Goal: Task Accomplishment & Management: Complete application form

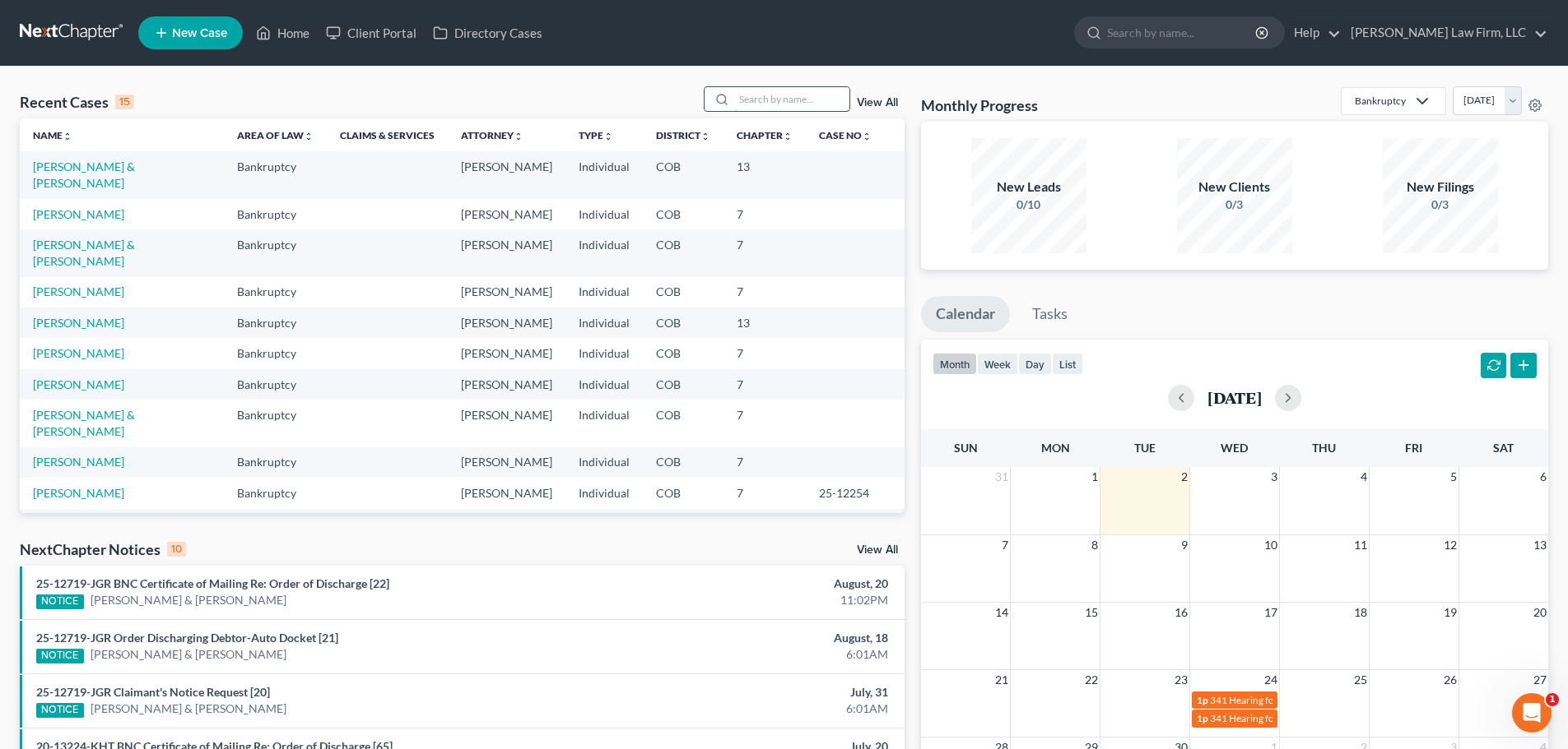
click at [747, 96] on input "search" at bounding box center [792, 99] width 116 height 24
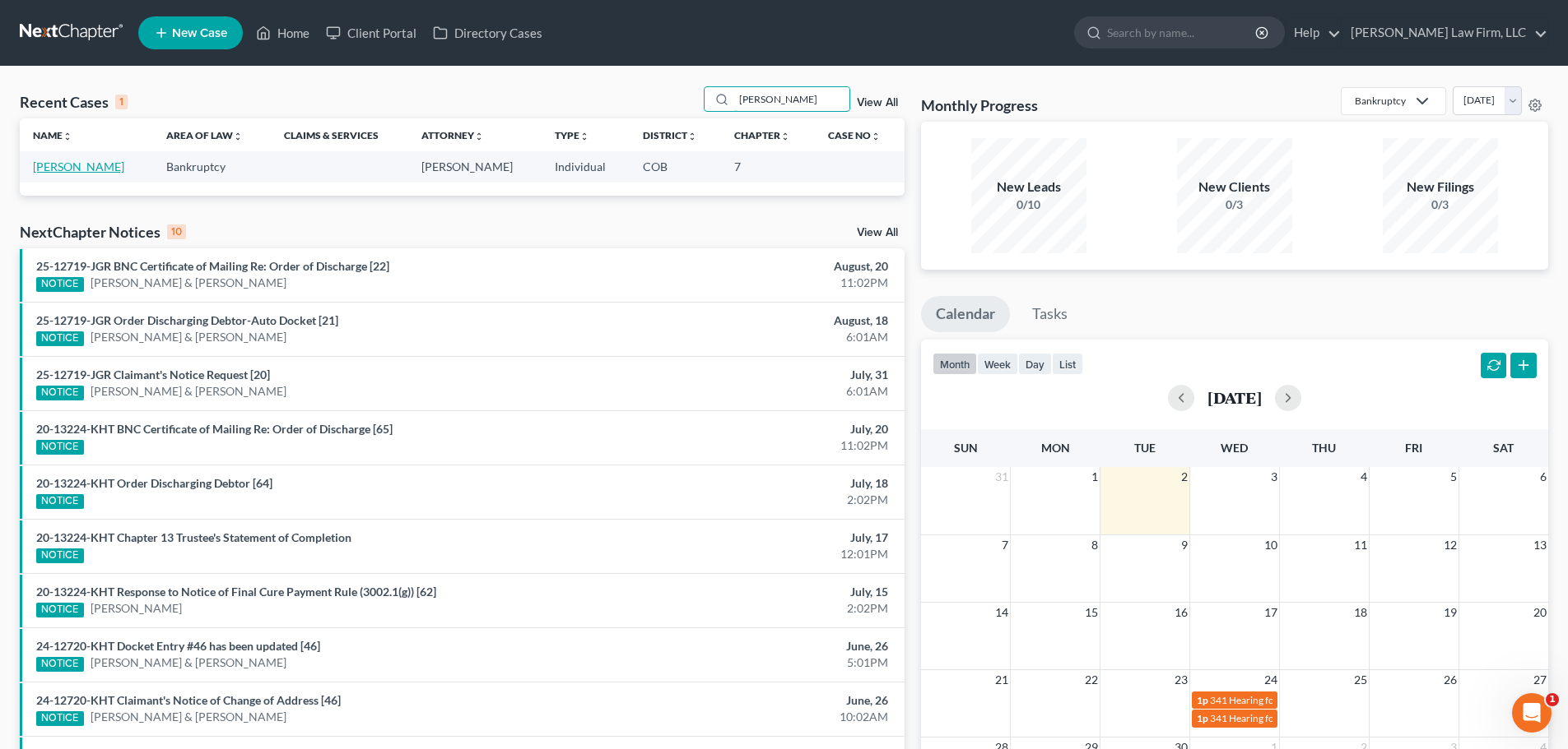
type input "[PERSON_NAME]"
click at [47, 166] on link "[PERSON_NAME]" at bounding box center [79, 166] width 92 height 14
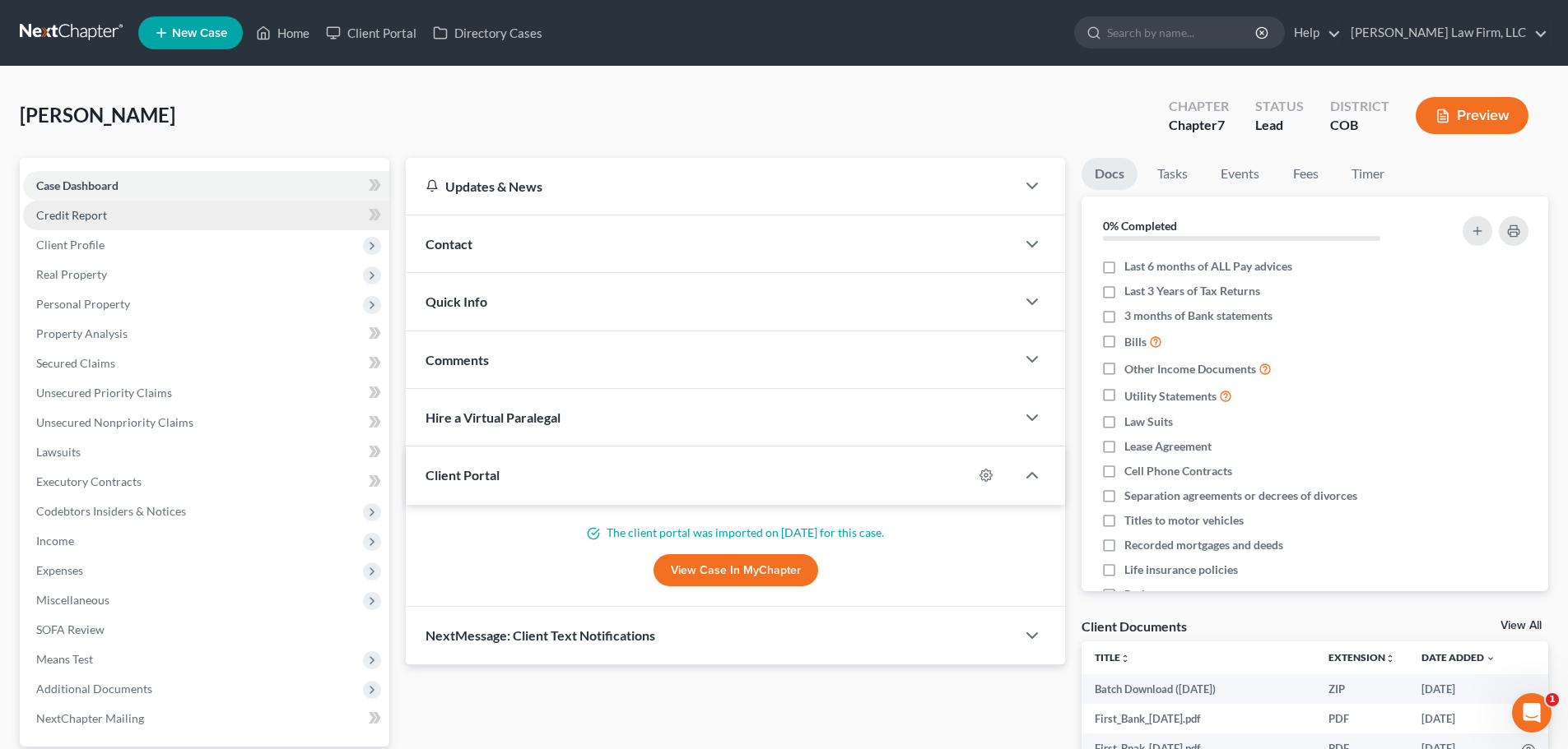
click at [179, 224] on link "Credit Report" at bounding box center [206, 215] width 366 height 30
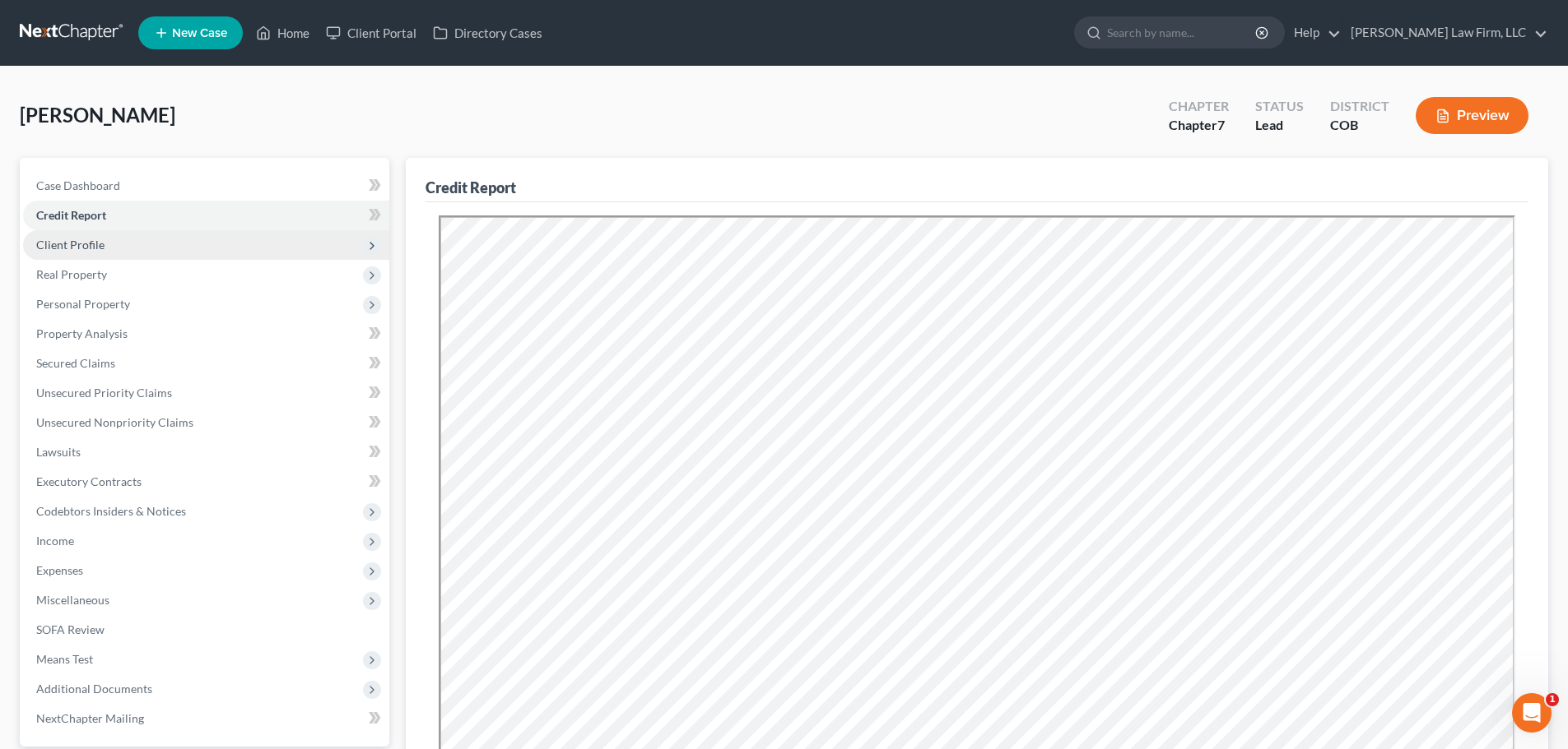
click at [179, 246] on span "Client Profile" at bounding box center [206, 245] width 366 height 30
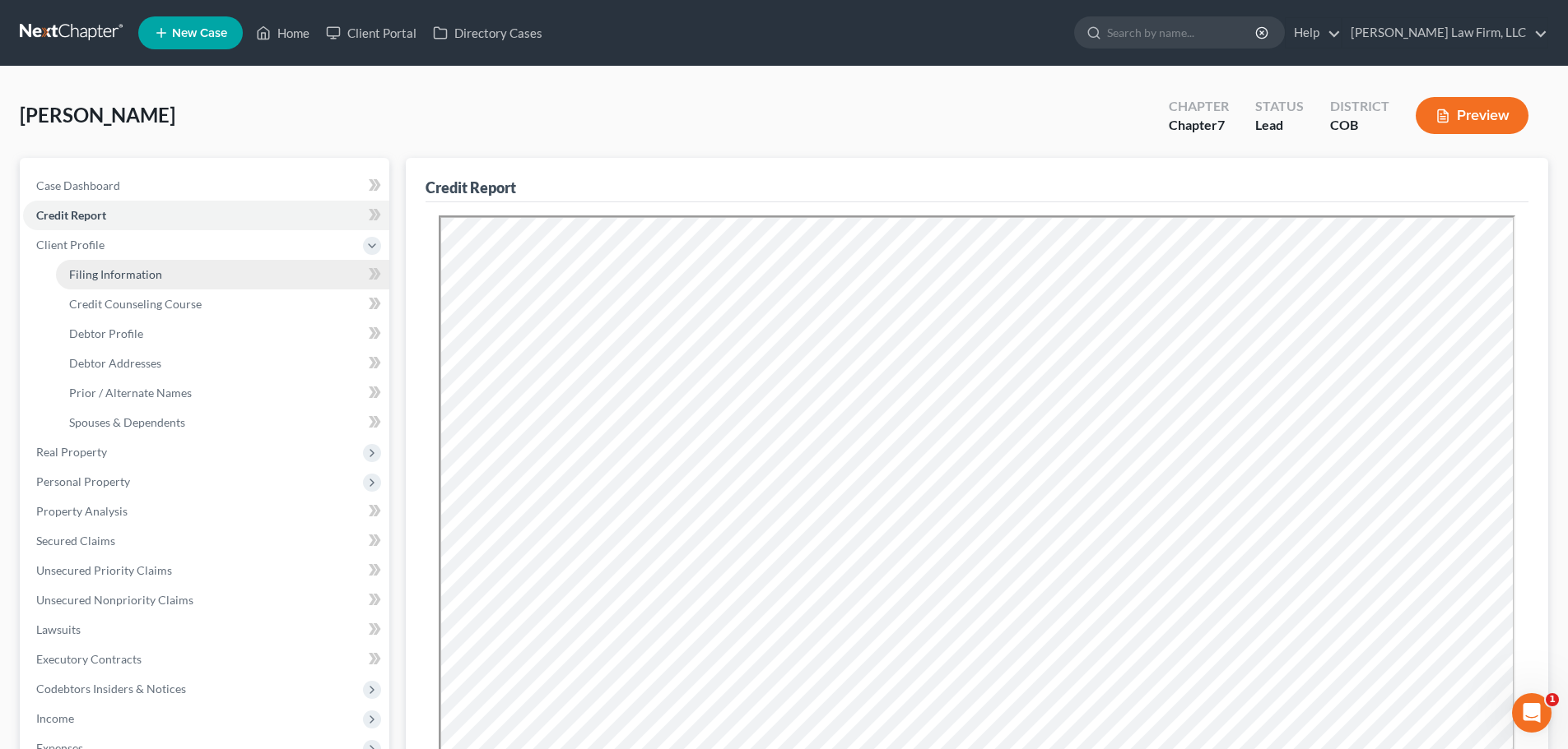
click at [183, 277] on link "Filing Information" at bounding box center [222, 275] width 334 height 30
select select "1"
select select "0"
select select "5"
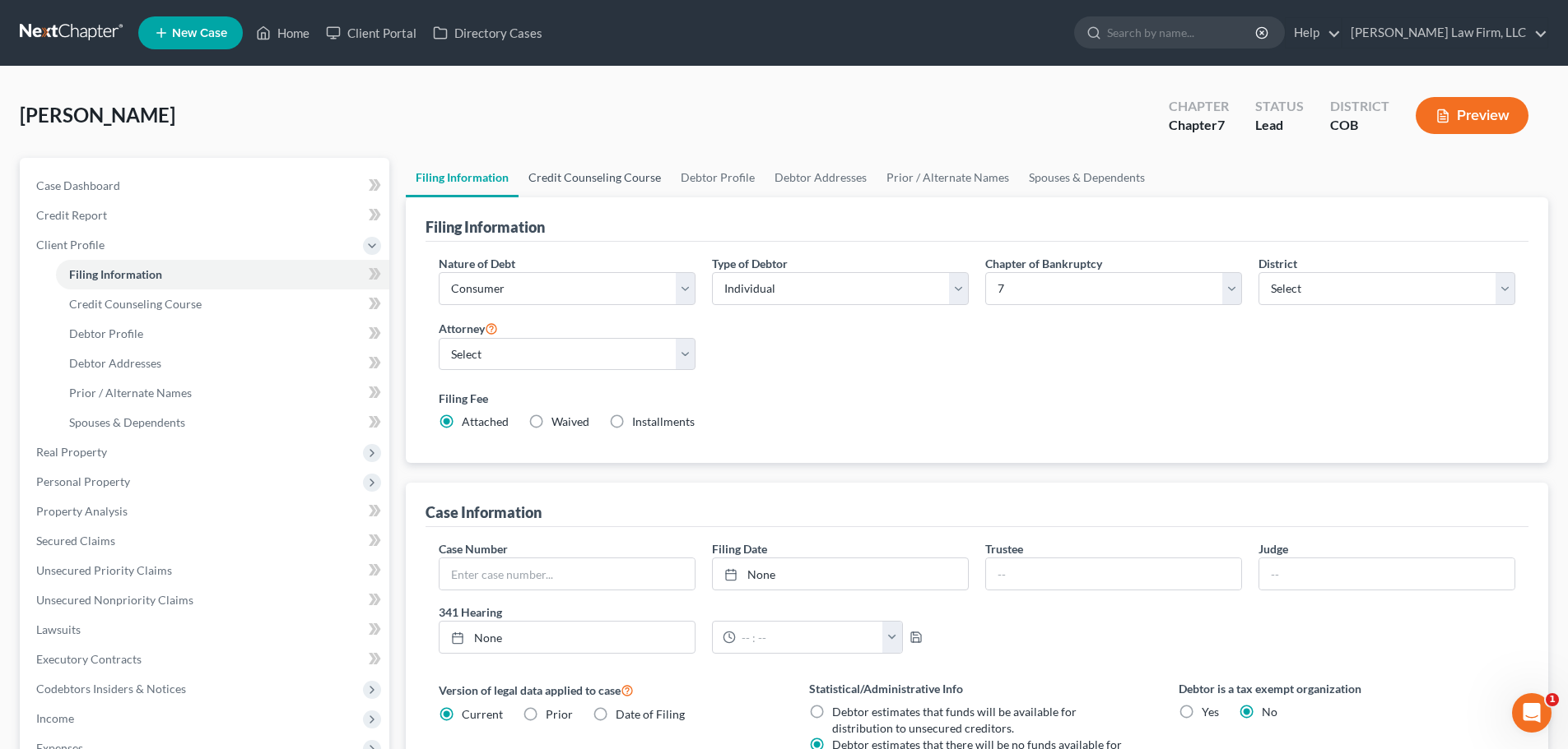
click at [601, 186] on link "Credit Counseling Course" at bounding box center [594, 177] width 152 height 39
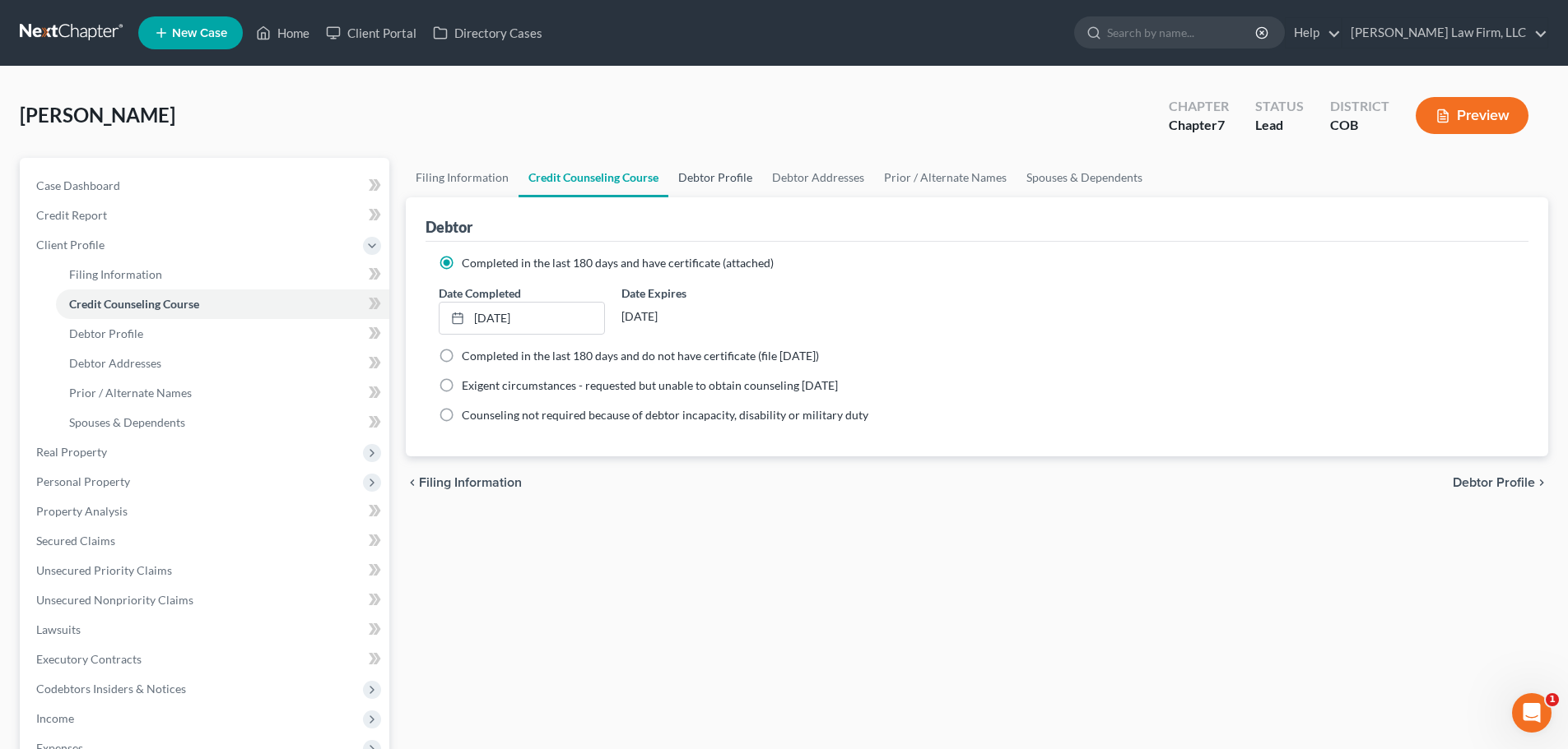
click at [701, 179] on link "Debtor Profile" at bounding box center [715, 177] width 94 height 39
select select "0"
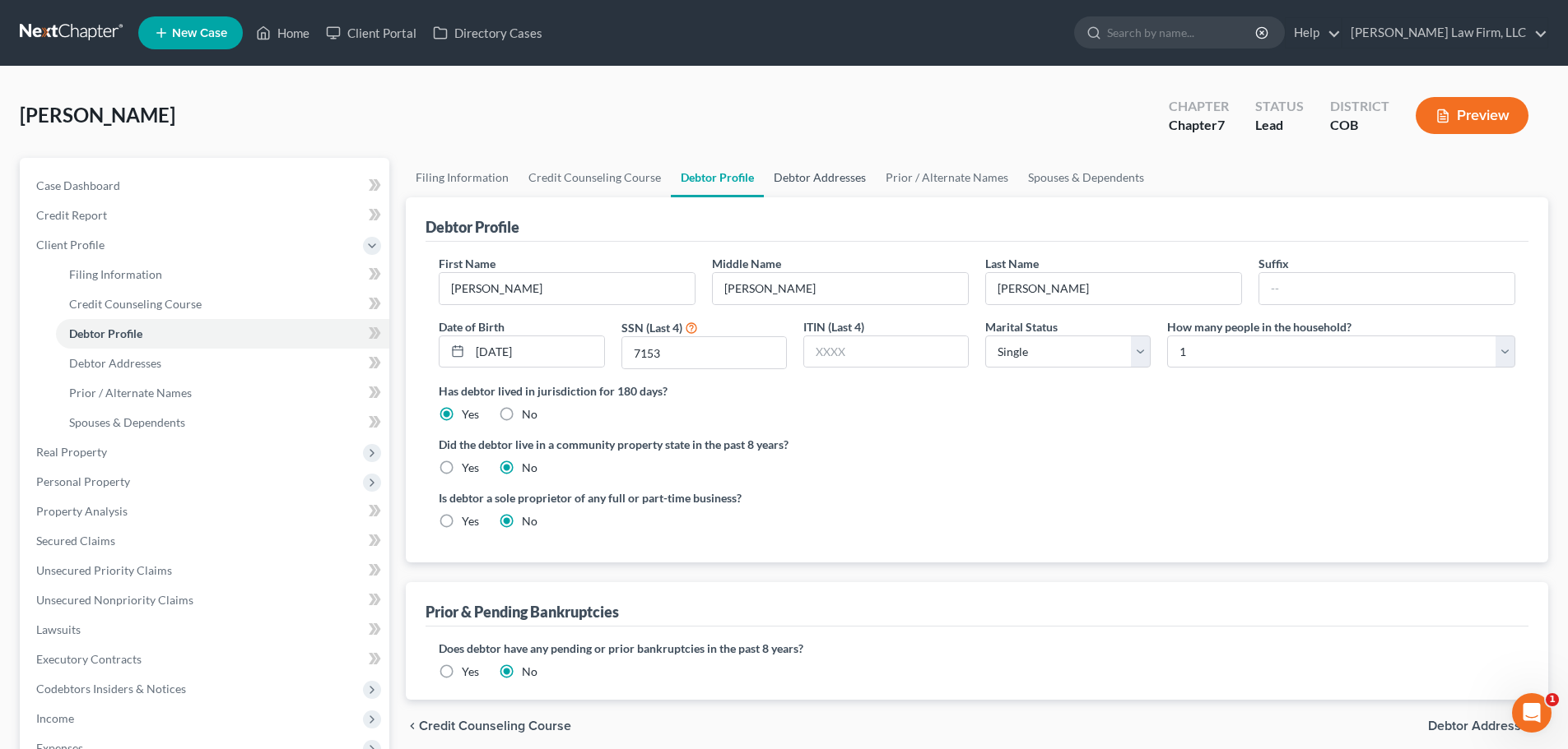
click at [769, 181] on link "Debtor Addresses" at bounding box center [819, 177] width 112 height 39
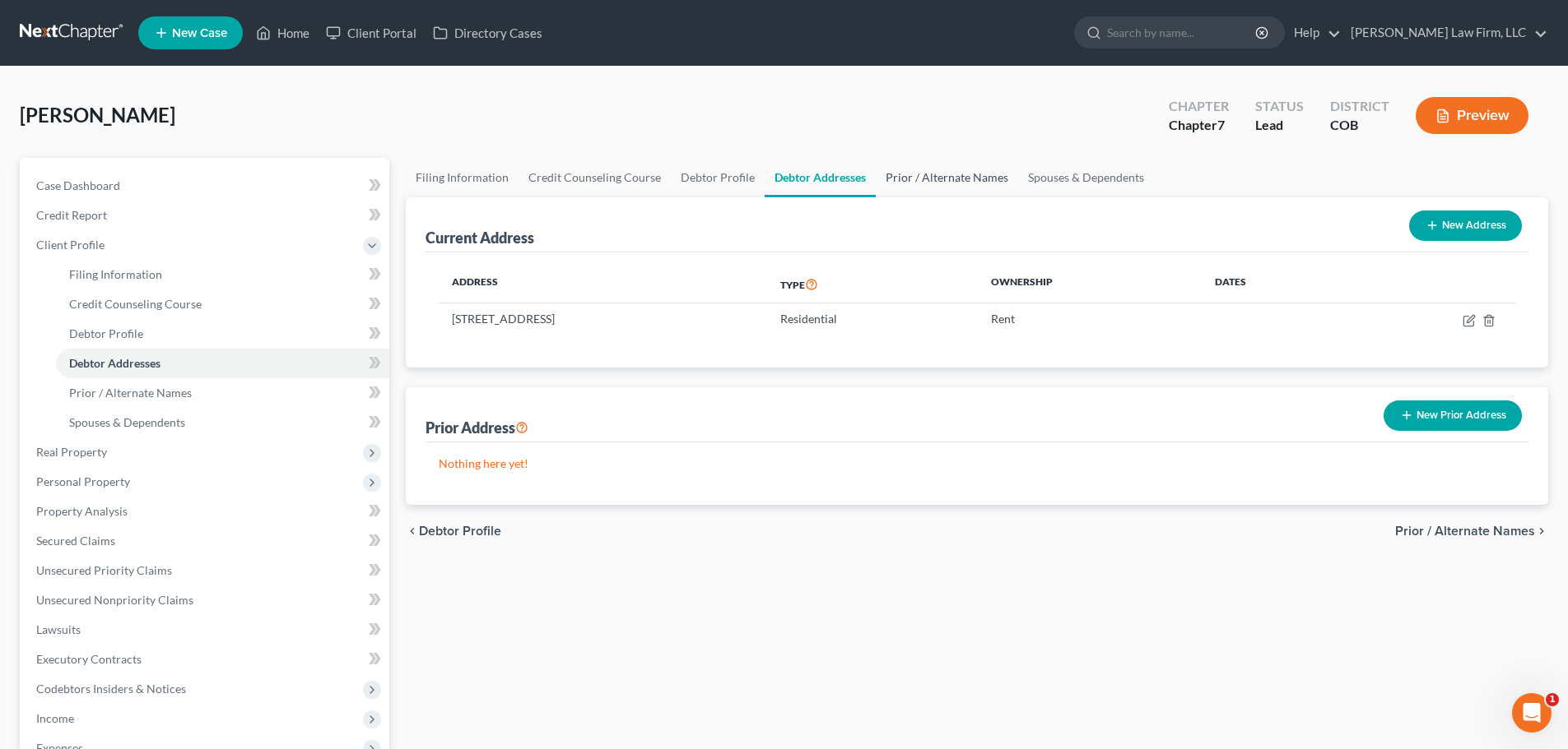
click at [888, 160] on link "Prior / Alternate Names" at bounding box center [947, 177] width 142 height 39
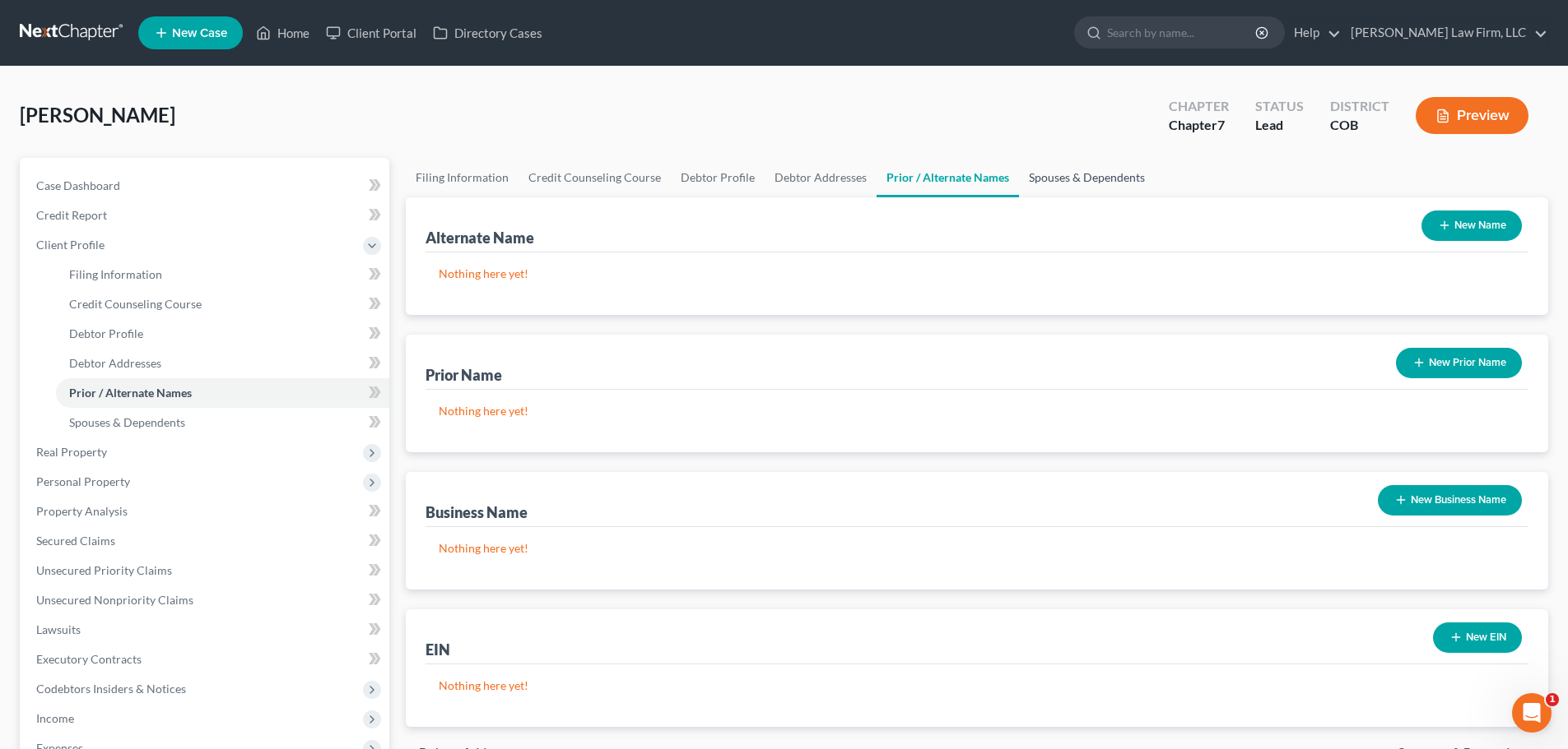
click at [1051, 180] on link "Spouses & Dependents" at bounding box center [1086, 177] width 136 height 39
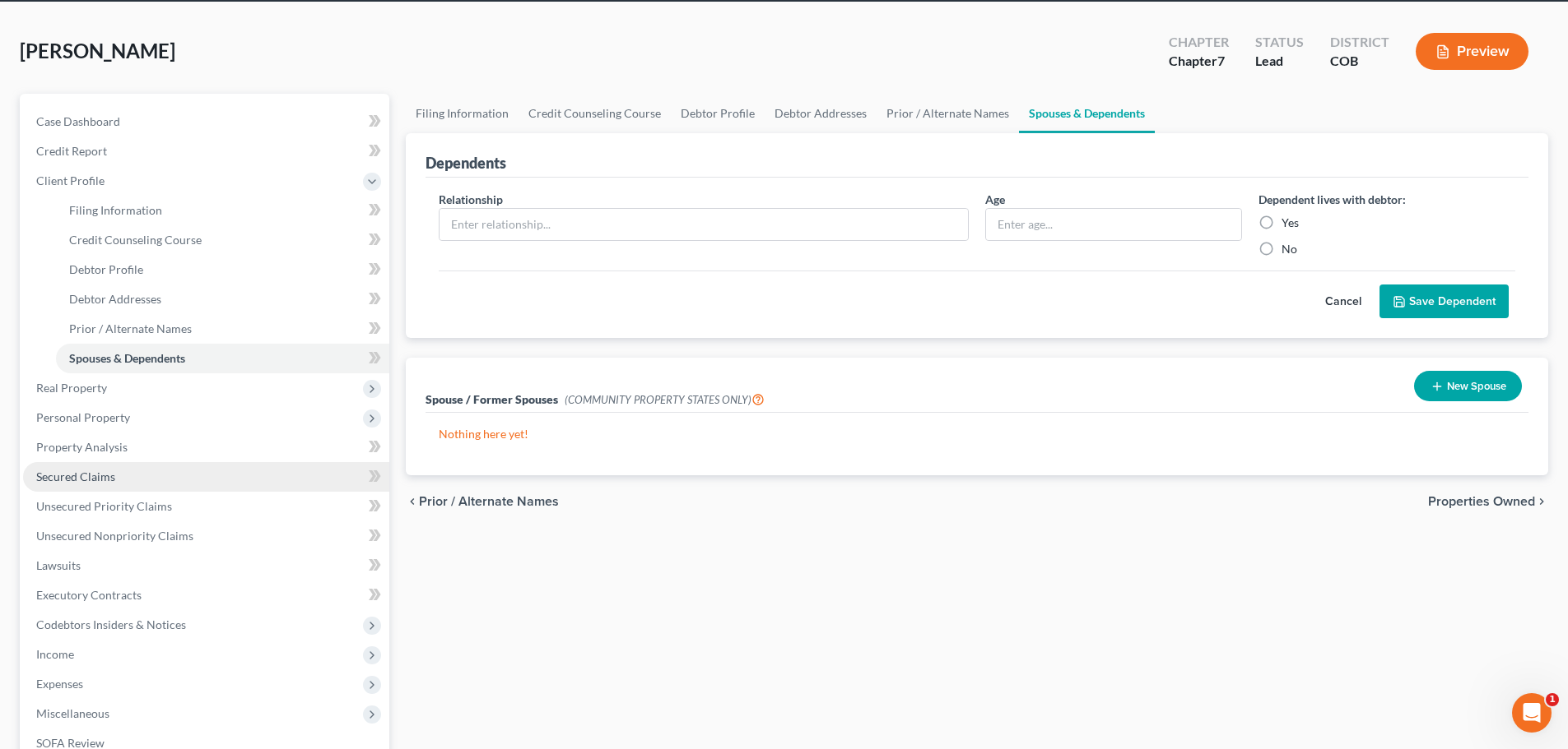
scroll to position [165, 0]
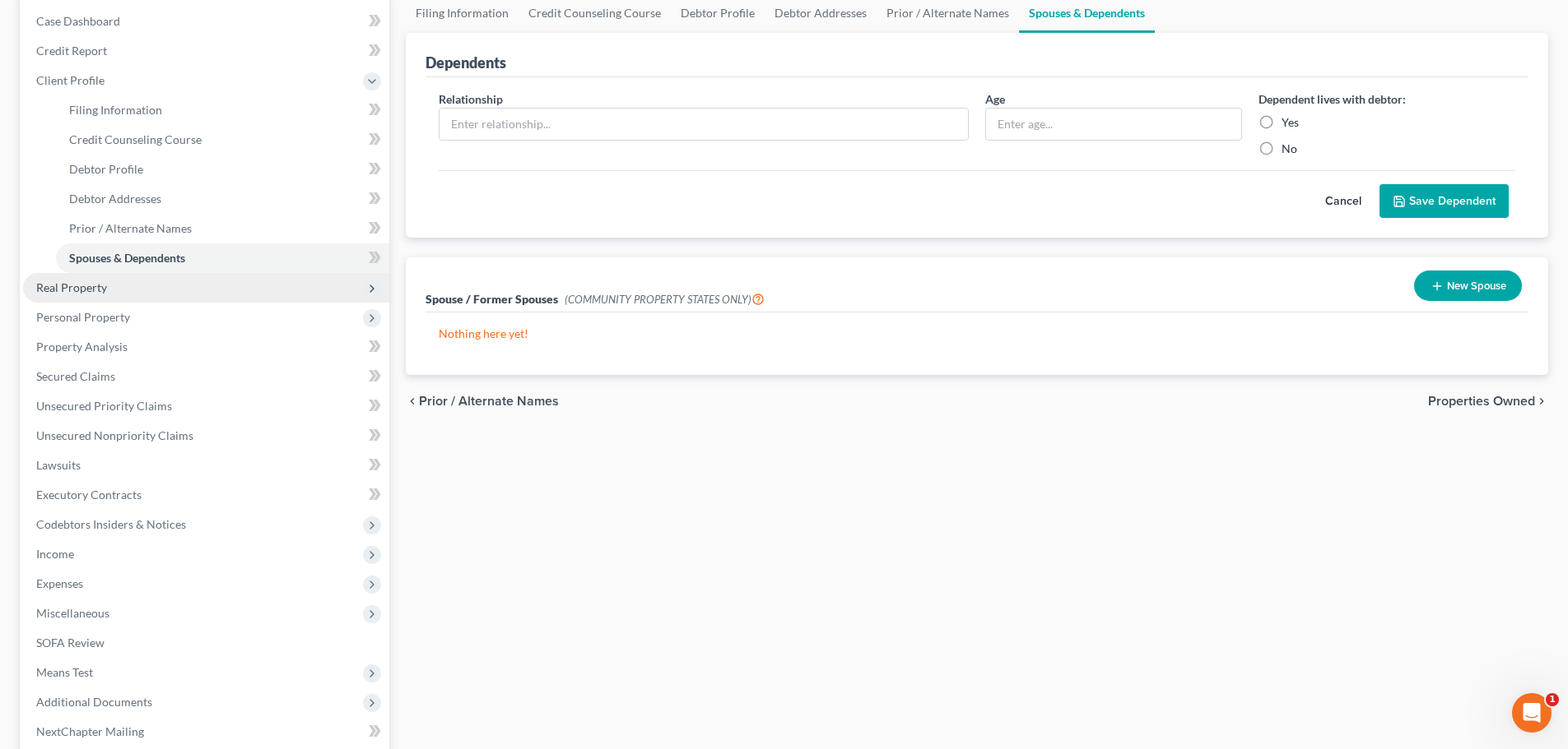
click at [134, 285] on span "Real Property" at bounding box center [206, 288] width 366 height 30
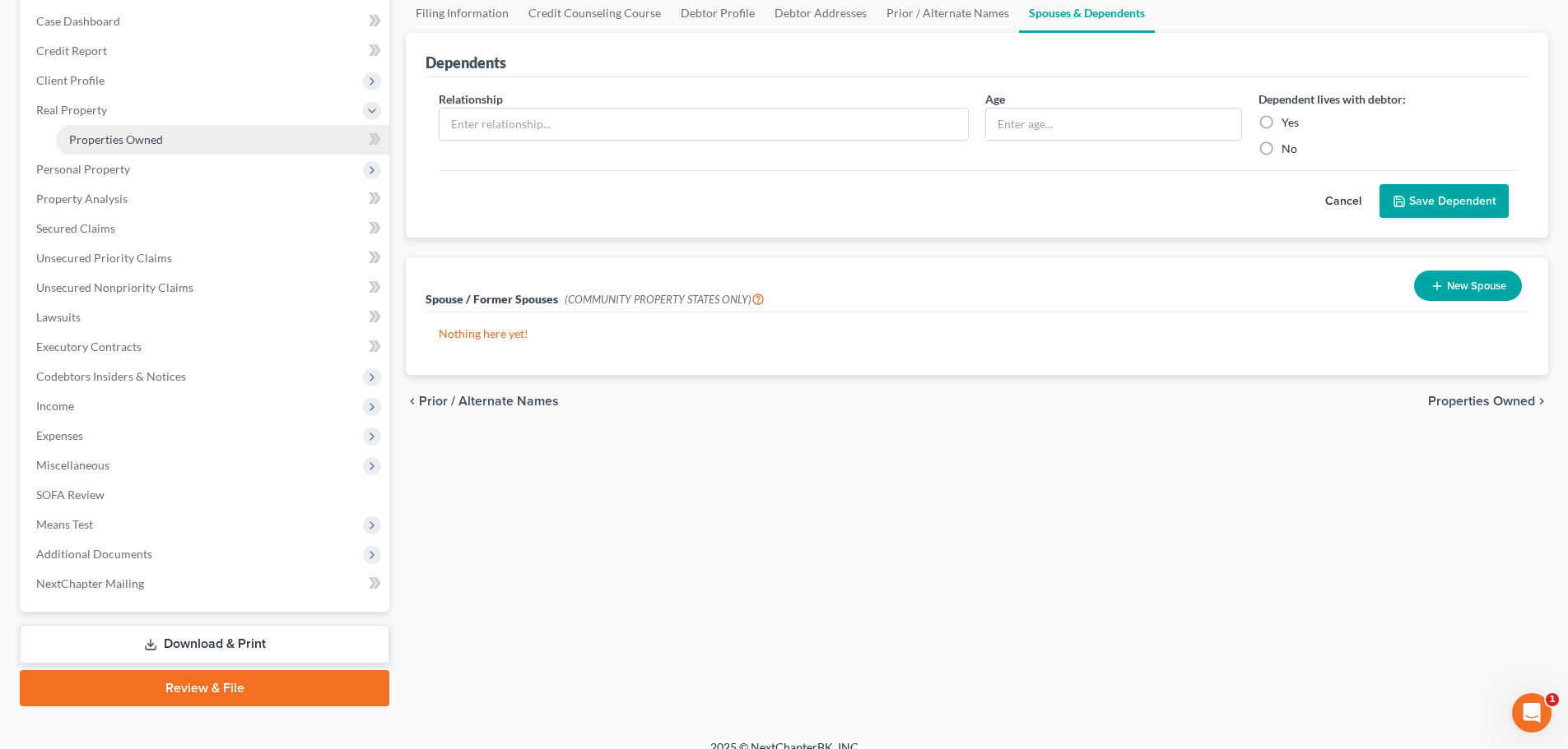
click at [151, 139] on span "Properties Owned" at bounding box center [116, 139] width 94 height 14
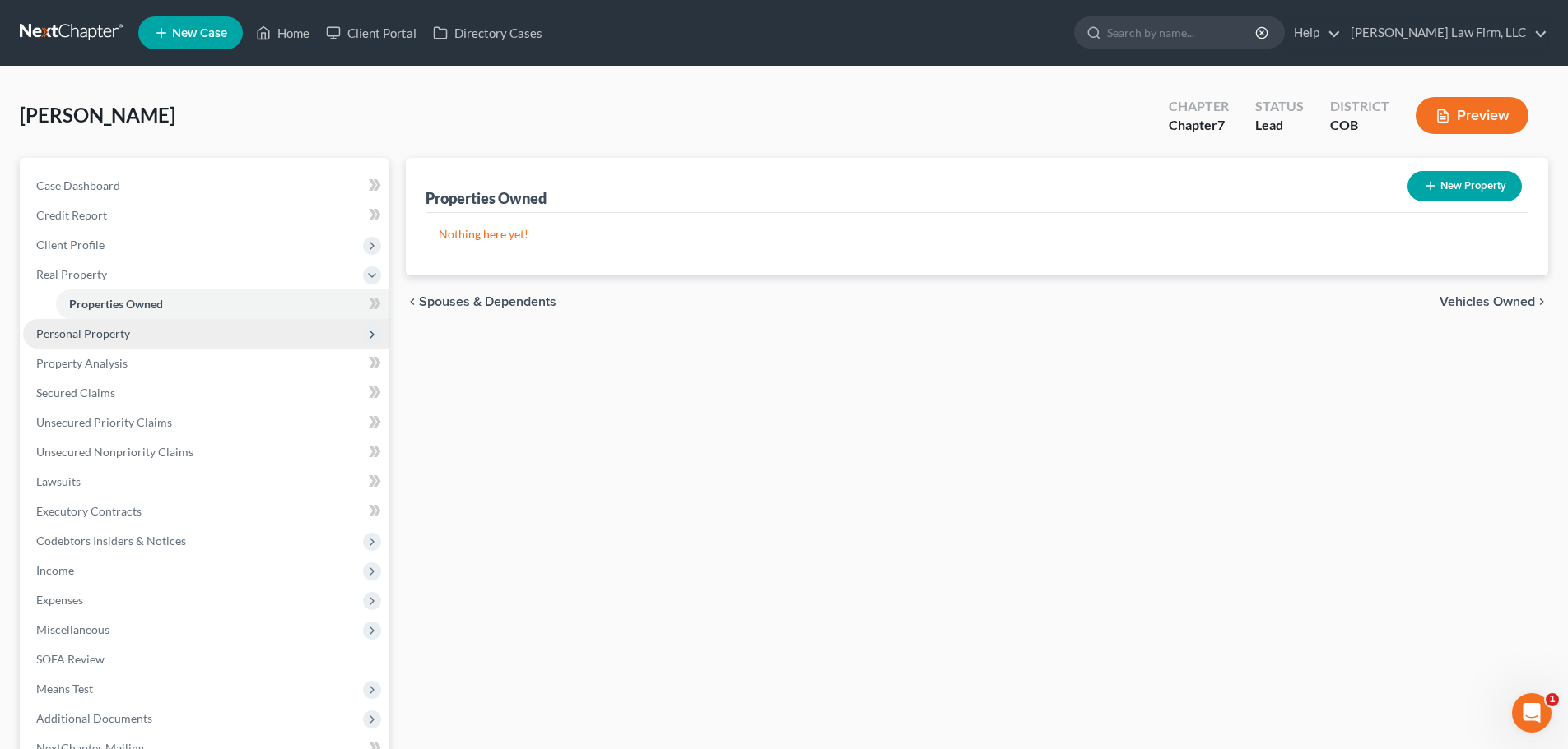
click at [90, 331] on span "Personal Property" at bounding box center [83, 333] width 94 height 14
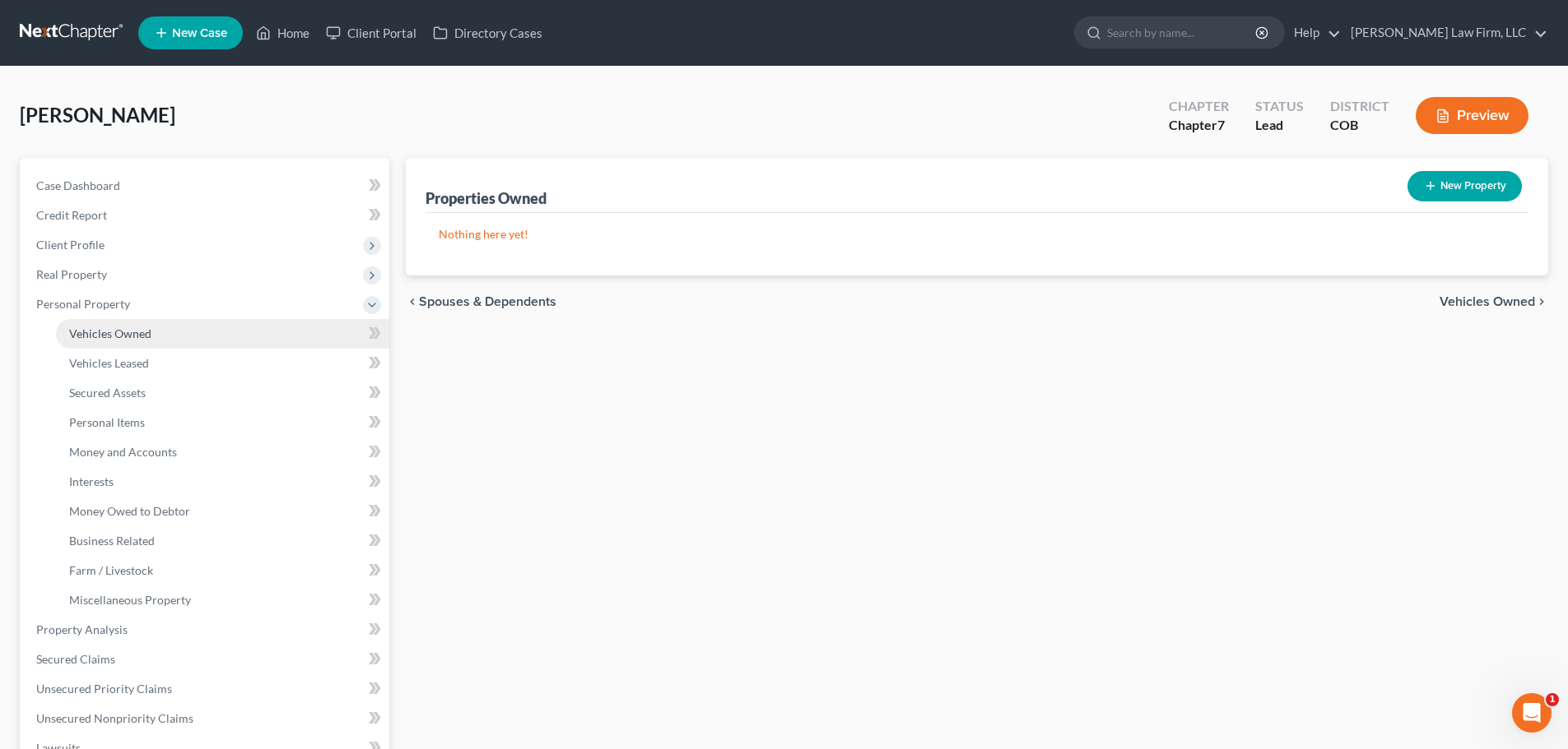
click at [114, 330] on span "Vehicles Owned" at bounding box center [110, 333] width 82 height 14
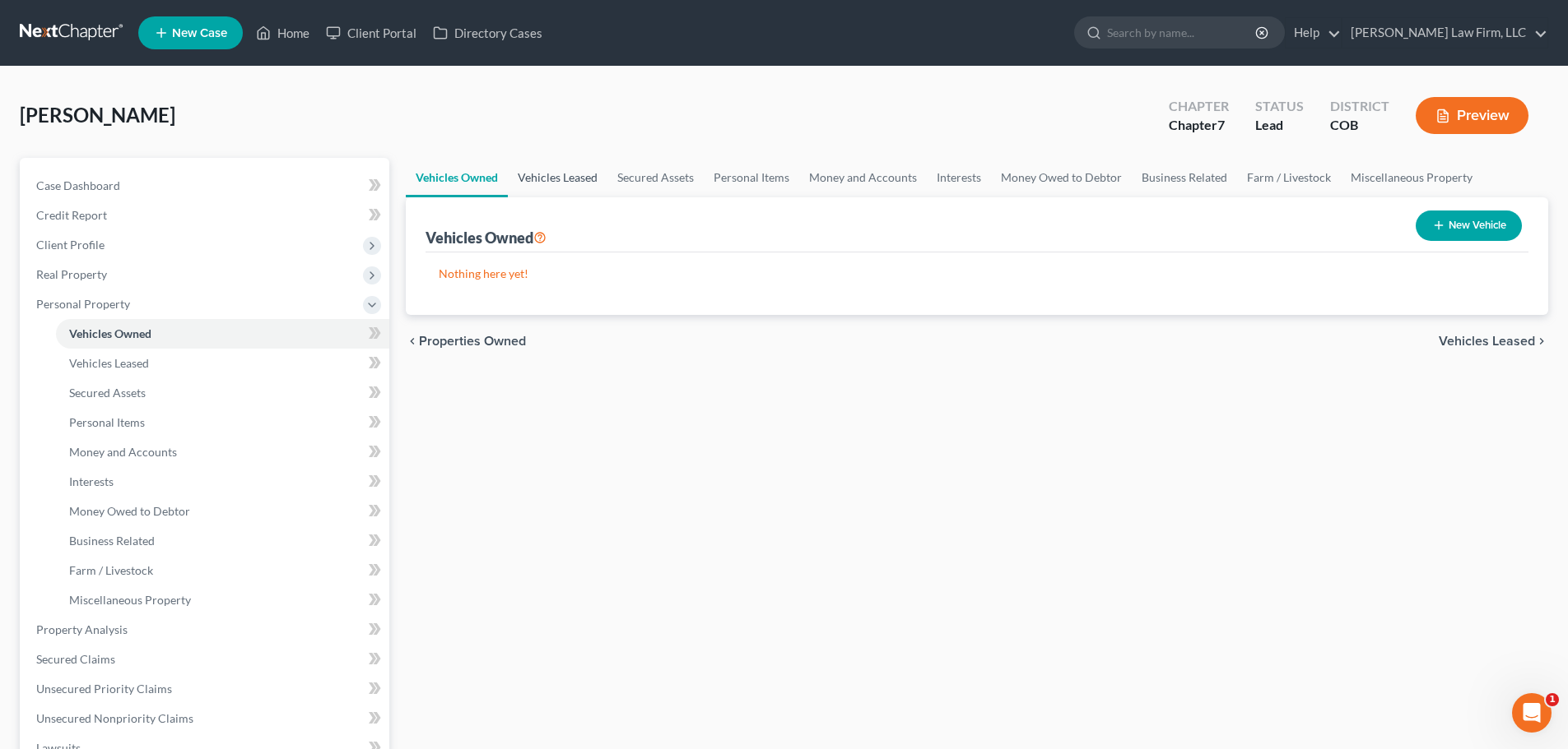
click at [581, 164] on link "Vehicles Leased" at bounding box center [557, 177] width 100 height 39
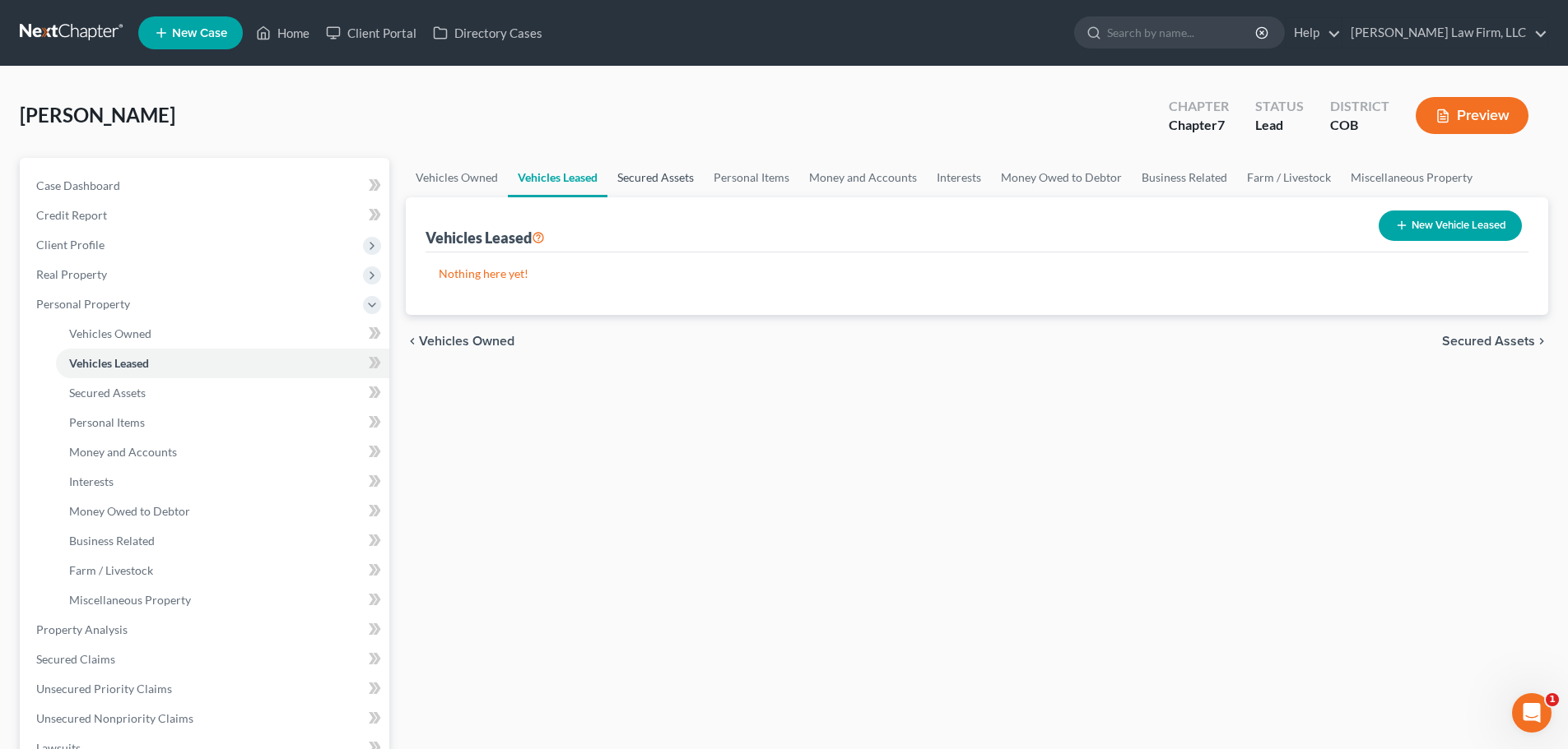
click at [651, 170] on link "Secured Assets" at bounding box center [655, 177] width 96 height 39
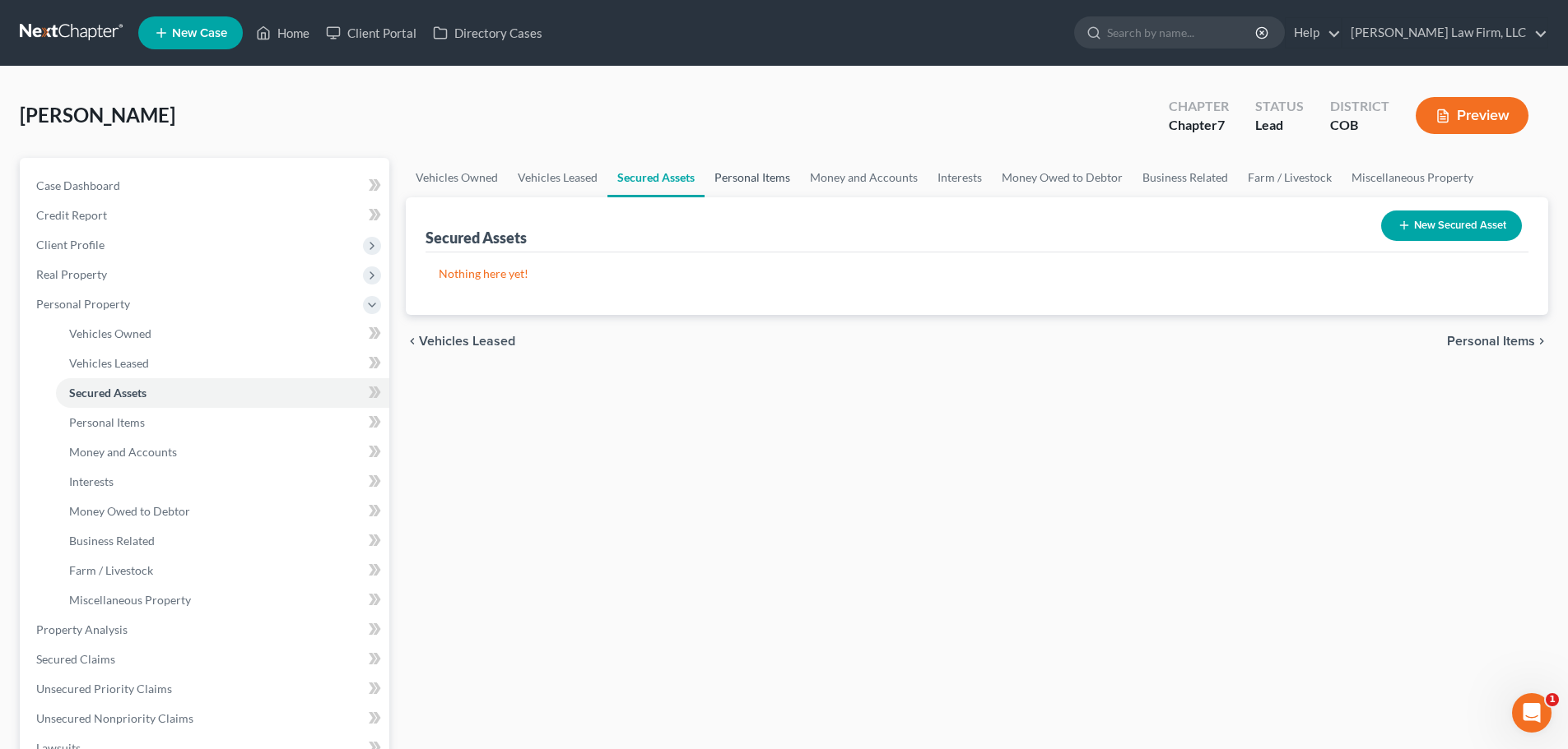
click at [747, 185] on link "Personal Items" at bounding box center [752, 177] width 96 height 39
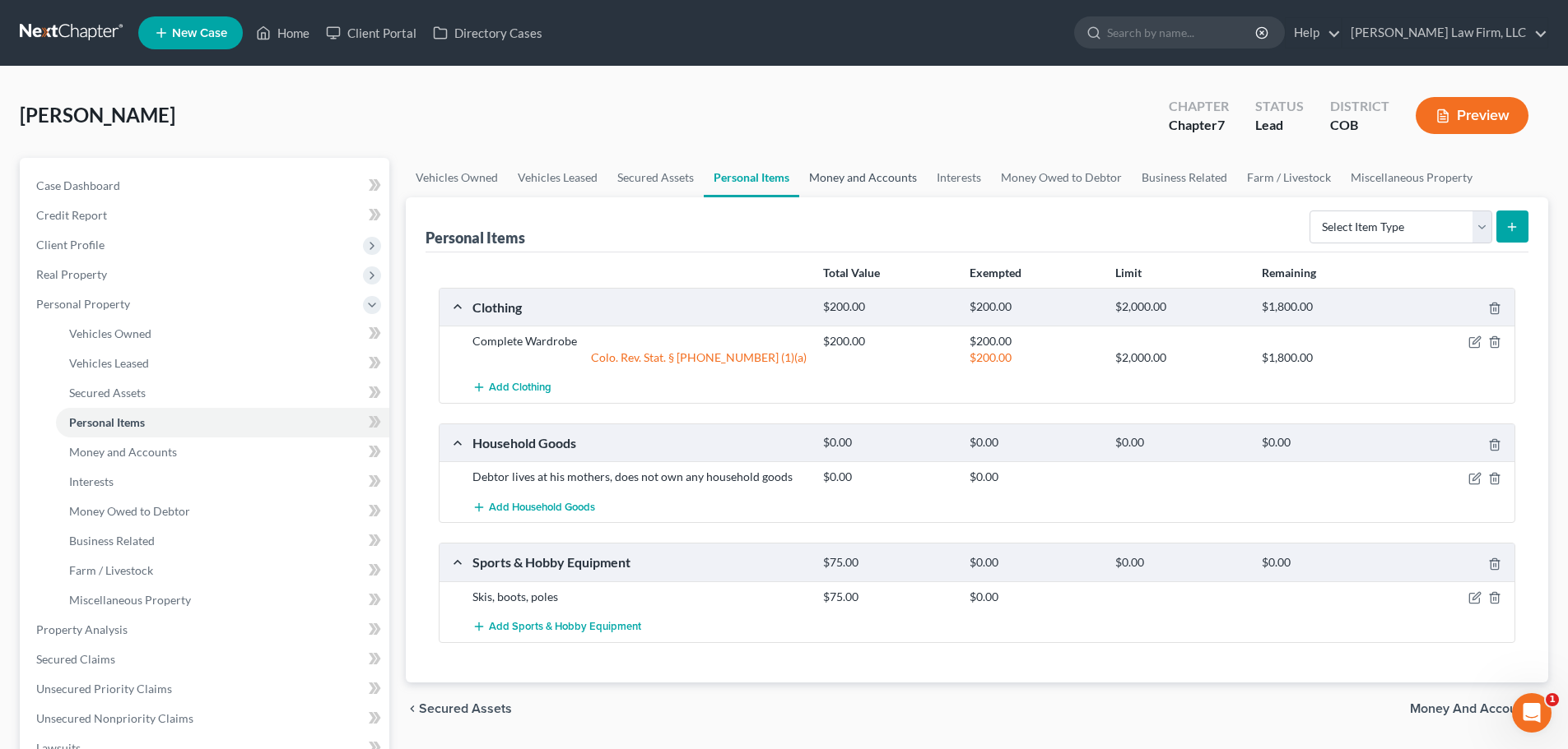
click at [829, 170] on link "Money and Accounts" at bounding box center [863, 177] width 127 height 39
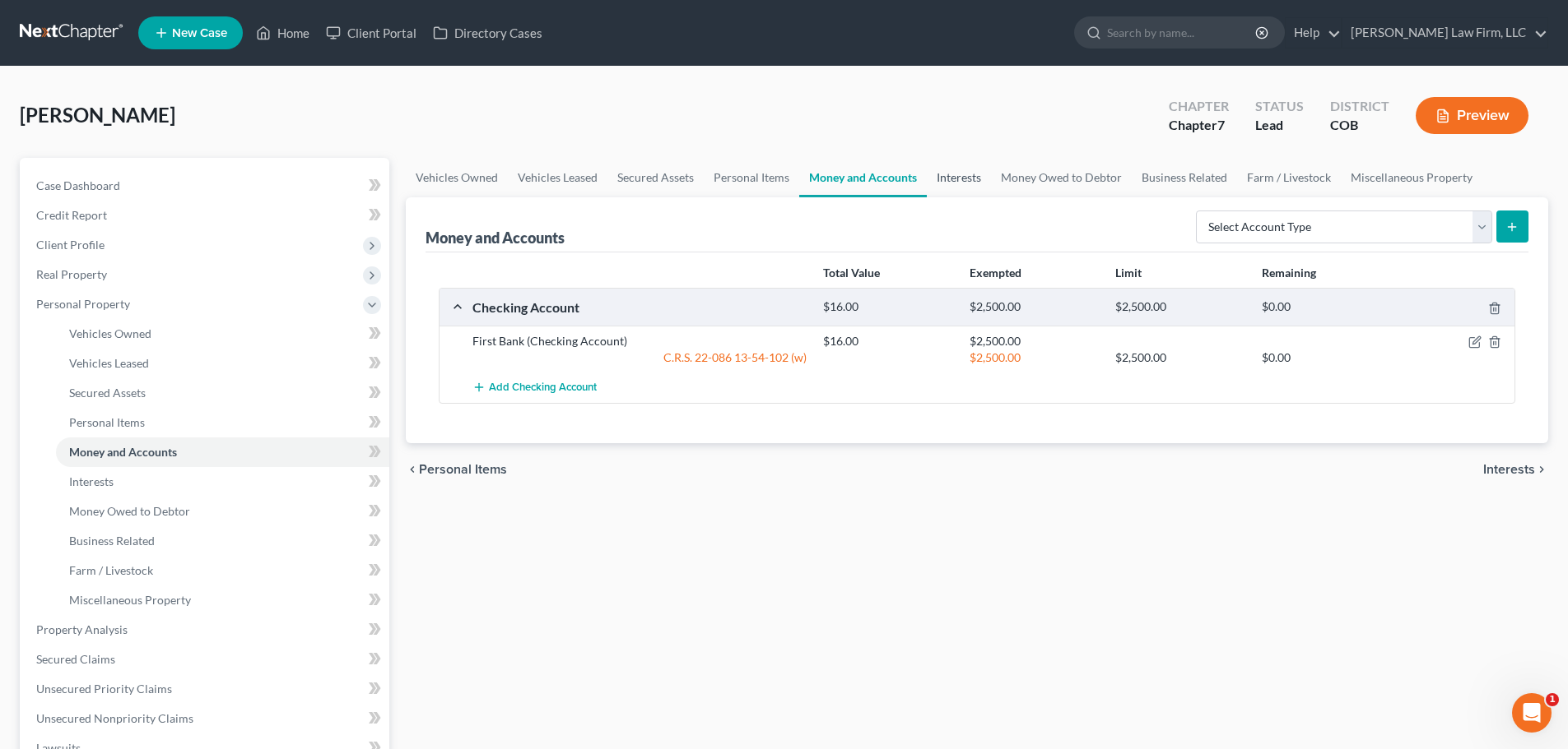
click at [976, 177] on link "Interests" at bounding box center [958, 177] width 64 height 39
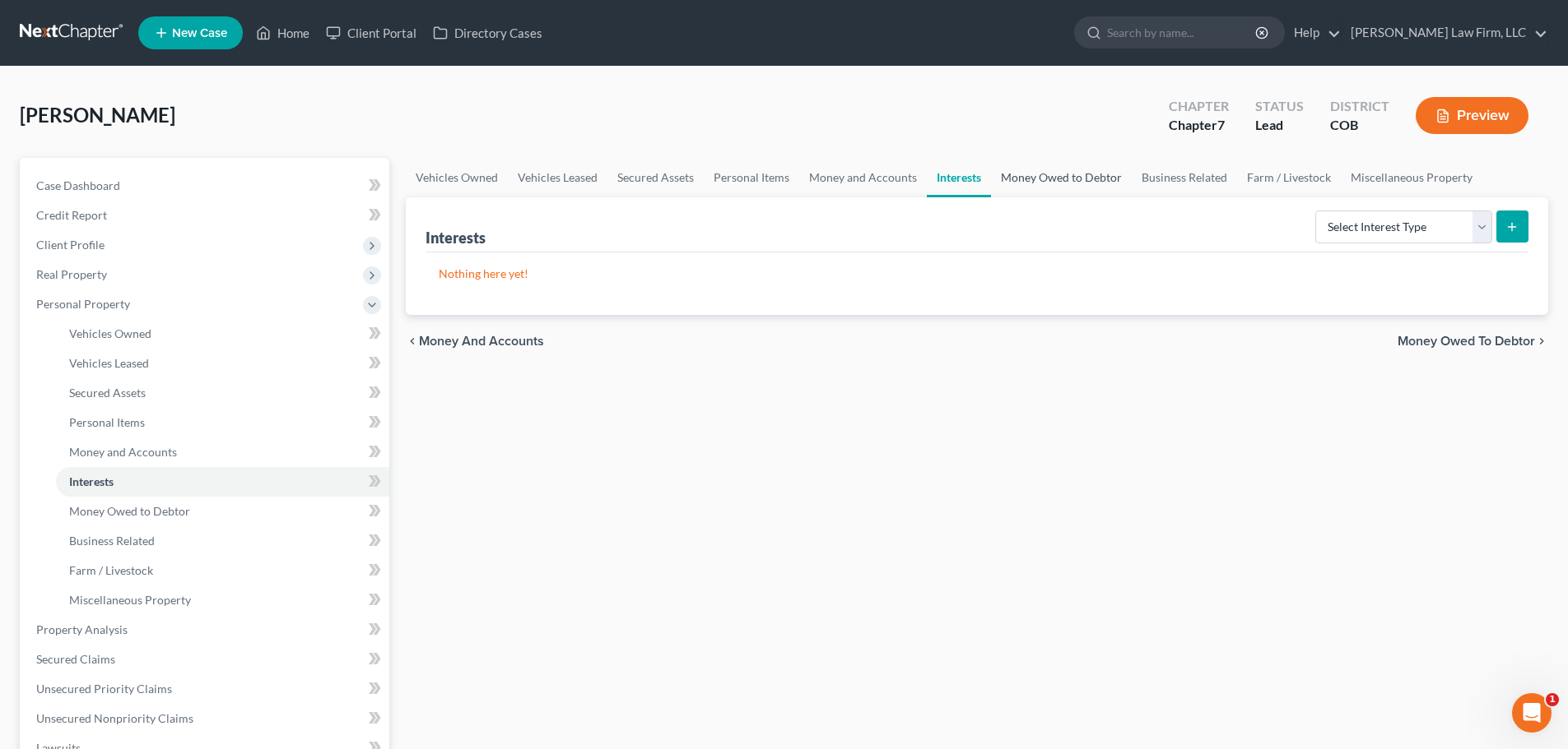
click at [1061, 174] on link "Money Owed to Debtor" at bounding box center [1061, 177] width 141 height 39
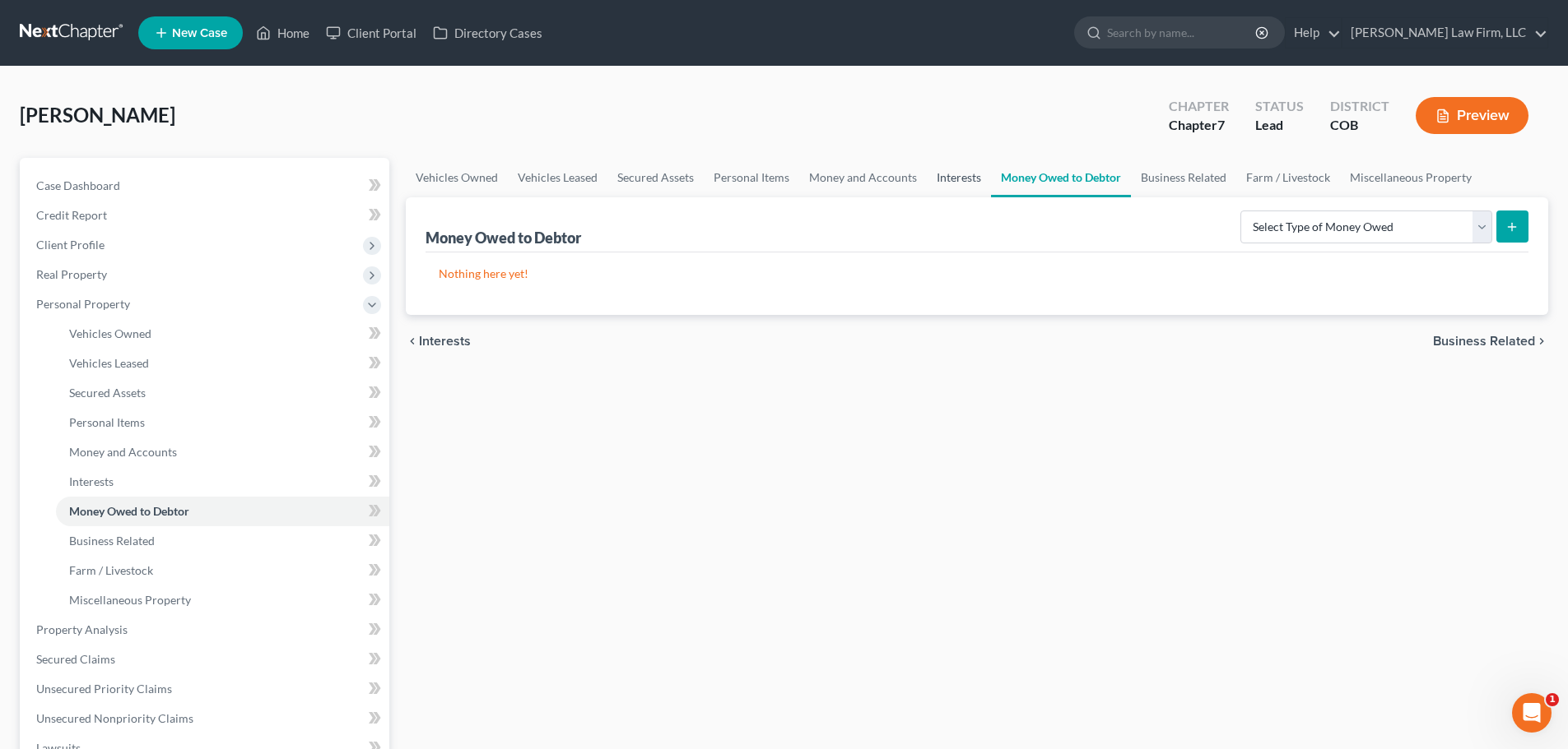
click at [984, 175] on link "Interests" at bounding box center [958, 177] width 64 height 39
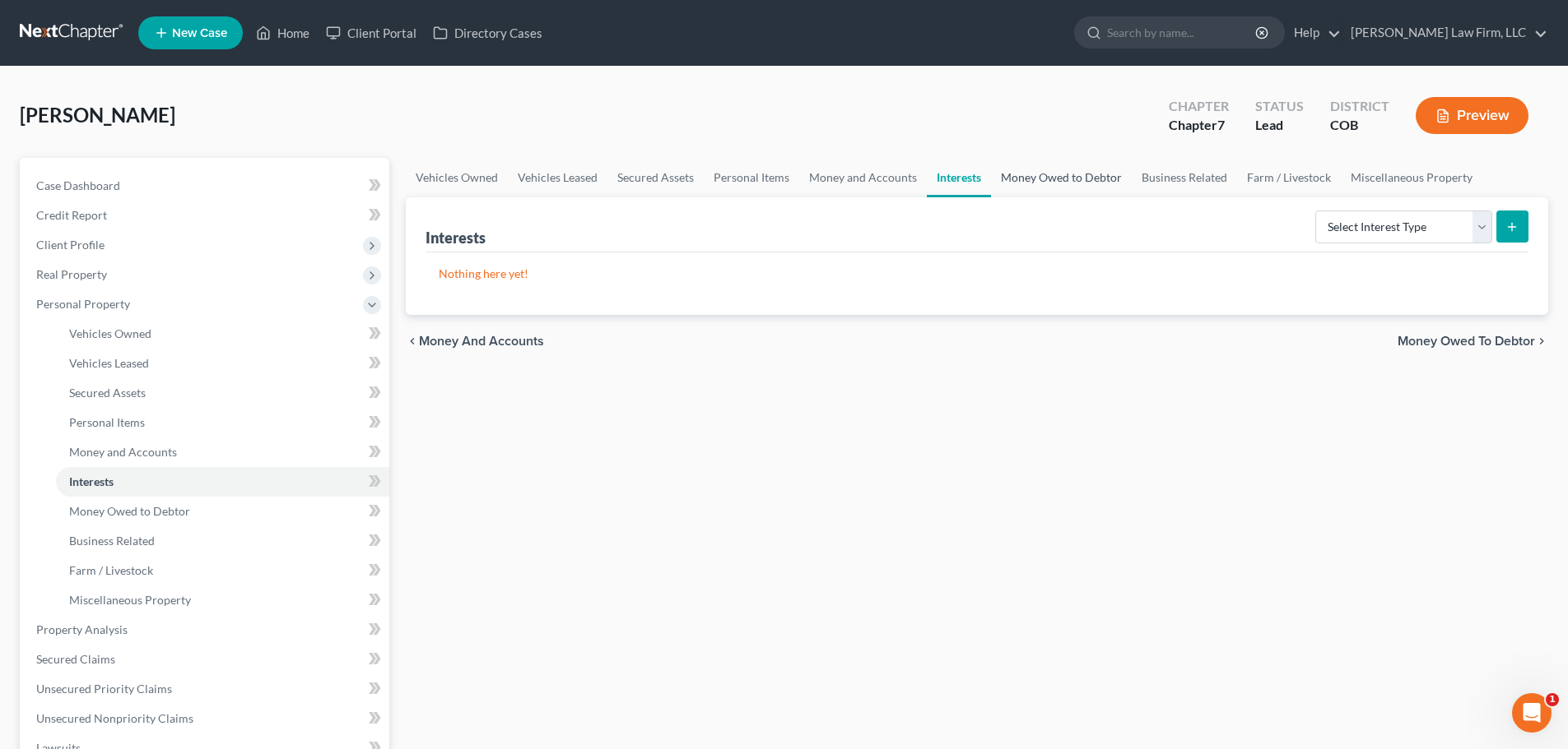
click at [1097, 180] on link "Money Owed to Debtor" at bounding box center [1061, 177] width 141 height 39
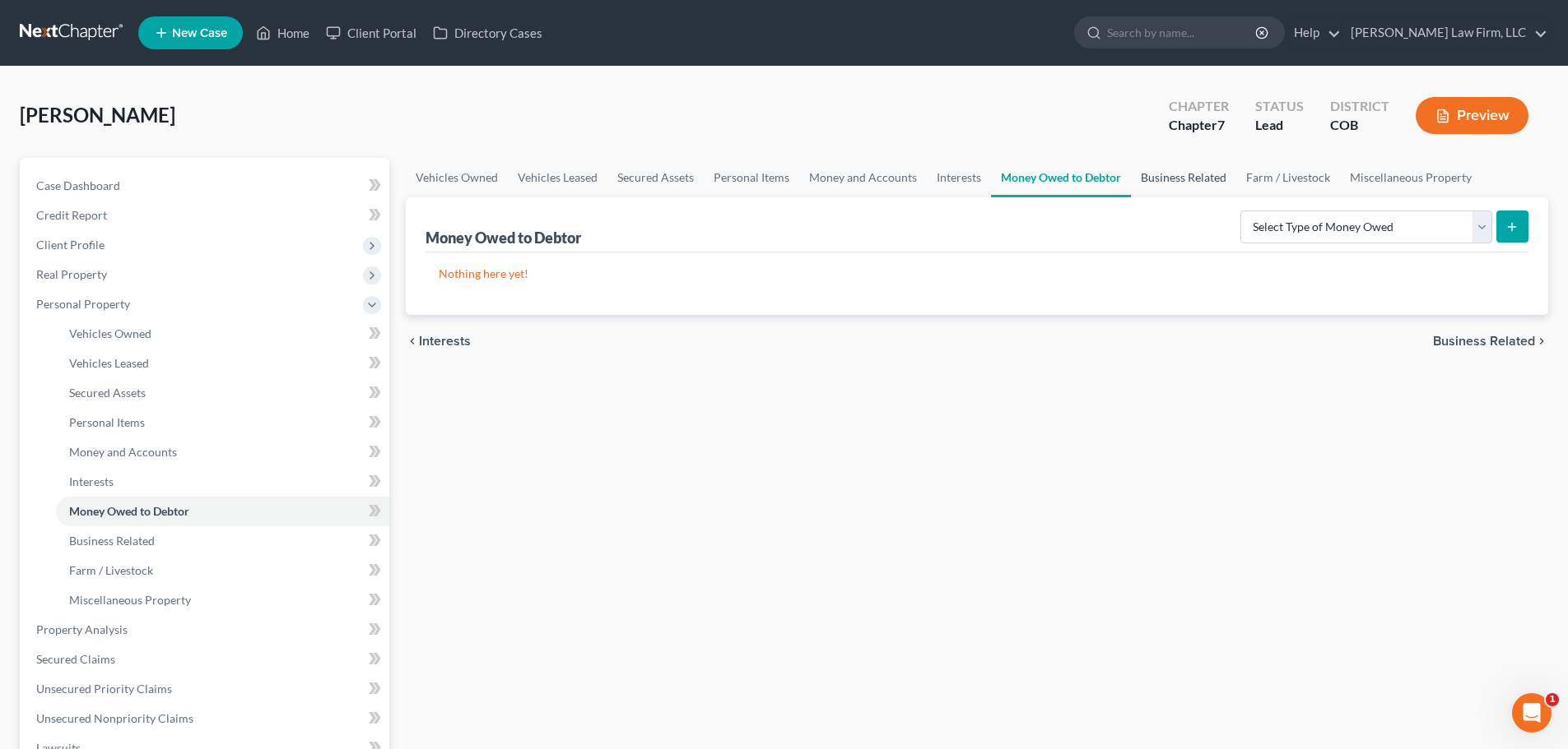
click at [1164, 170] on link "Business Related" at bounding box center [1183, 177] width 106 height 39
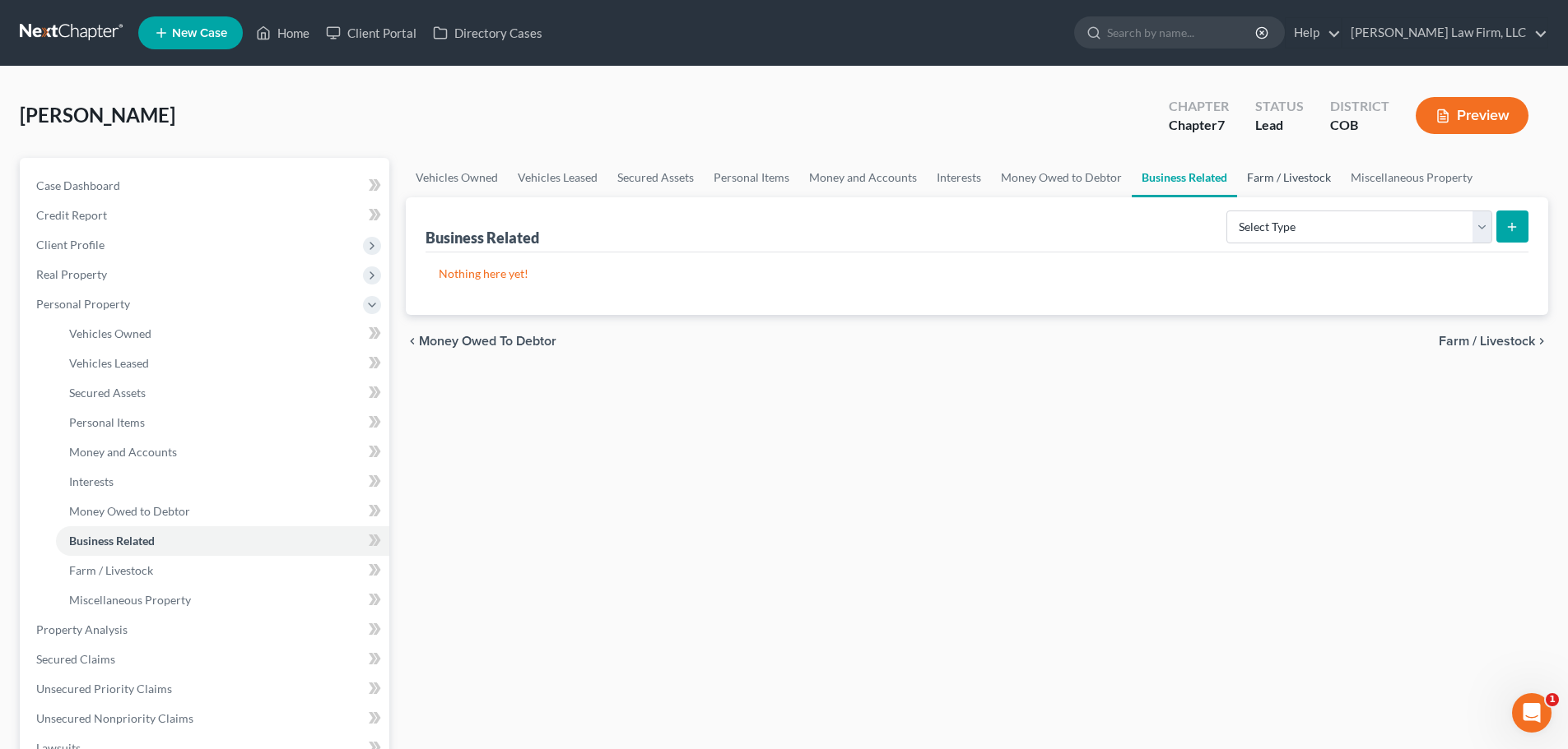
click at [1269, 175] on link "Farm / Livestock" at bounding box center [1289, 177] width 104 height 39
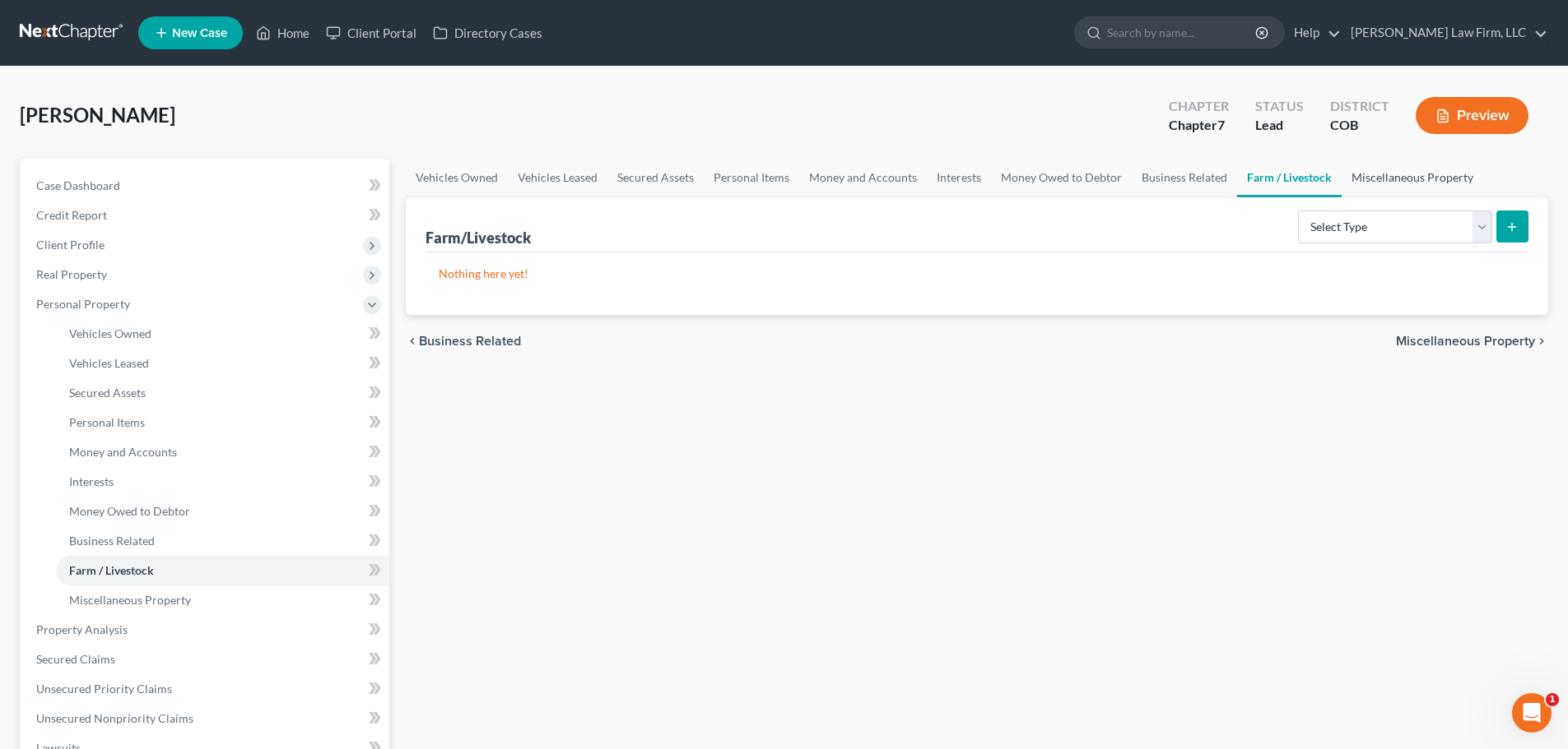
click at [1389, 173] on link "Miscellaneous Property" at bounding box center [1412, 177] width 141 height 39
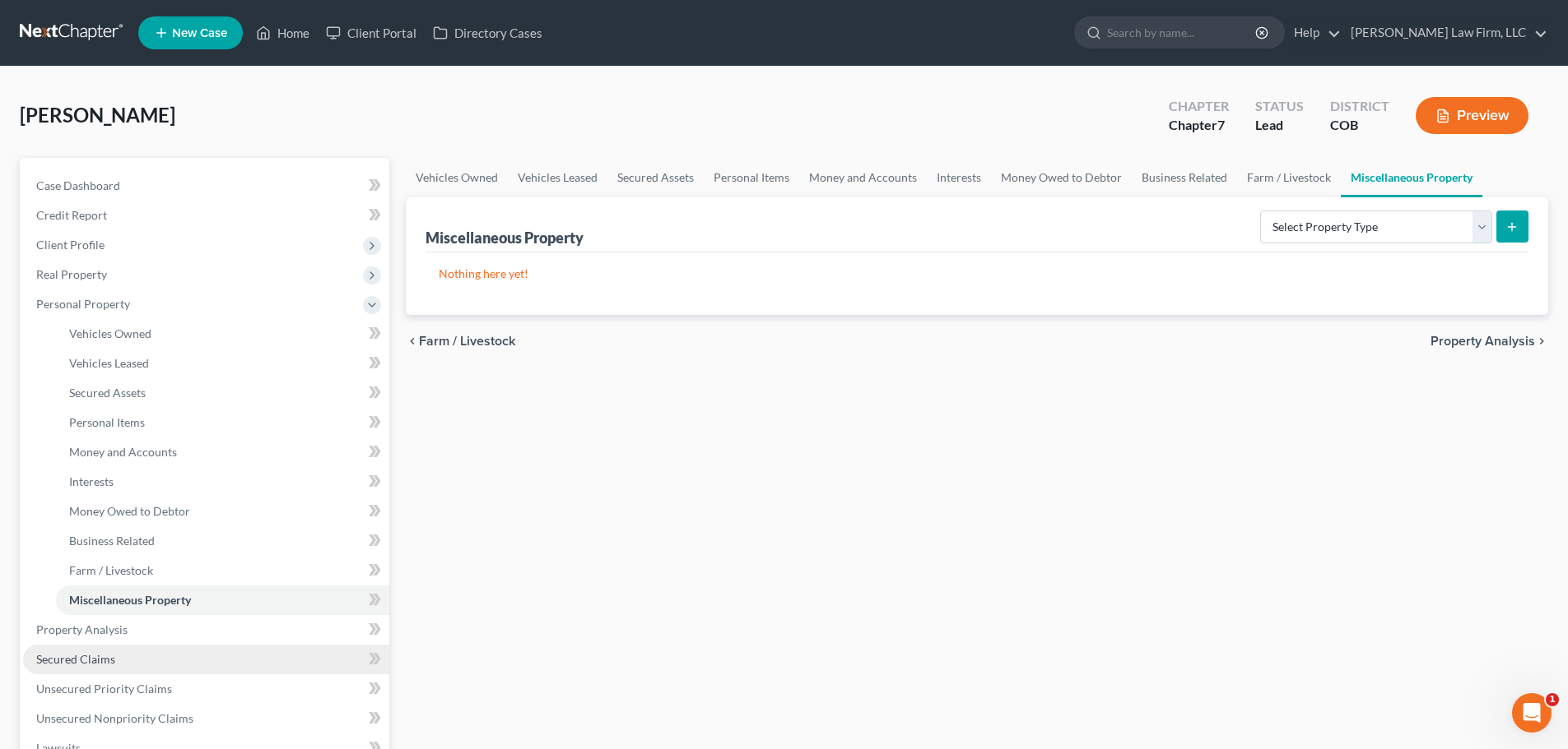
click at [172, 645] on link "Secured Claims" at bounding box center [206, 660] width 366 height 30
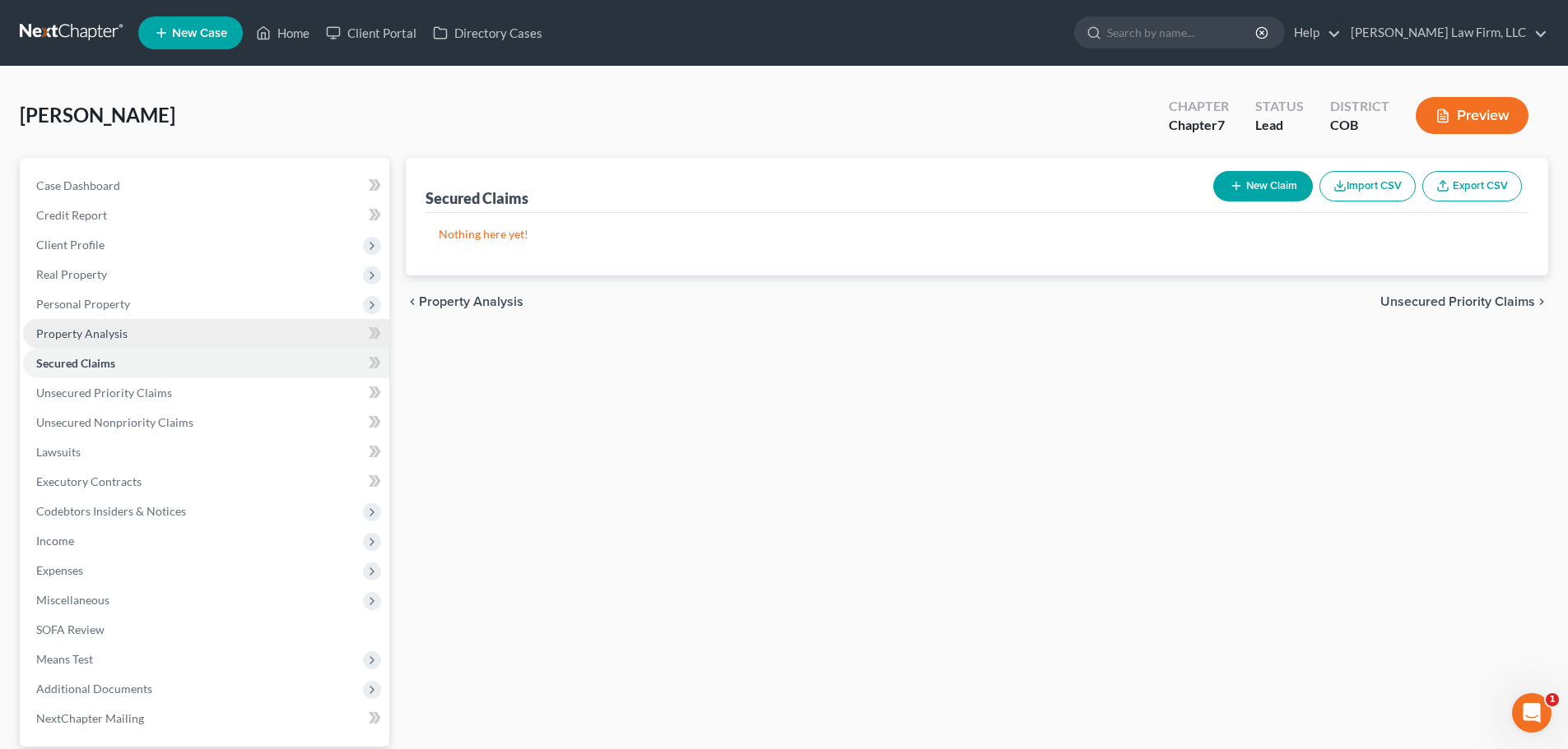
click at [195, 347] on link "Property Analysis" at bounding box center [206, 334] width 366 height 30
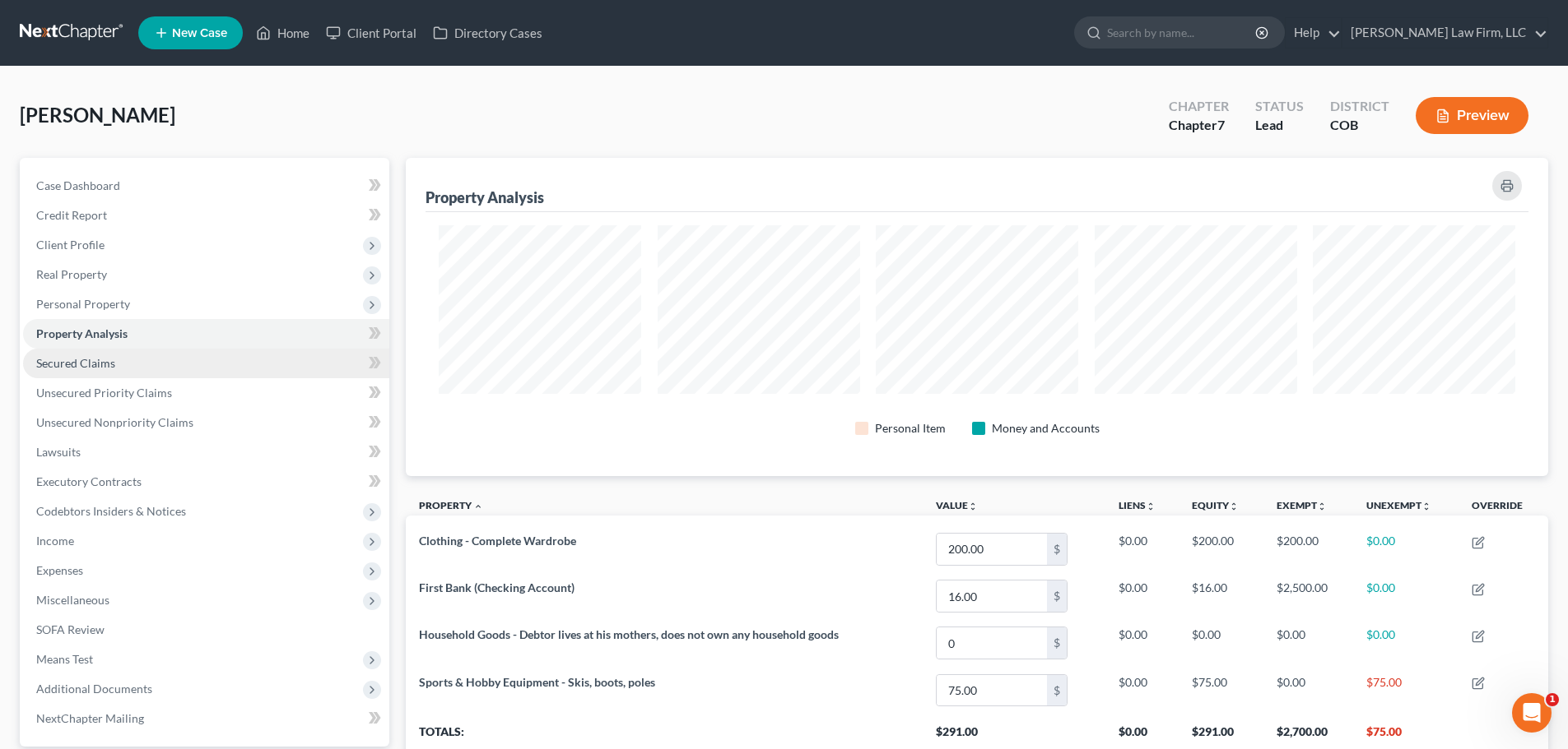
scroll to position [318, 1142]
click at [211, 366] on link "Secured Claims" at bounding box center [206, 364] width 366 height 30
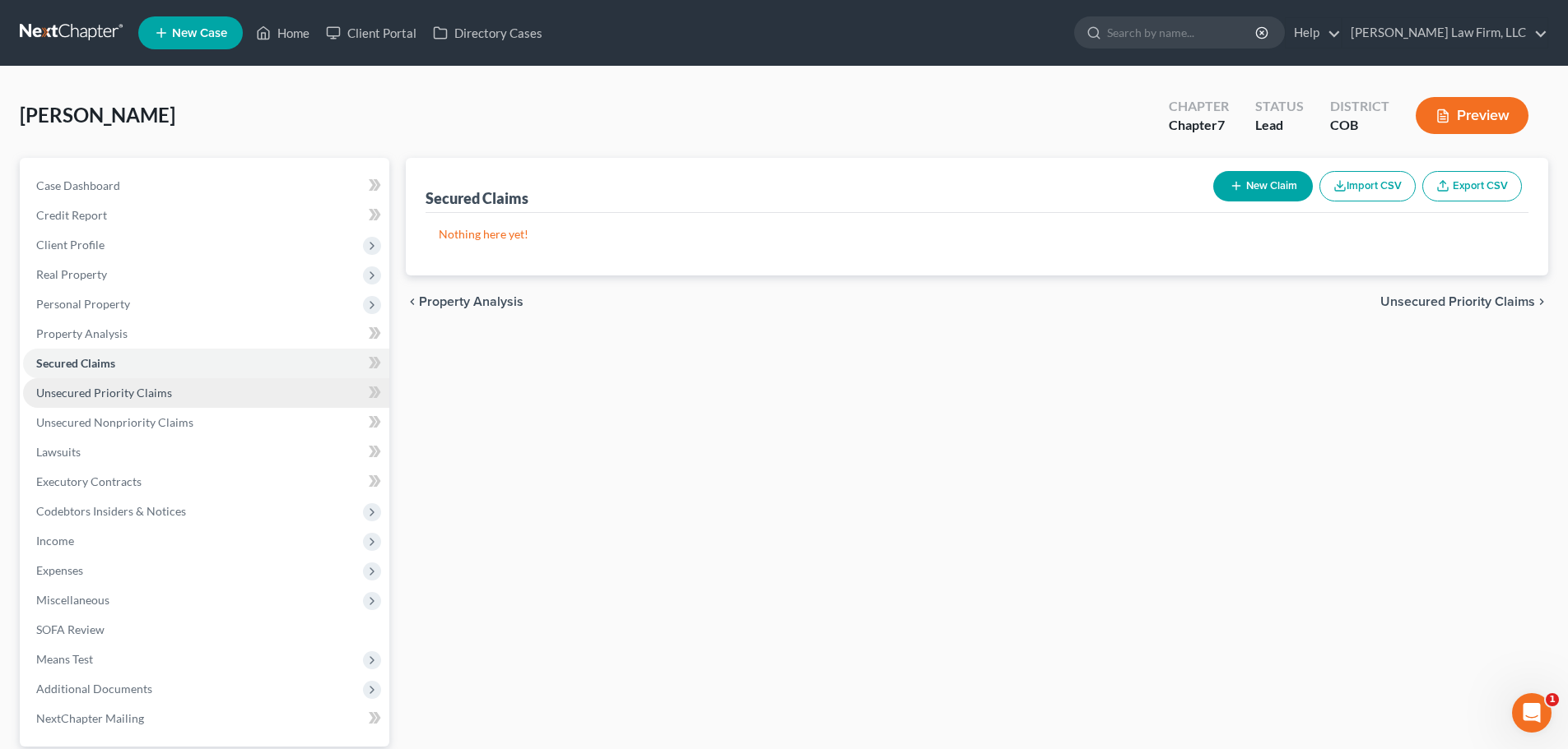
click at [201, 399] on link "Unsecured Priority Claims" at bounding box center [206, 393] width 366 height 30
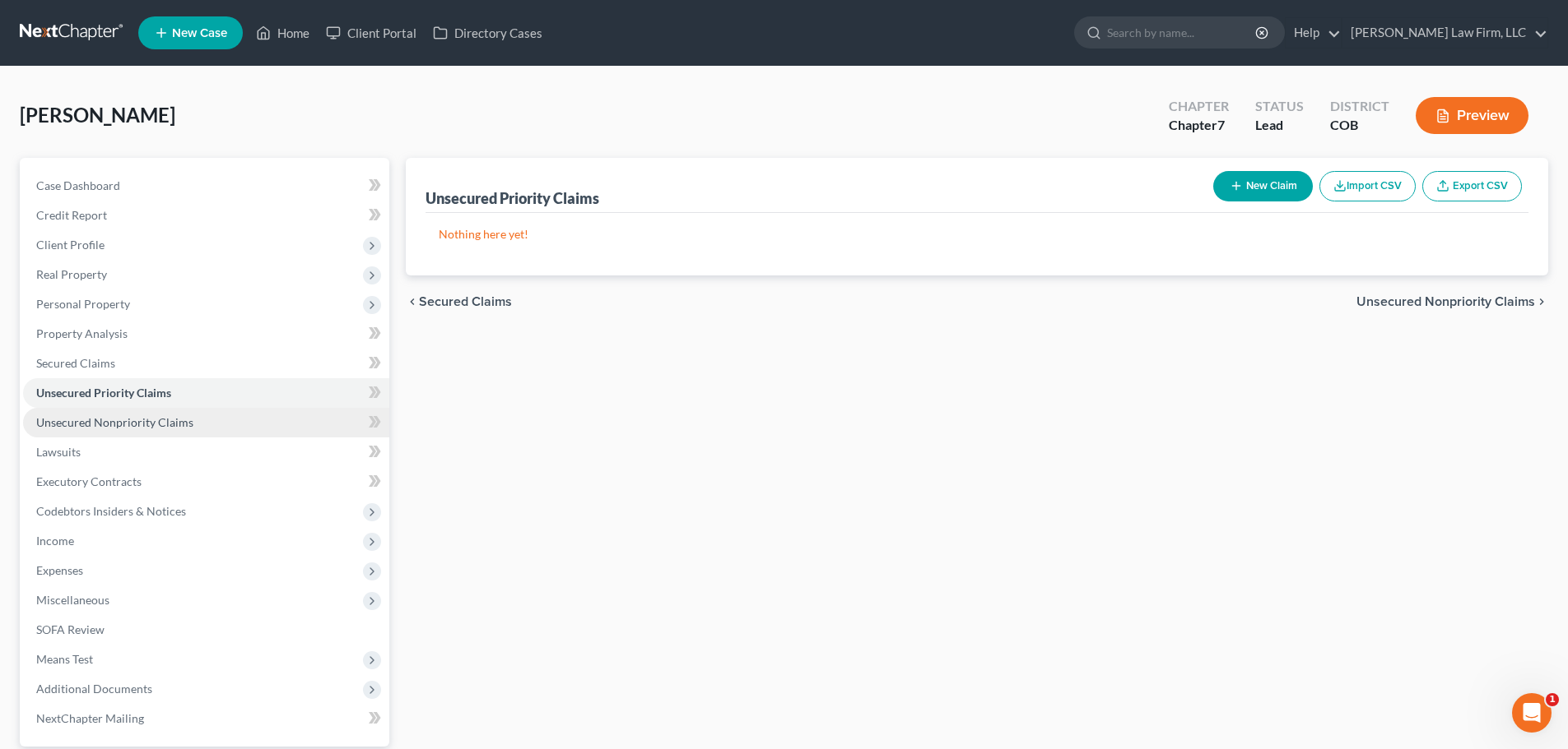
click at [201, 417] on link "Unsecured Nonpriority Claims" at bounding box center [206, 423] width 366 height 30
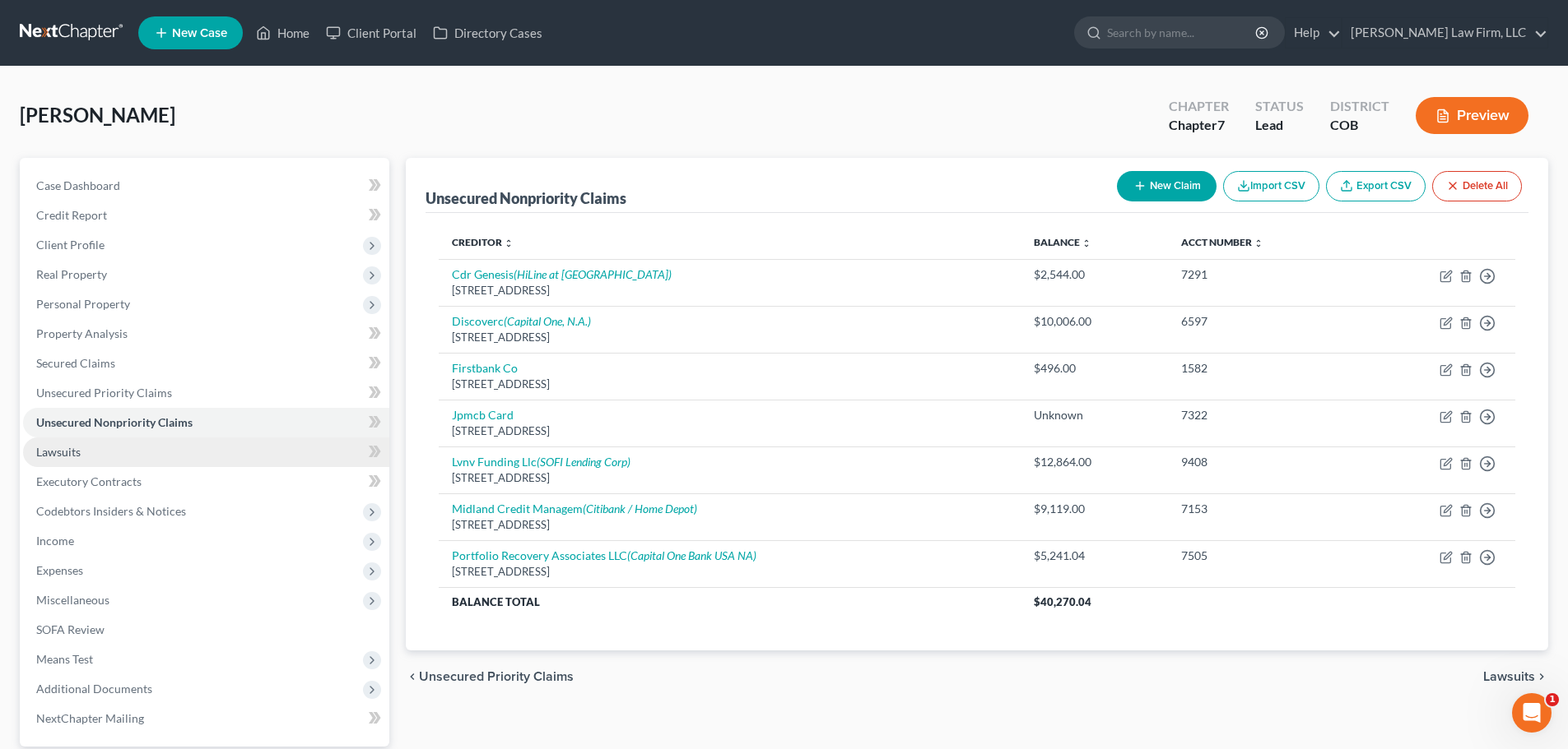
click at [182, 437] on link "Lawsuits" at bounding box center [206, 452] width 366 height 30
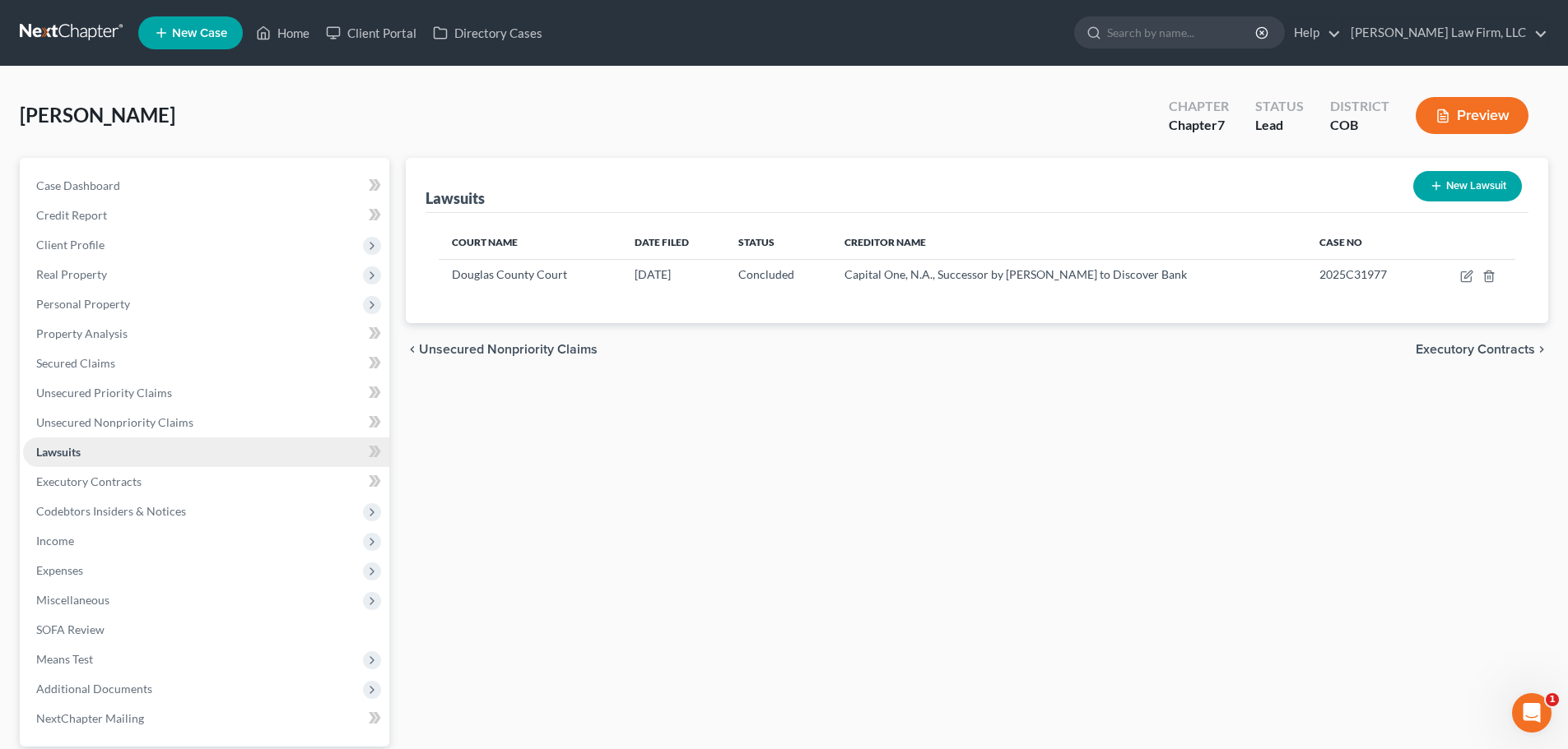
click at [178, 458] on link "Lawsuits" at bounding box center [206, 452] width 366 height 30
click at [175, 475] on link "Executory Contracts" at bounding box center [206, 482] width 366 height 30
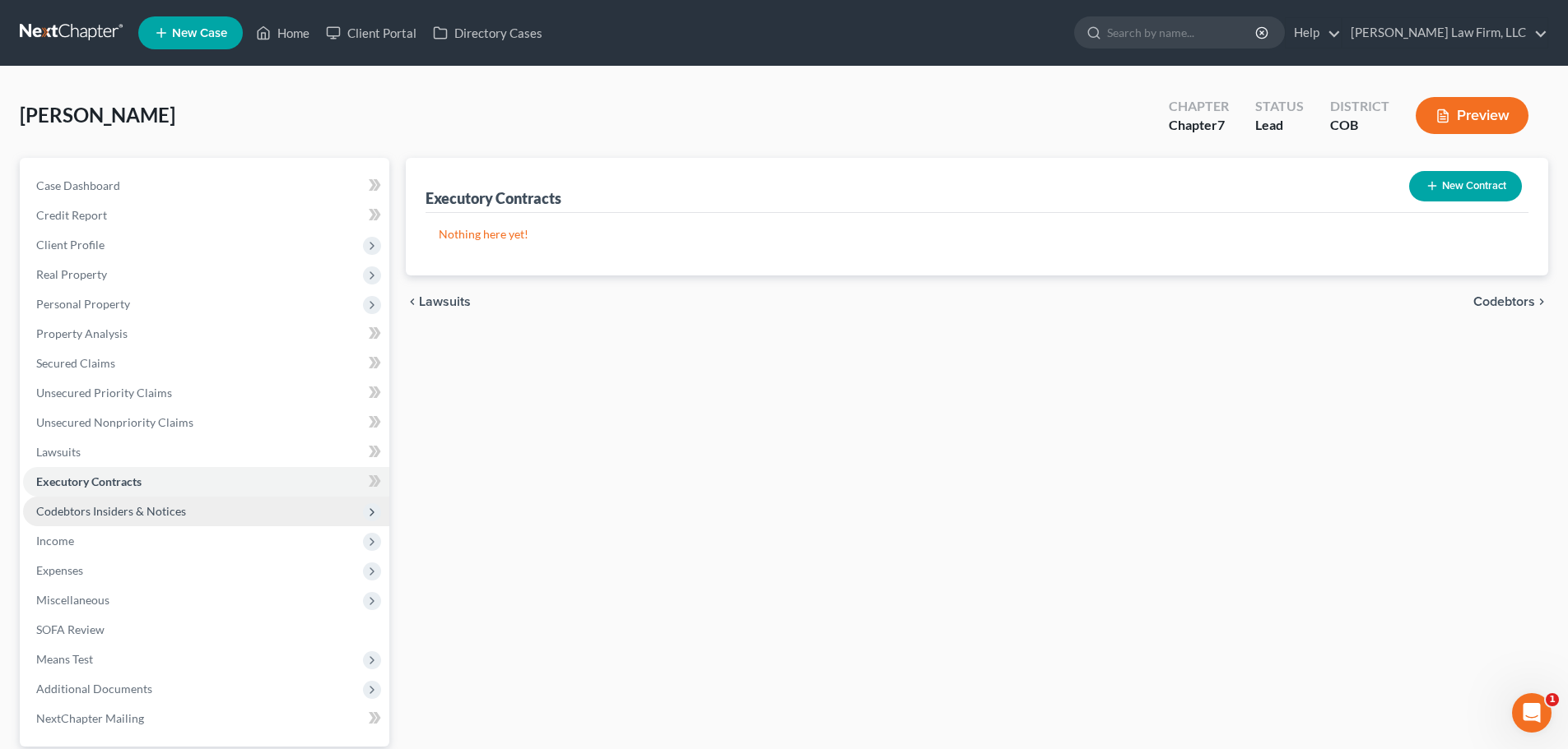
click at [161, 520] on span "Codebtors Insiders & Notices" at bounding box center [206, 512] width 366 height 30
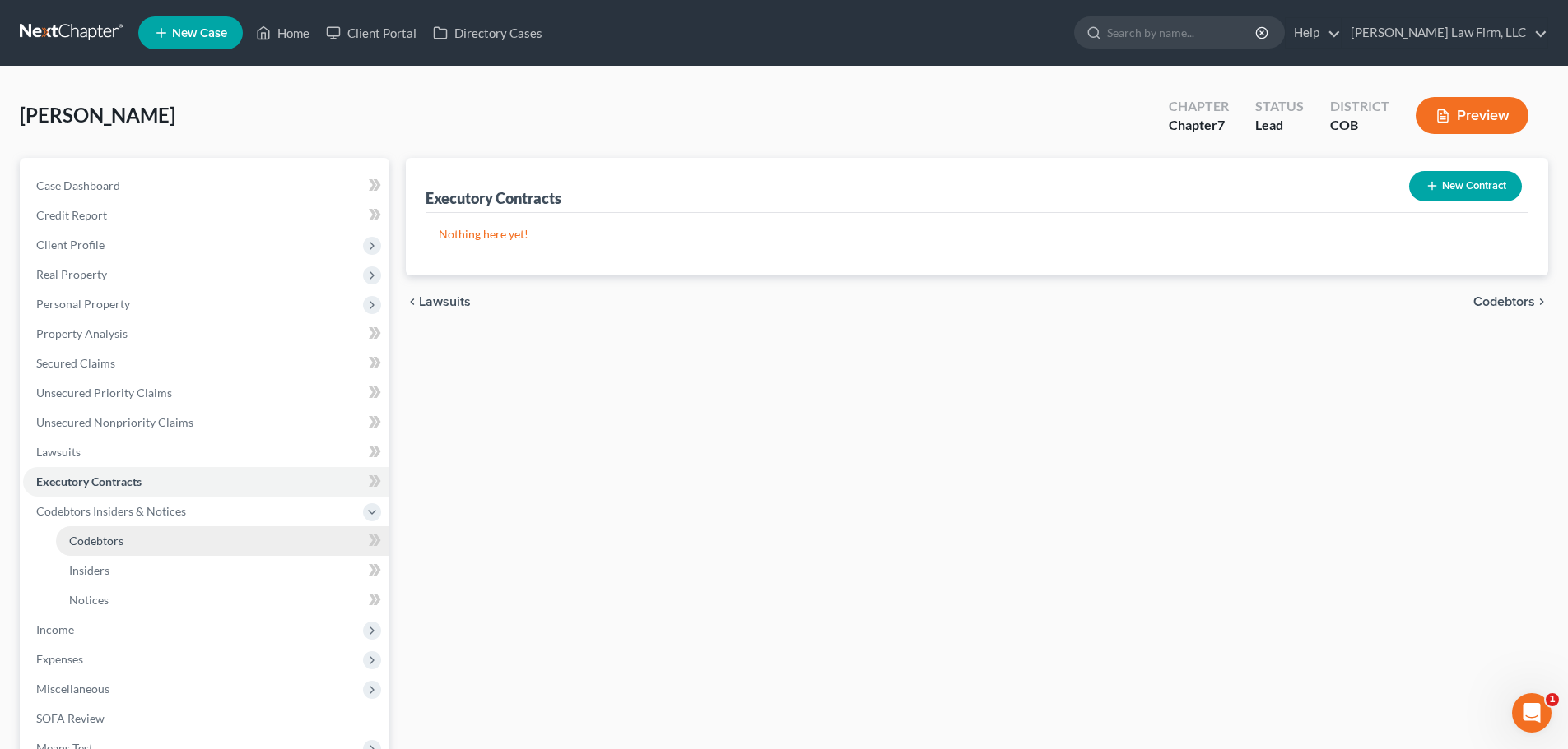
click at [147, 533] on link "Codebtors" at bounding box center [222, 541] width 334 height 30
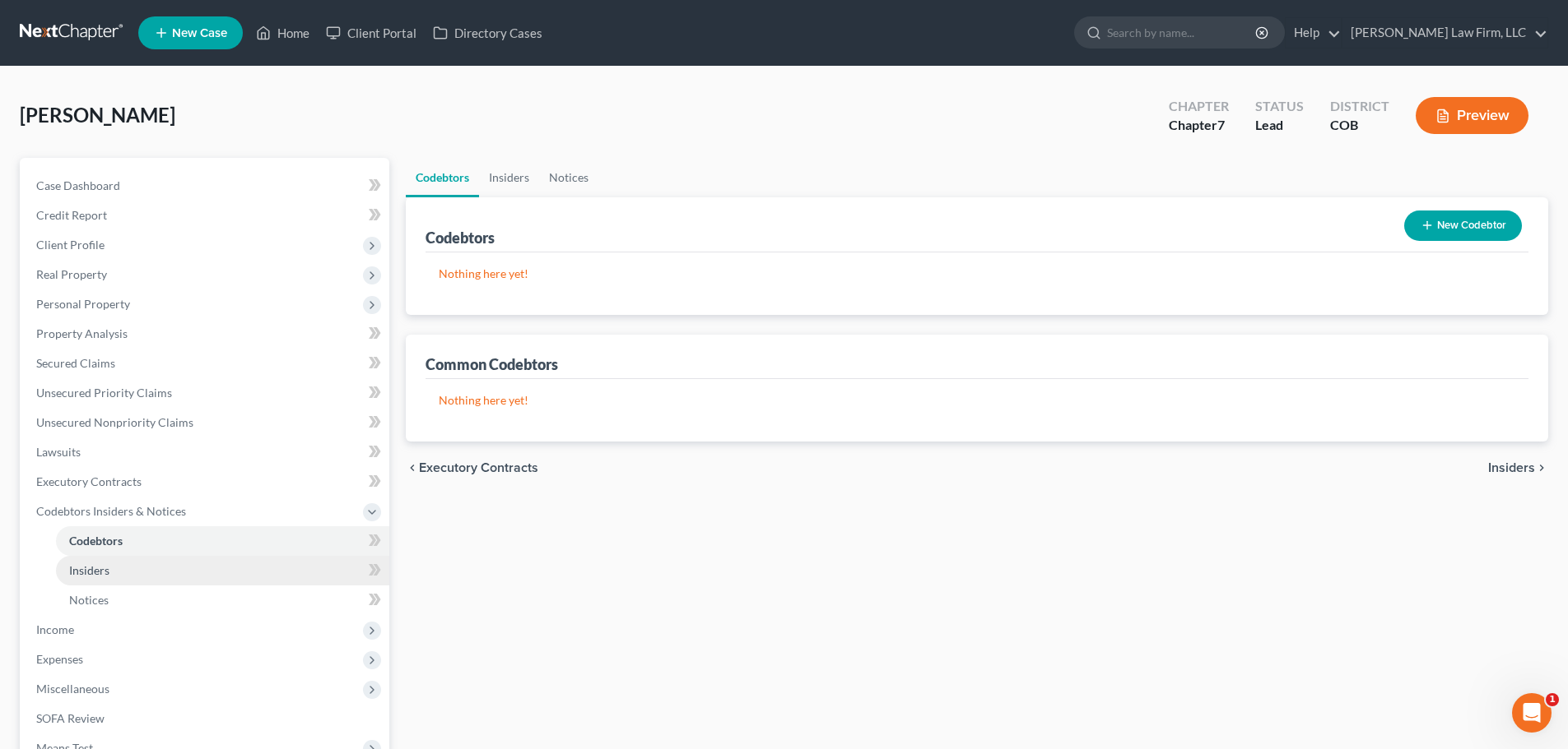
click at [134, 562] on link "Insiders" at bounding box center [222, 571] width 334 height 30
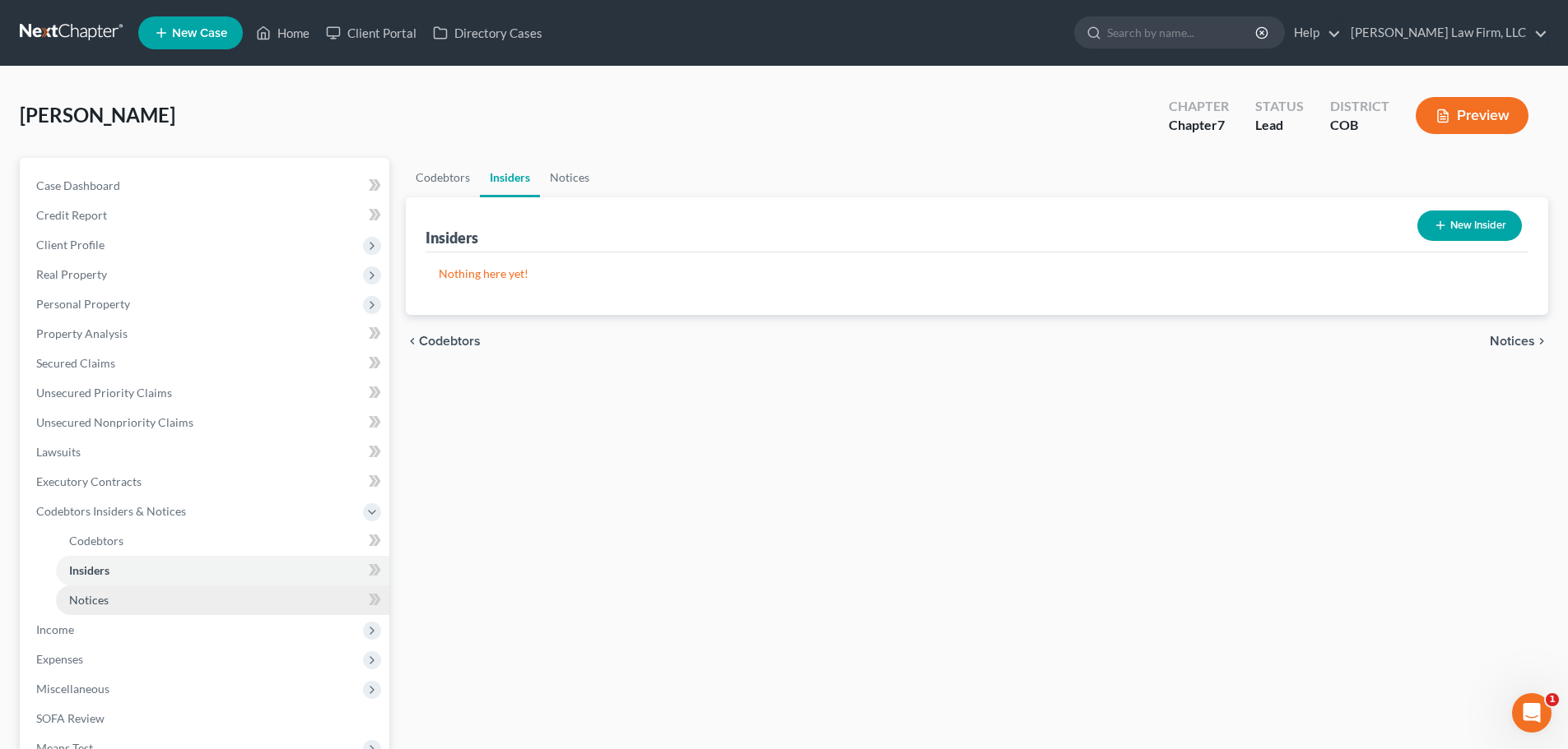
click at [108, 594] on span "Notices" at bounding box center [88, 599] width 39 height 14
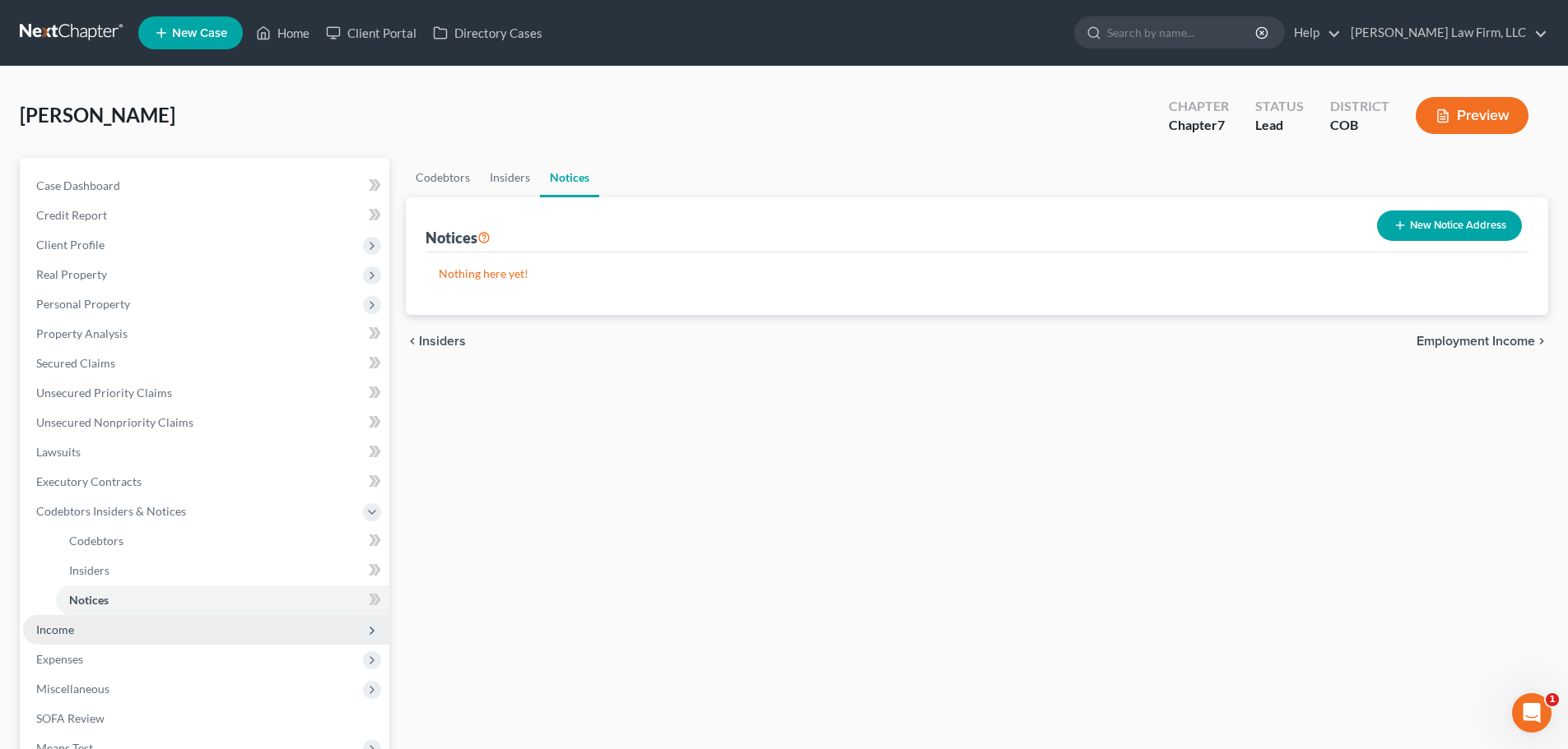
click at [109, 623] on span "Income" at bounding box center [206, 630] width 366 height 30
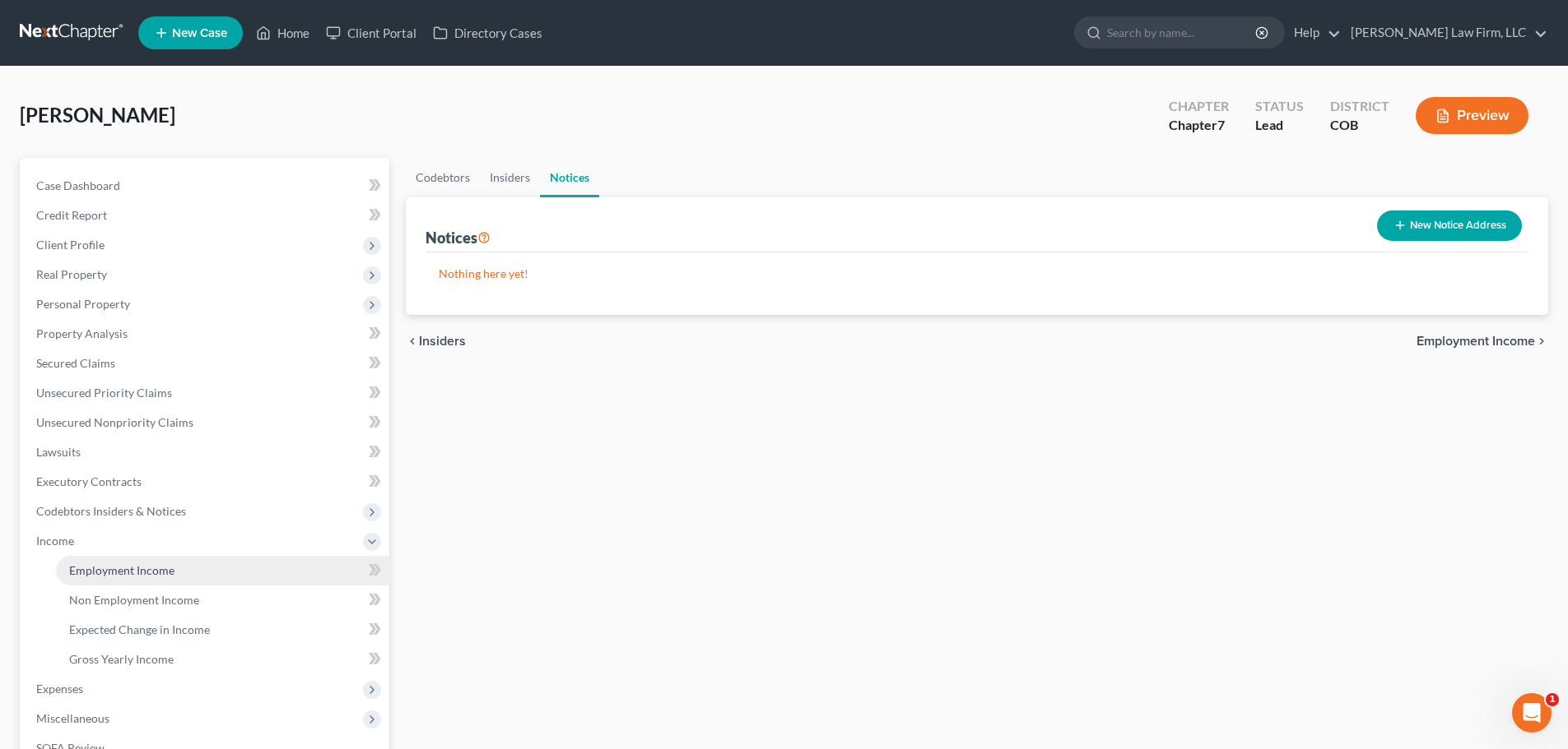
click at [130, 574] on span "Employment Income" at bounding box center [121, 570] width 106 height 14
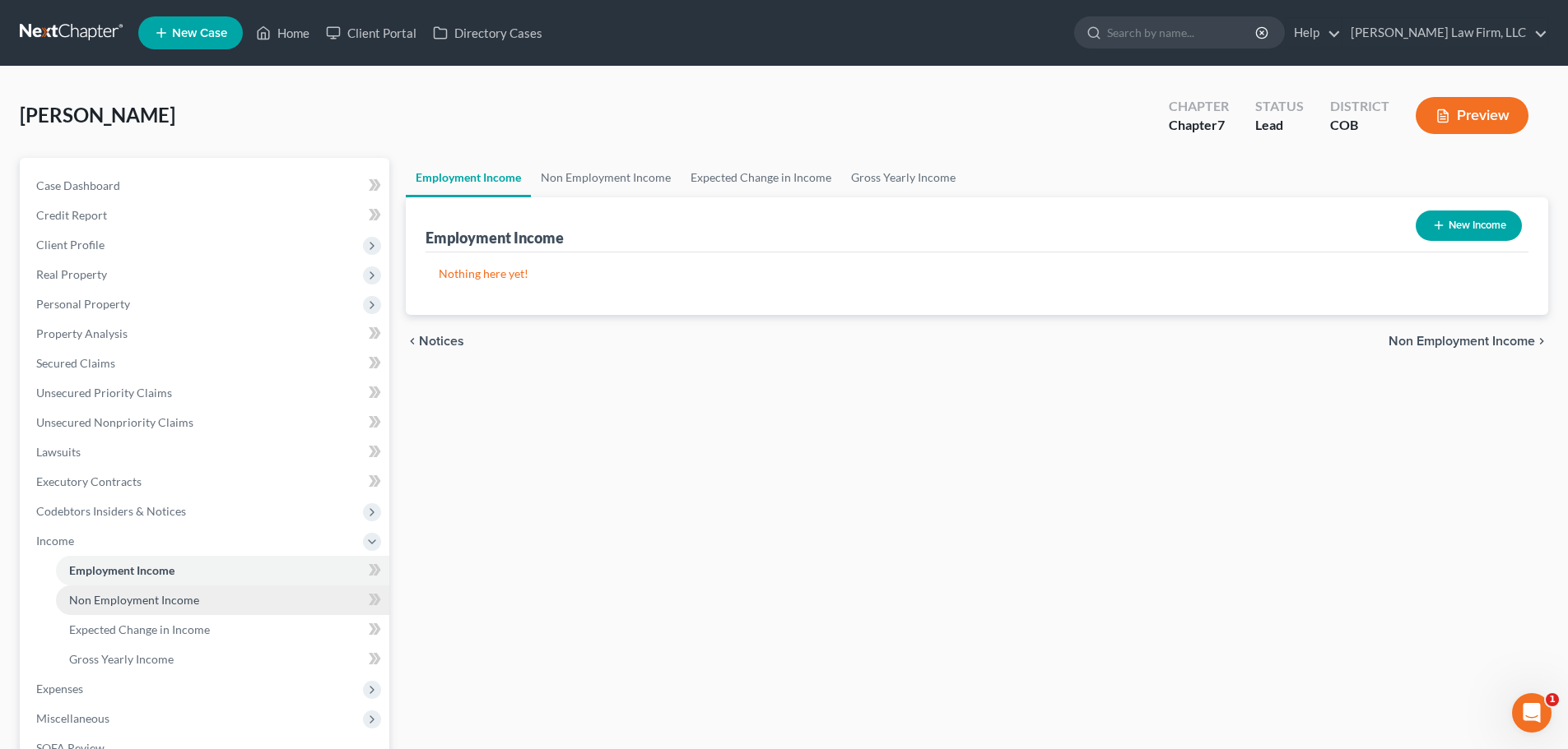
click at [140, 598] on span "Non Employment Income" at bounding box center [134, 599] width 130 height 14
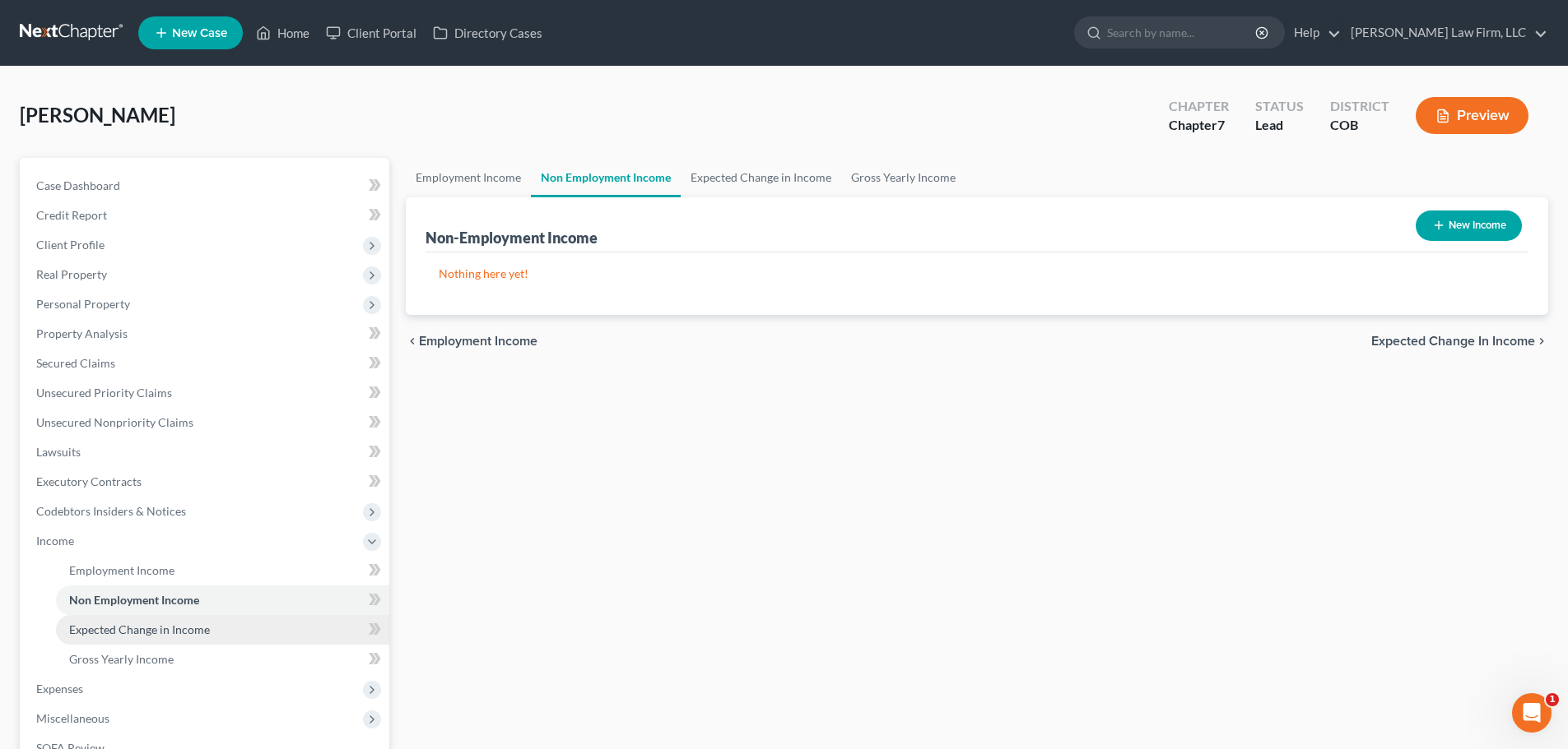
click at [136, 620] on link "Expected Change in Income" at bounding box center [222, 630] width 334 height 30
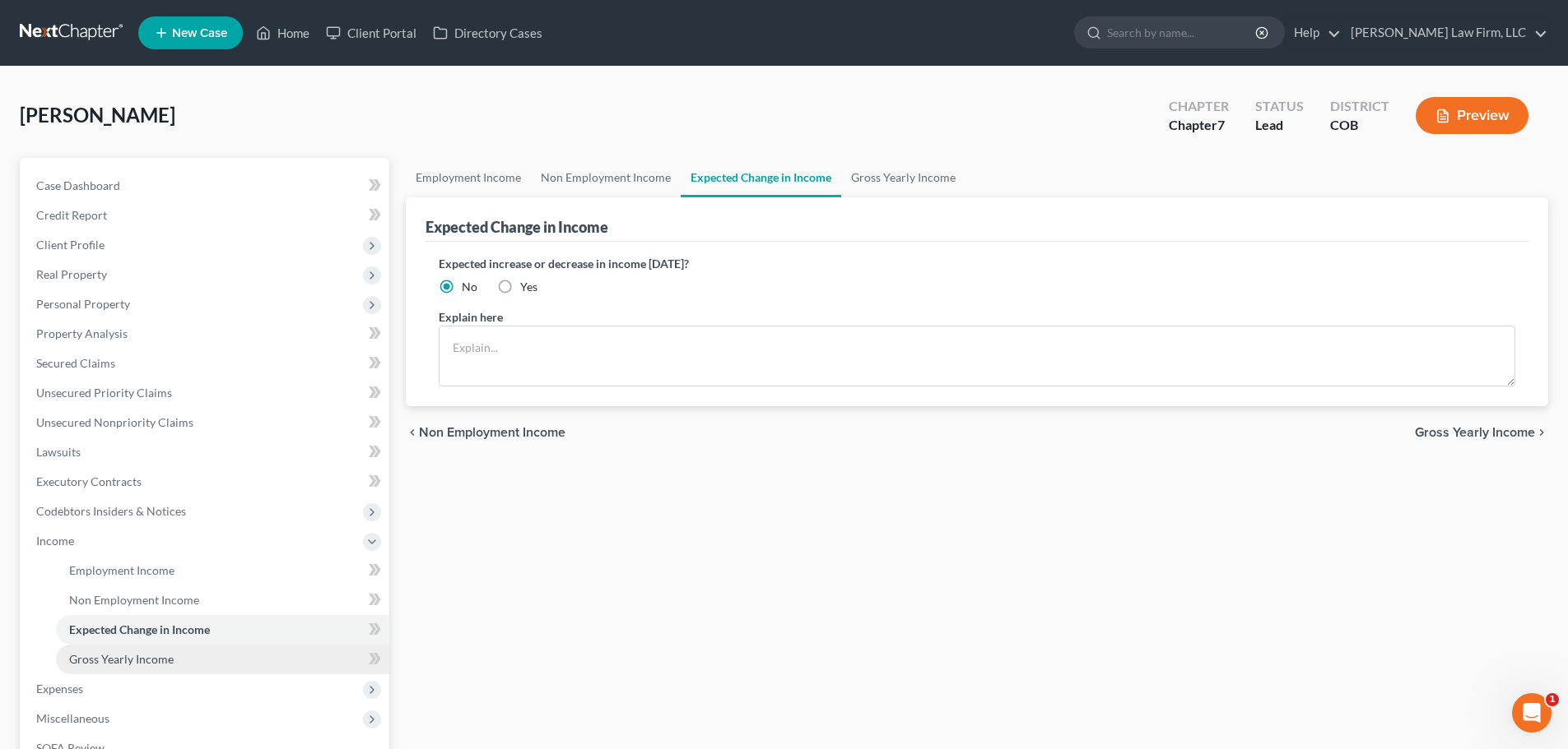
drag, startPoint x: 131, startPoint y: 638, endPoint x: 132, endPoint y: 648, distance: 10.0
click at [132, 638] on link "Expected Change in Income" at bounding box center [222, 630] width 334 height 30
click at [132, 651] on link "Gross Yearly Income" at bounding box center [222, 660] width 334 height 30
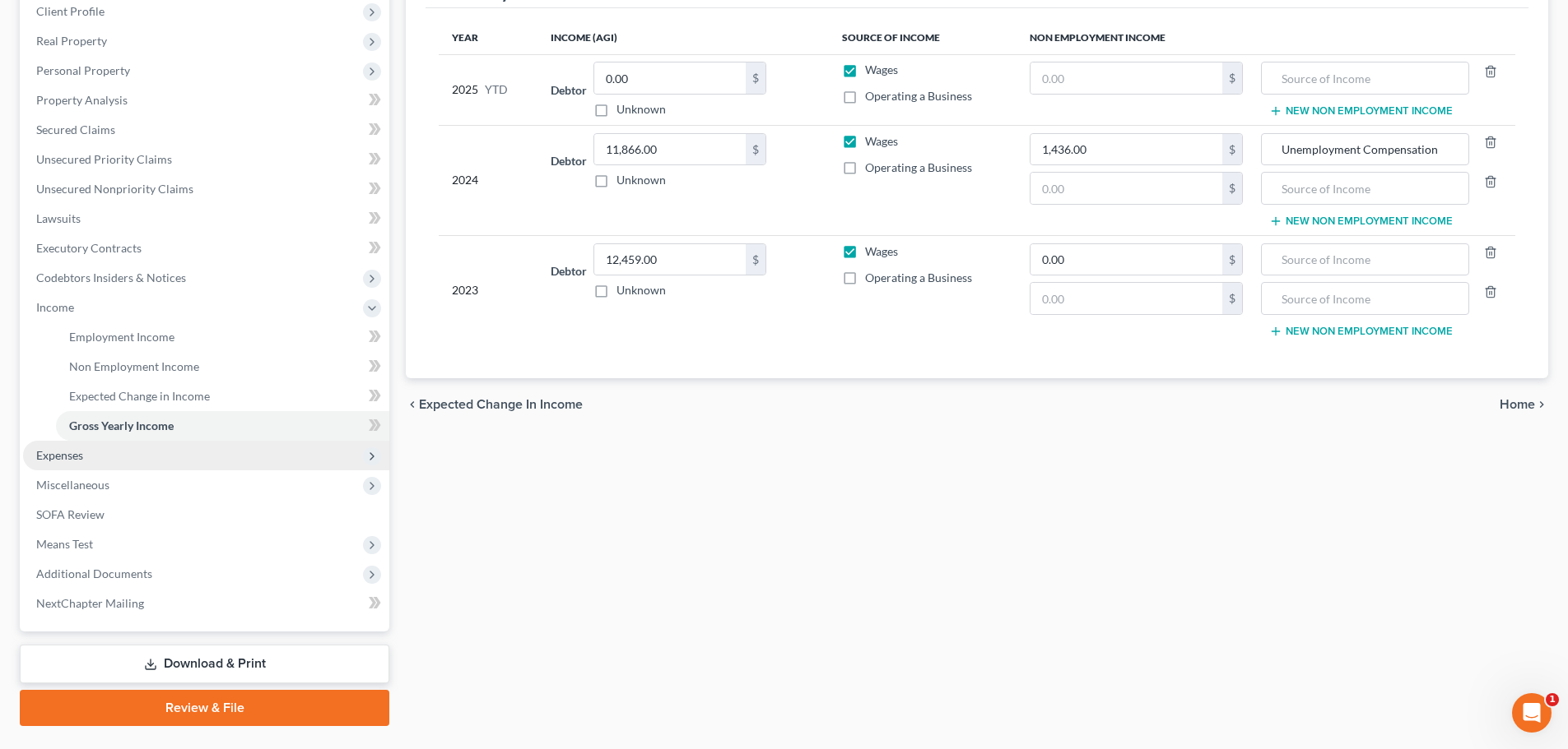
scroll to position [273, 0]
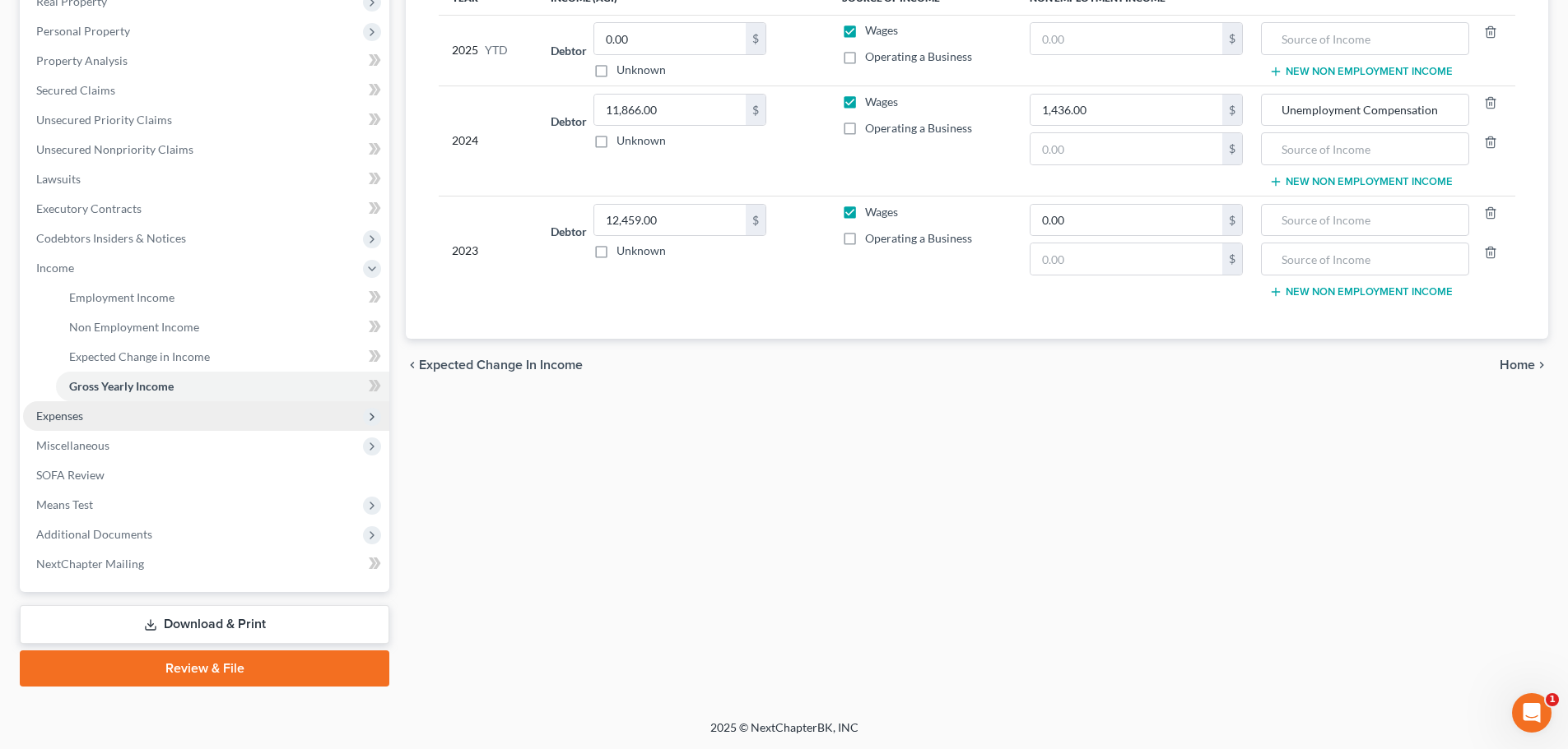
click at [154, 419] on span "Expenses" at bounding box center [206, 416] width 366 height 30
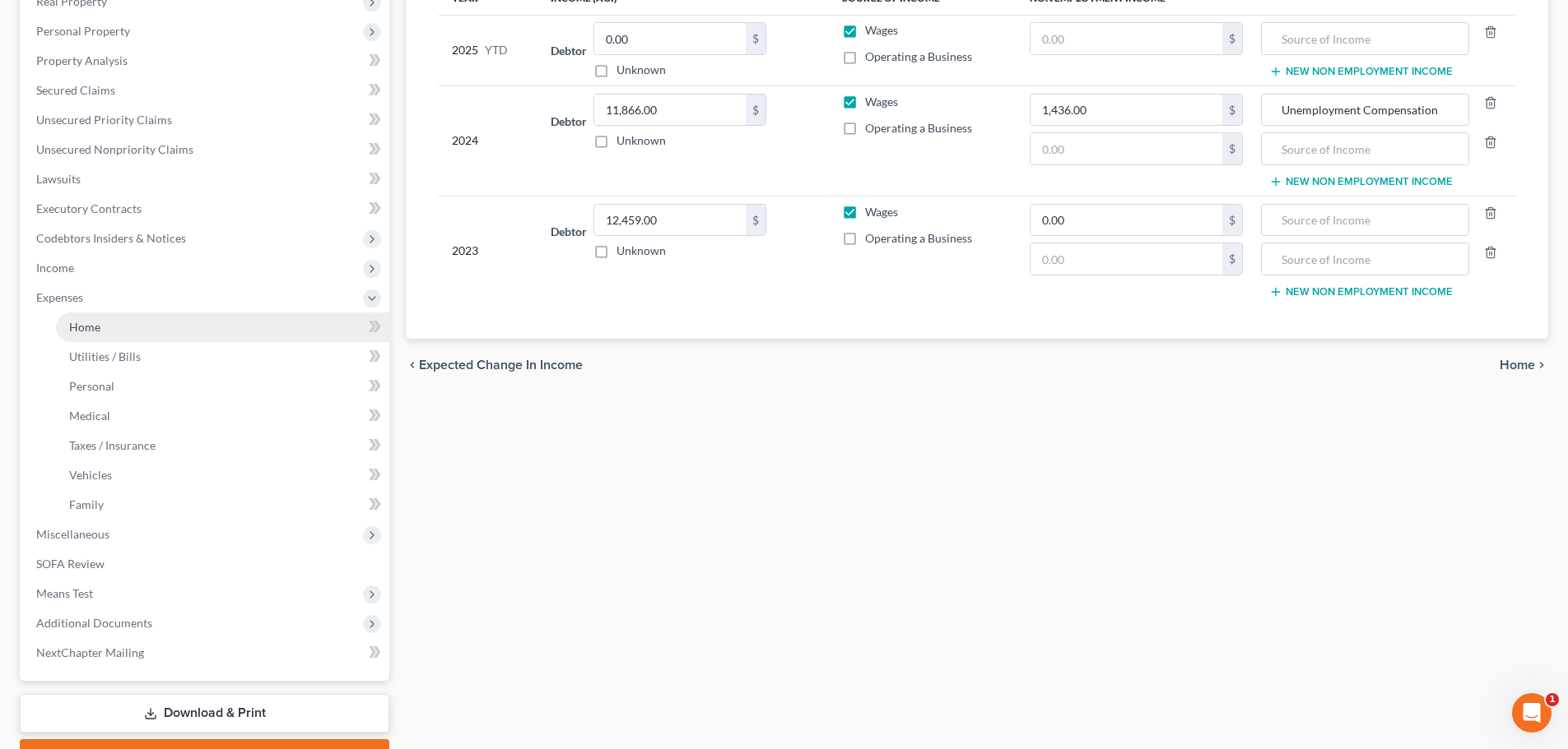
click at [151, 333] on link "Home" at bounding box center [222, 328] width 334 height 30
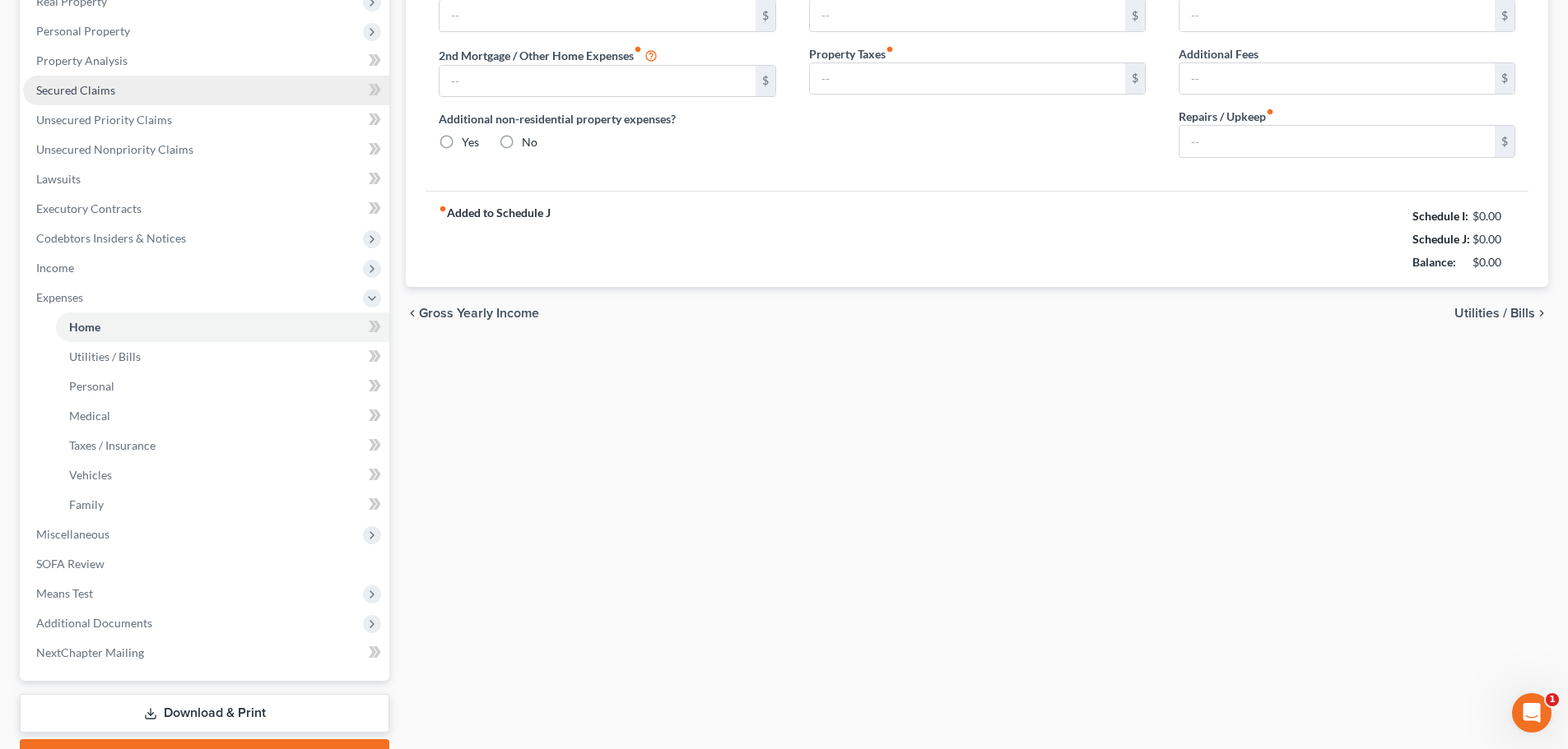
scroll to position [31, 0]
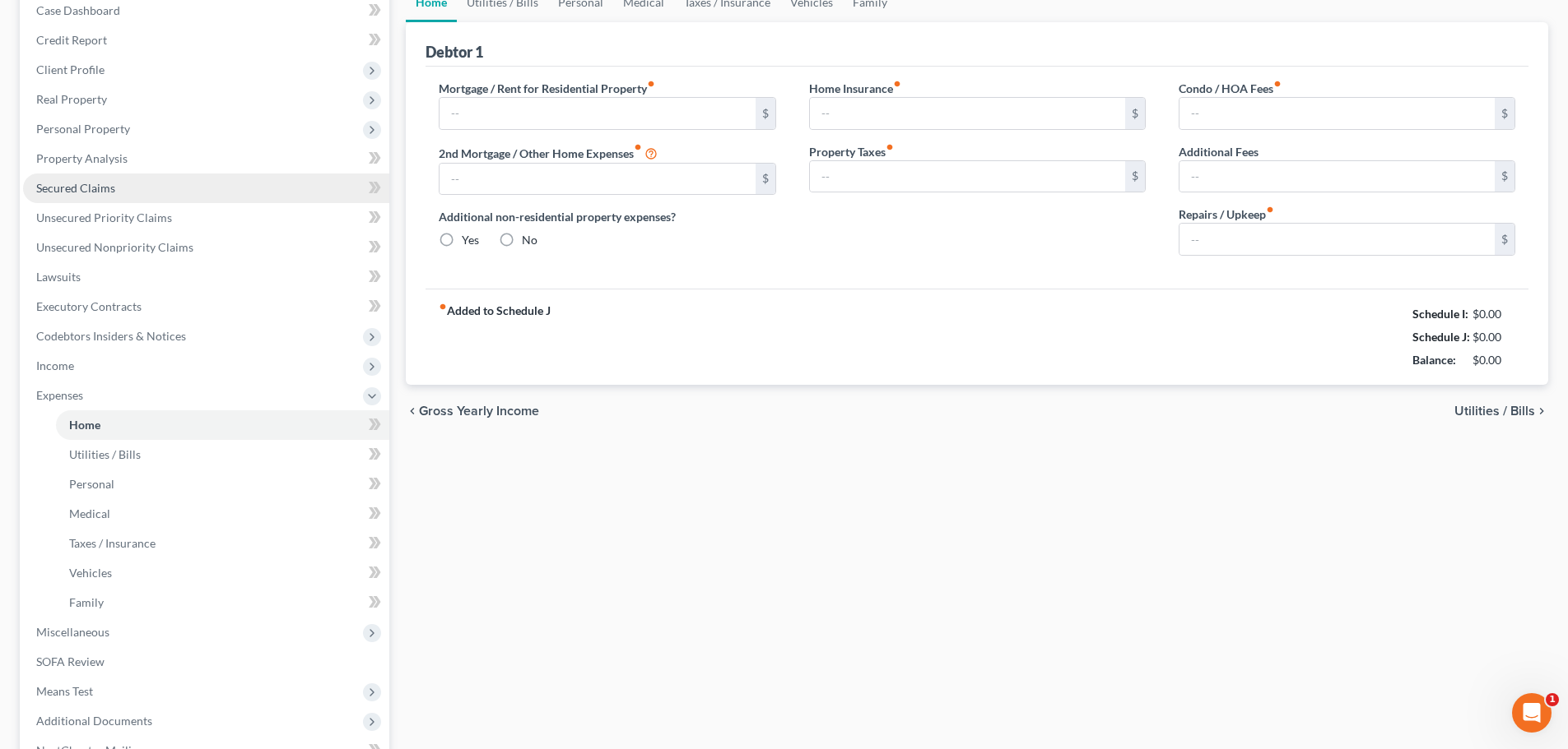
radio input "true"
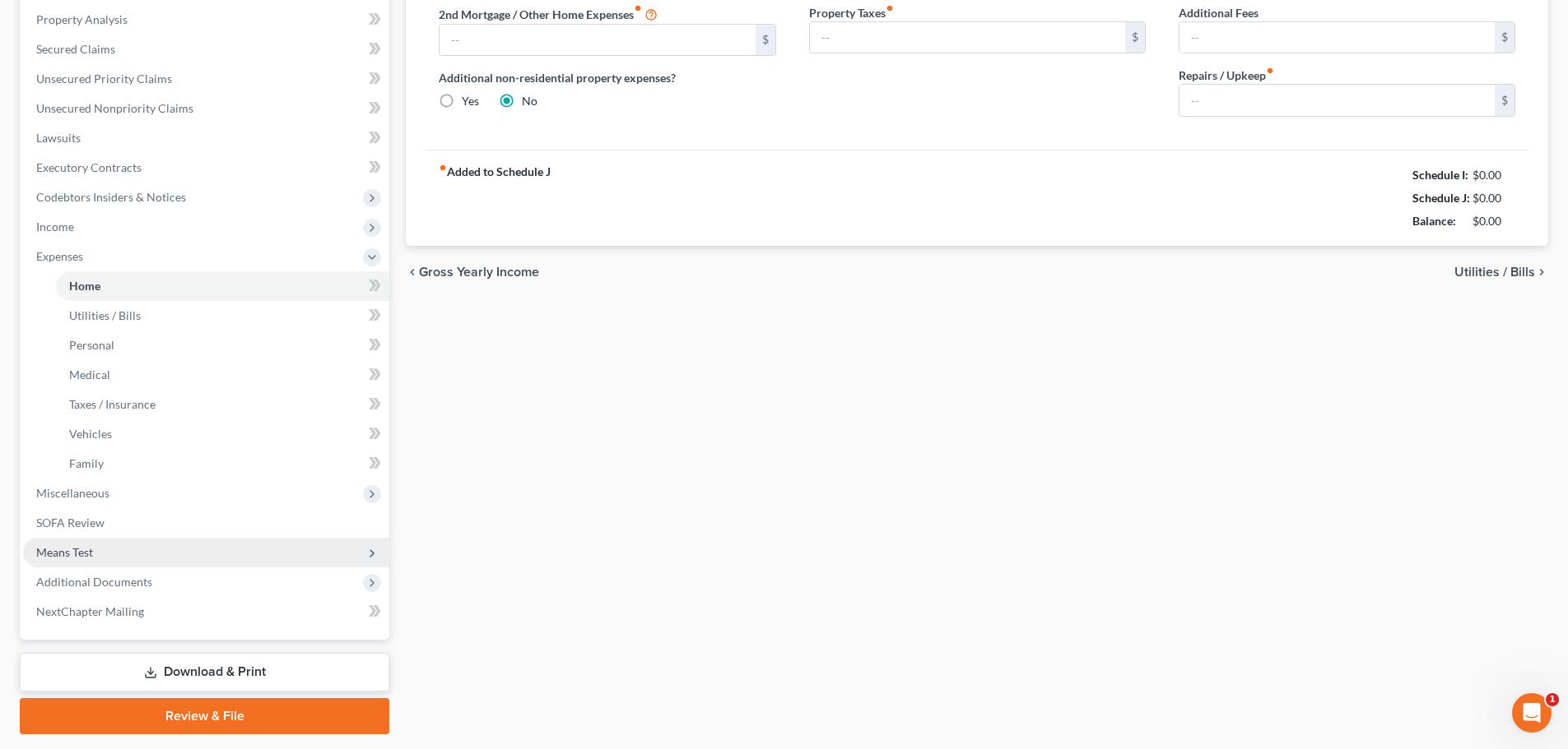
scroll to position [329, 0]
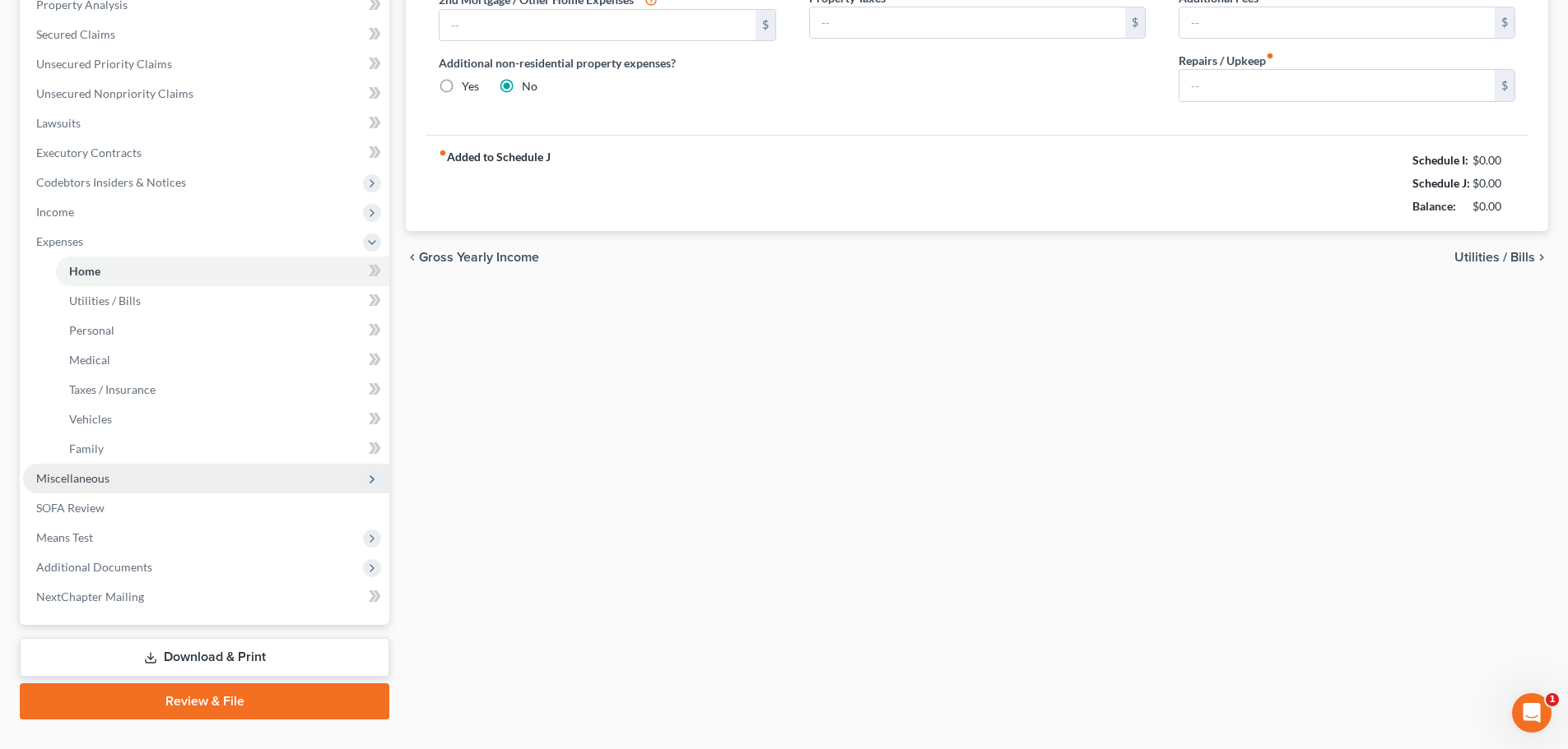
click at [138, 476] on span "Miscellaneous" at bounding box center [206, 479] width 366 height 30
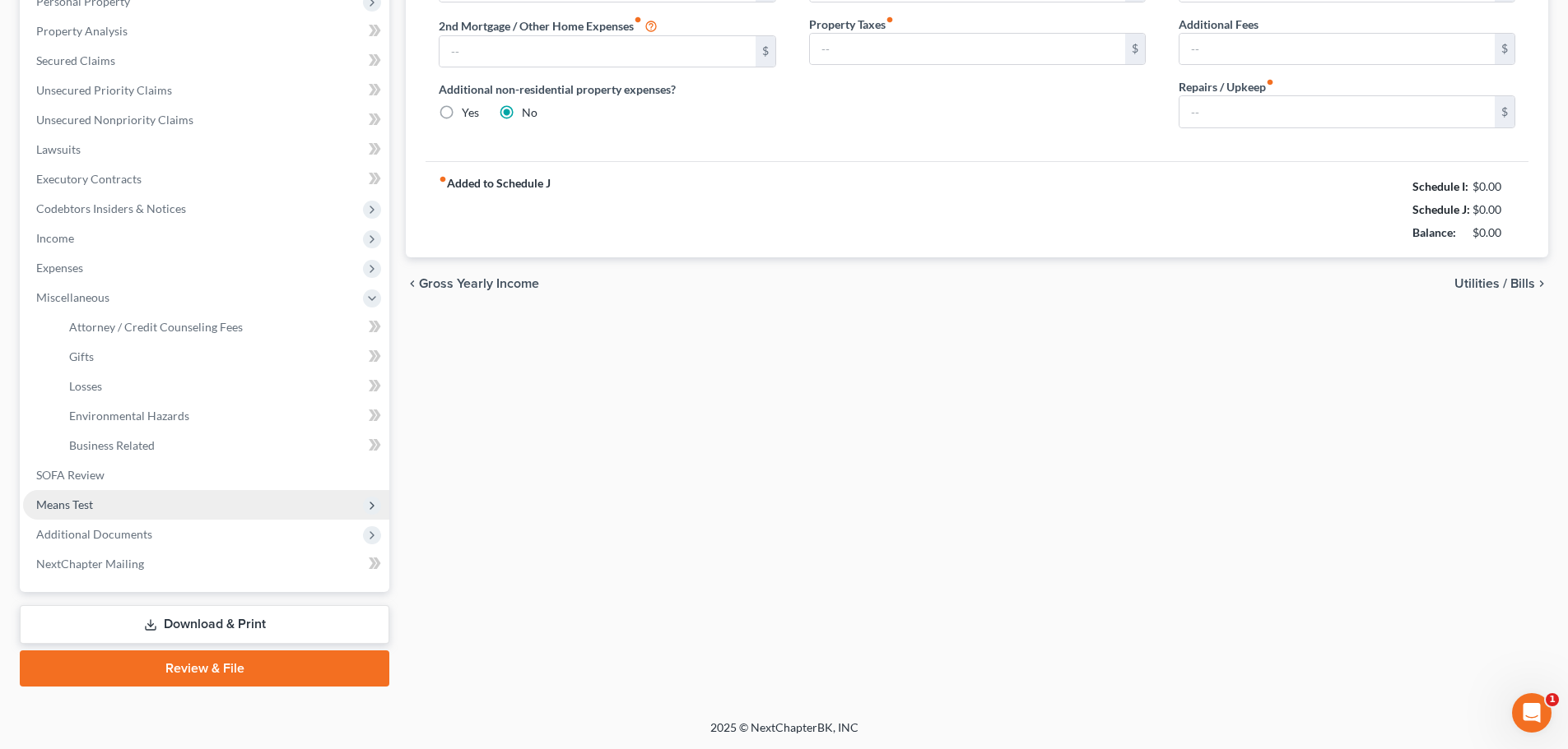
scroll to position [303, 0]
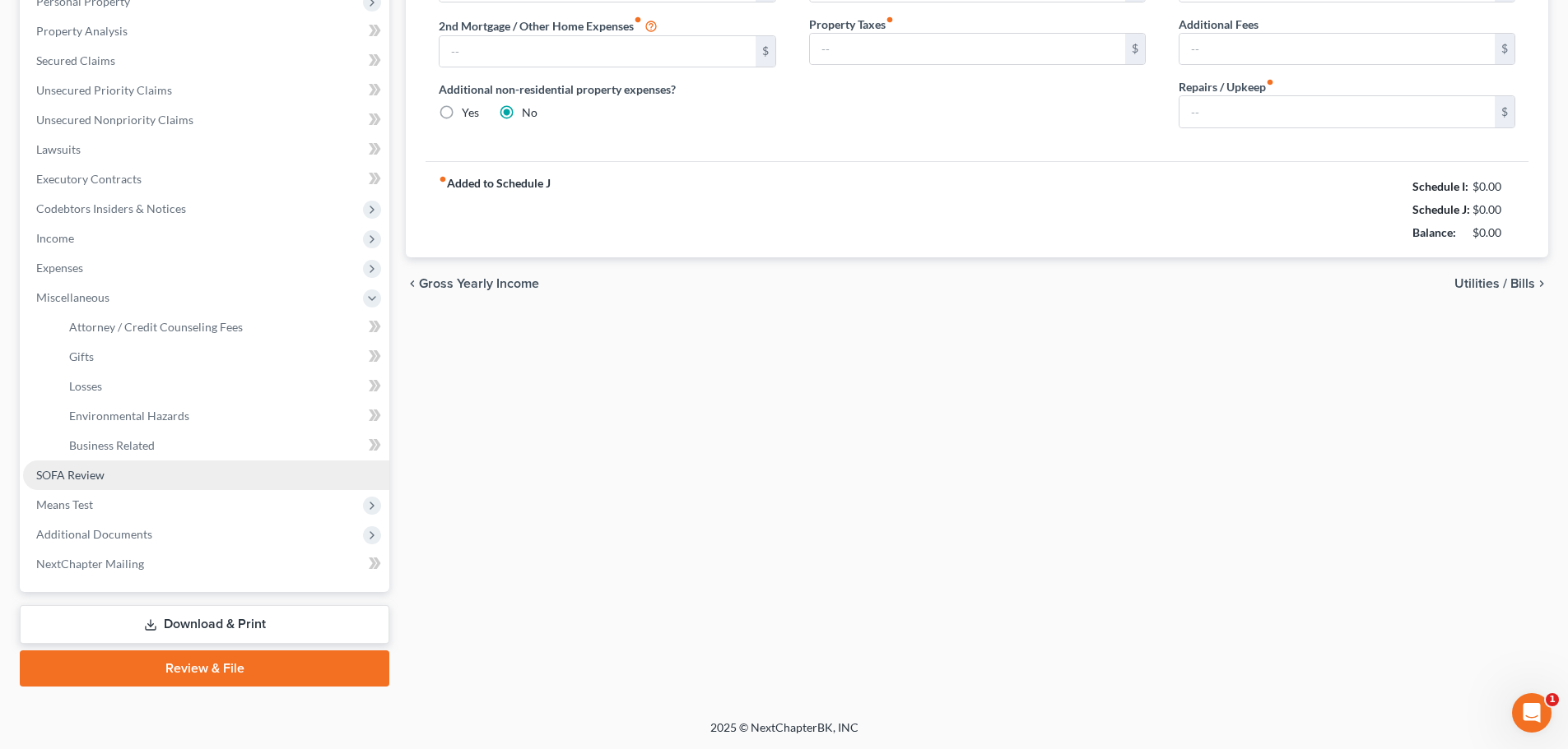
click at [102, 470] on span "SOFA Review" at bounding box center [71, 475] width 68 height 14
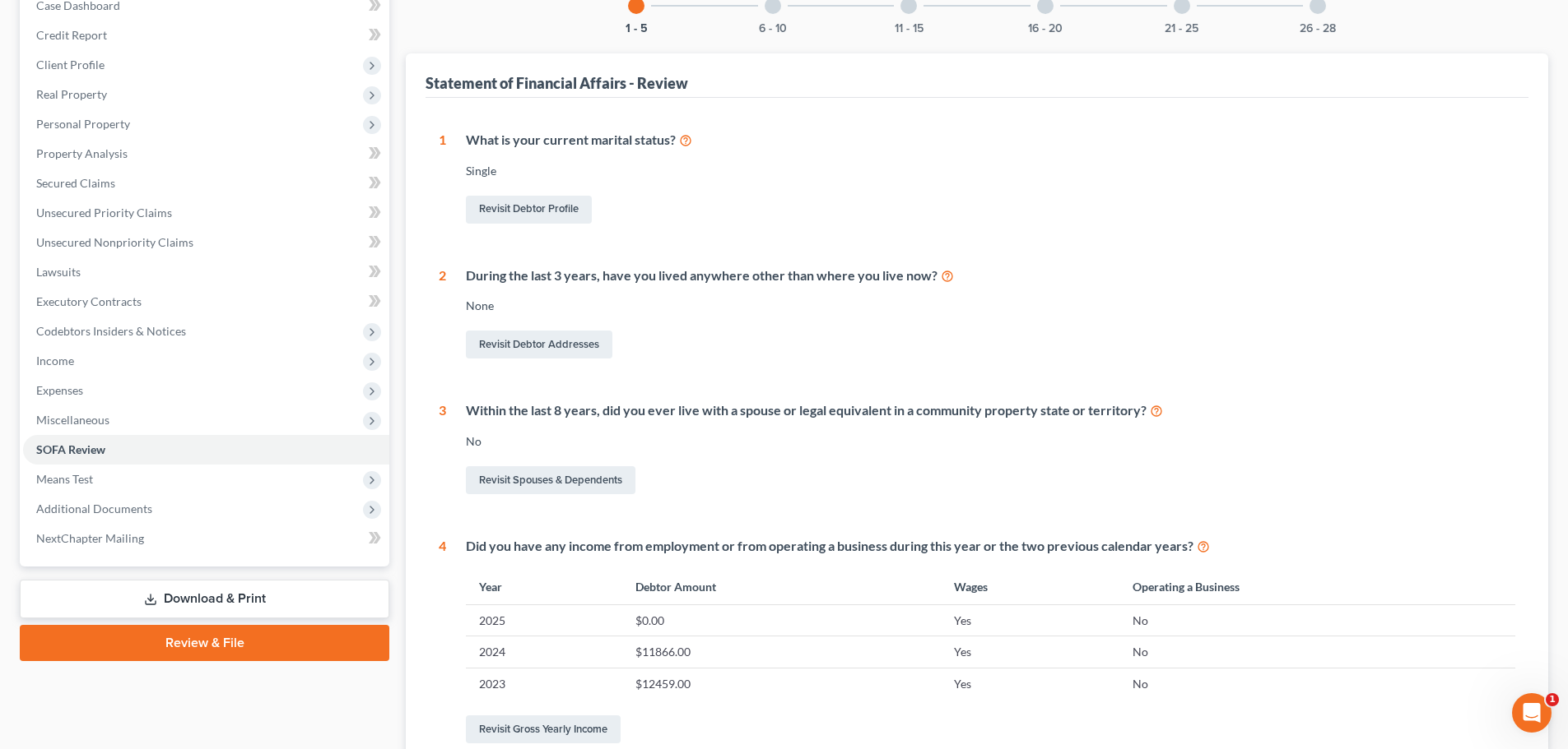
scroll to position [165, 0]
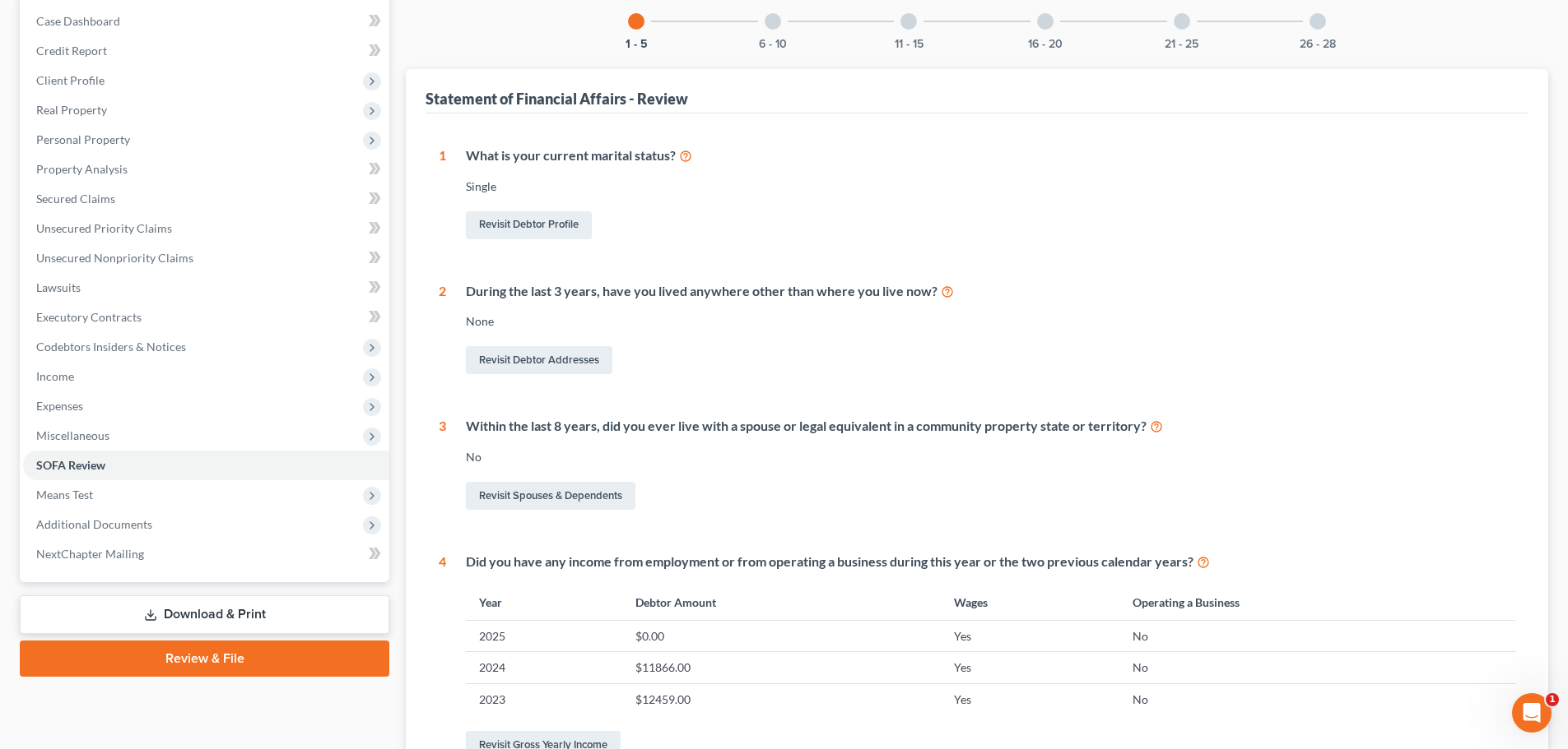
click at [754, 1] on div "6 - 10" at bounding box center [772, 21] width 56 height 56
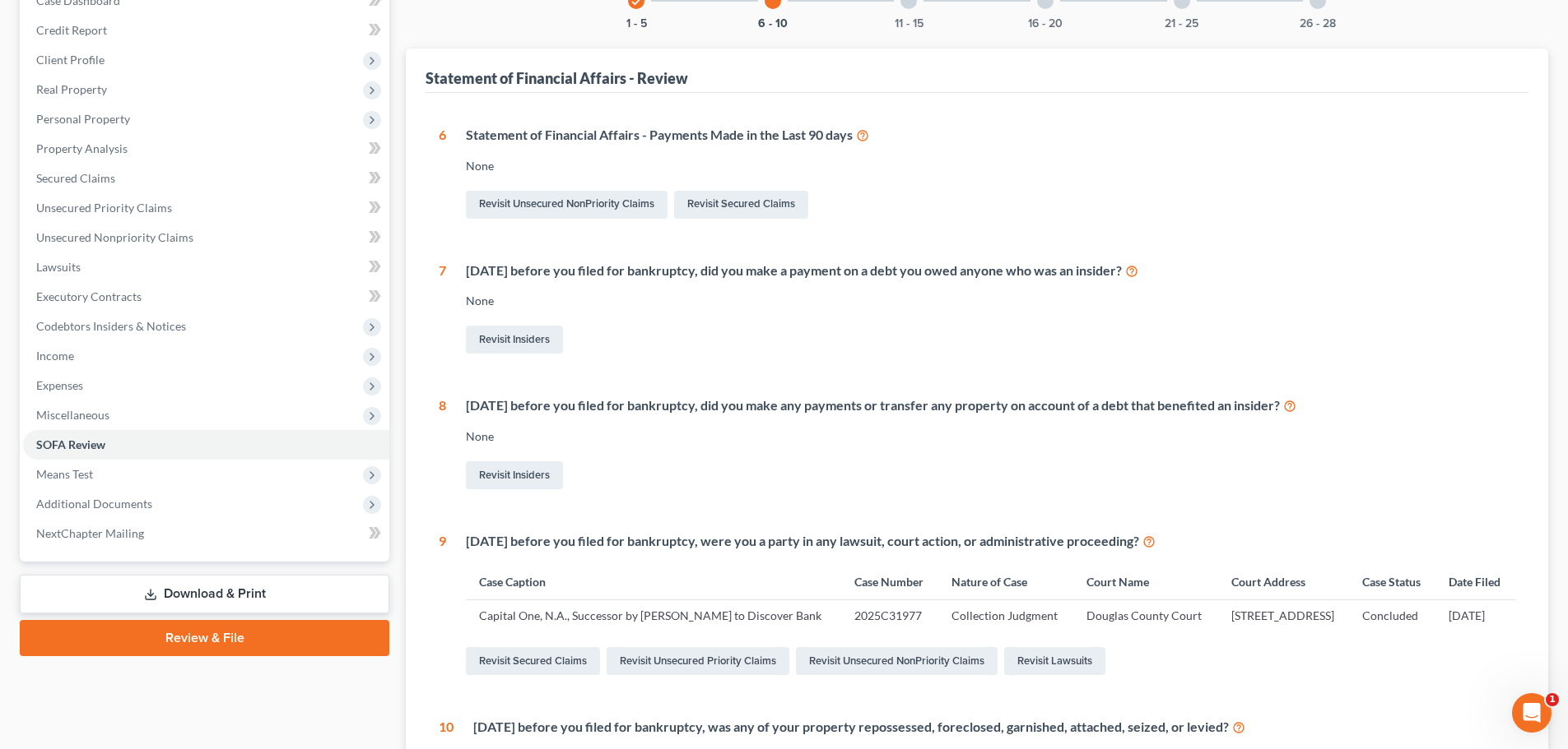
scroll to position [128, 0]
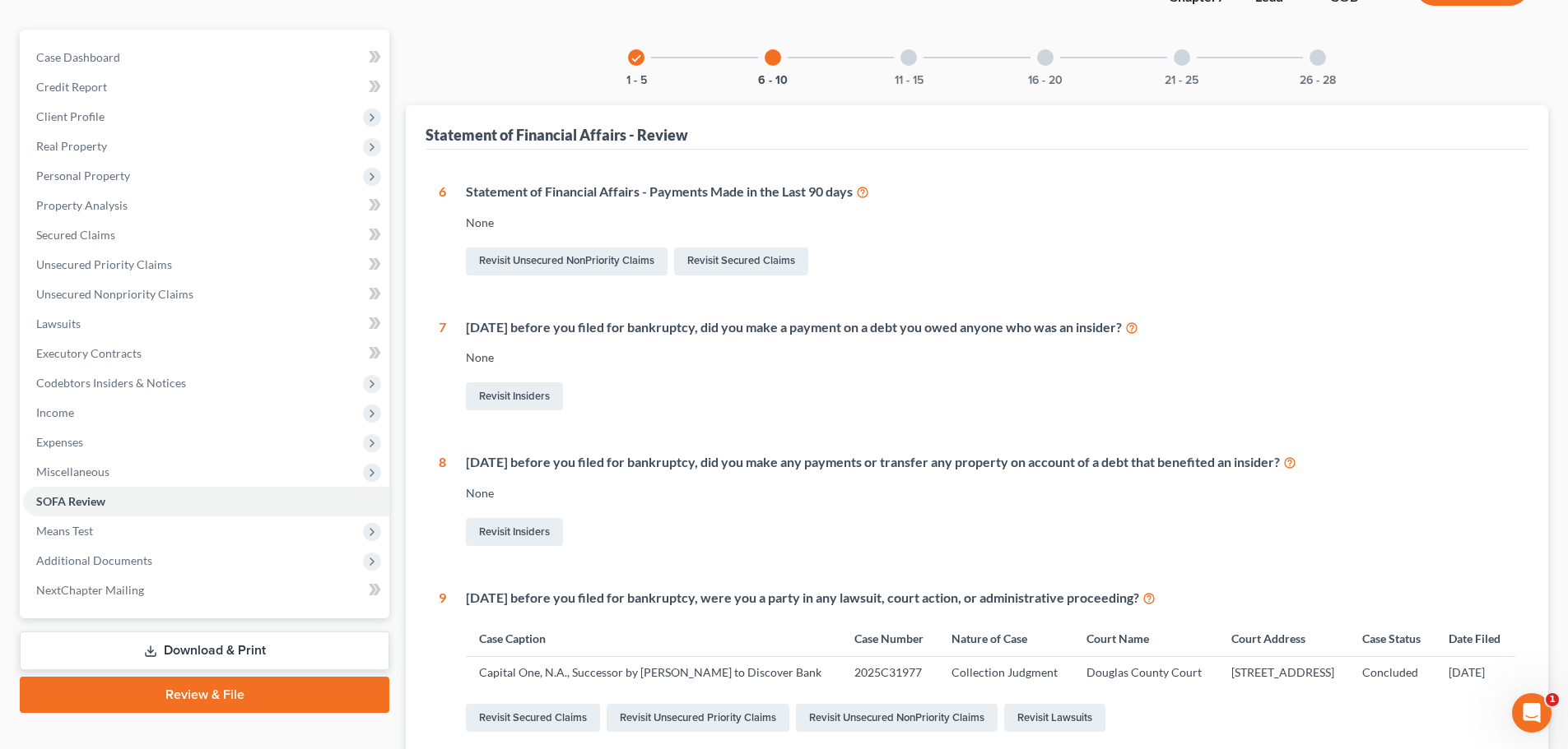
click at [913, 67] on div "11 - 15" at bounding box center [908, 57] width 56 height 56
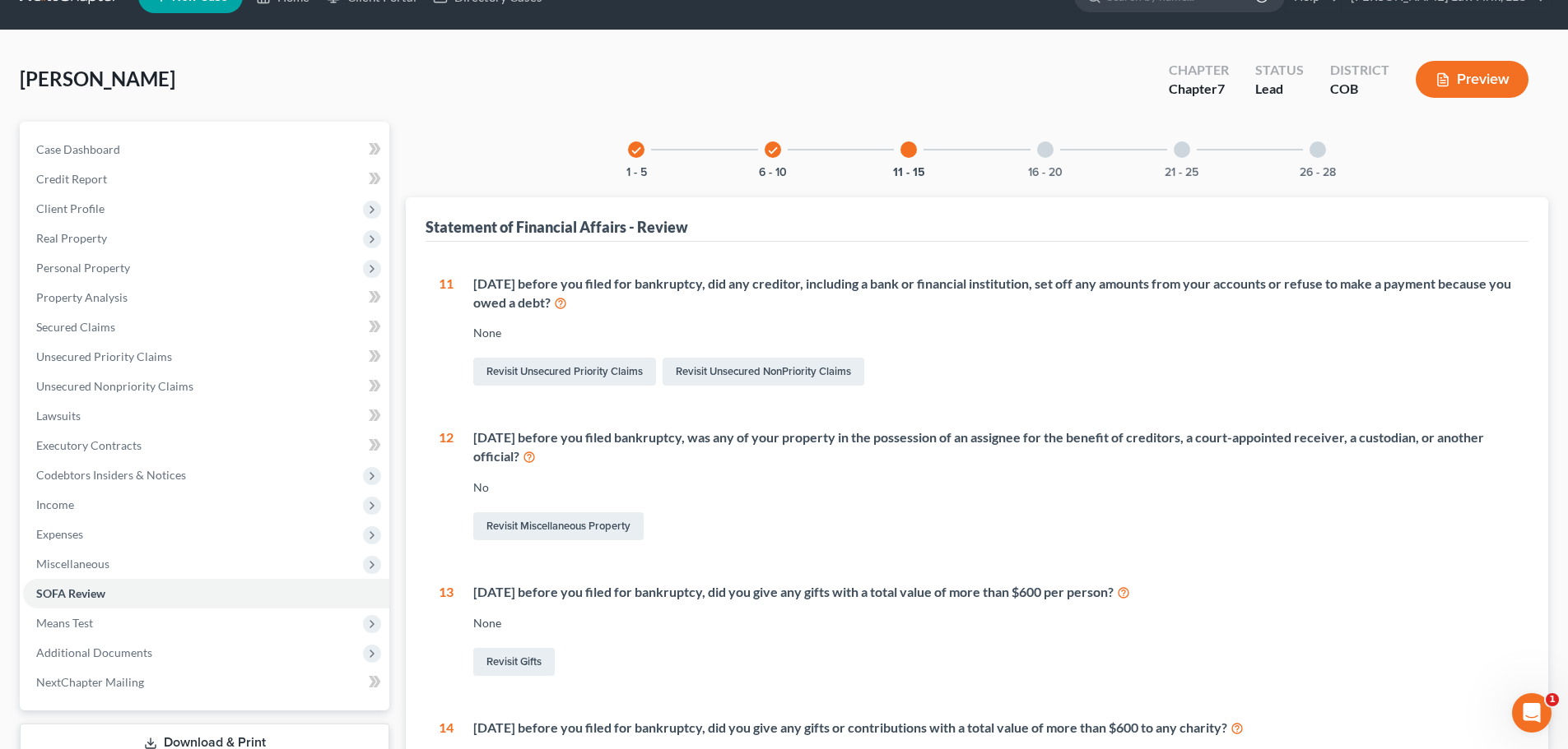
scroll to position [1, 0]
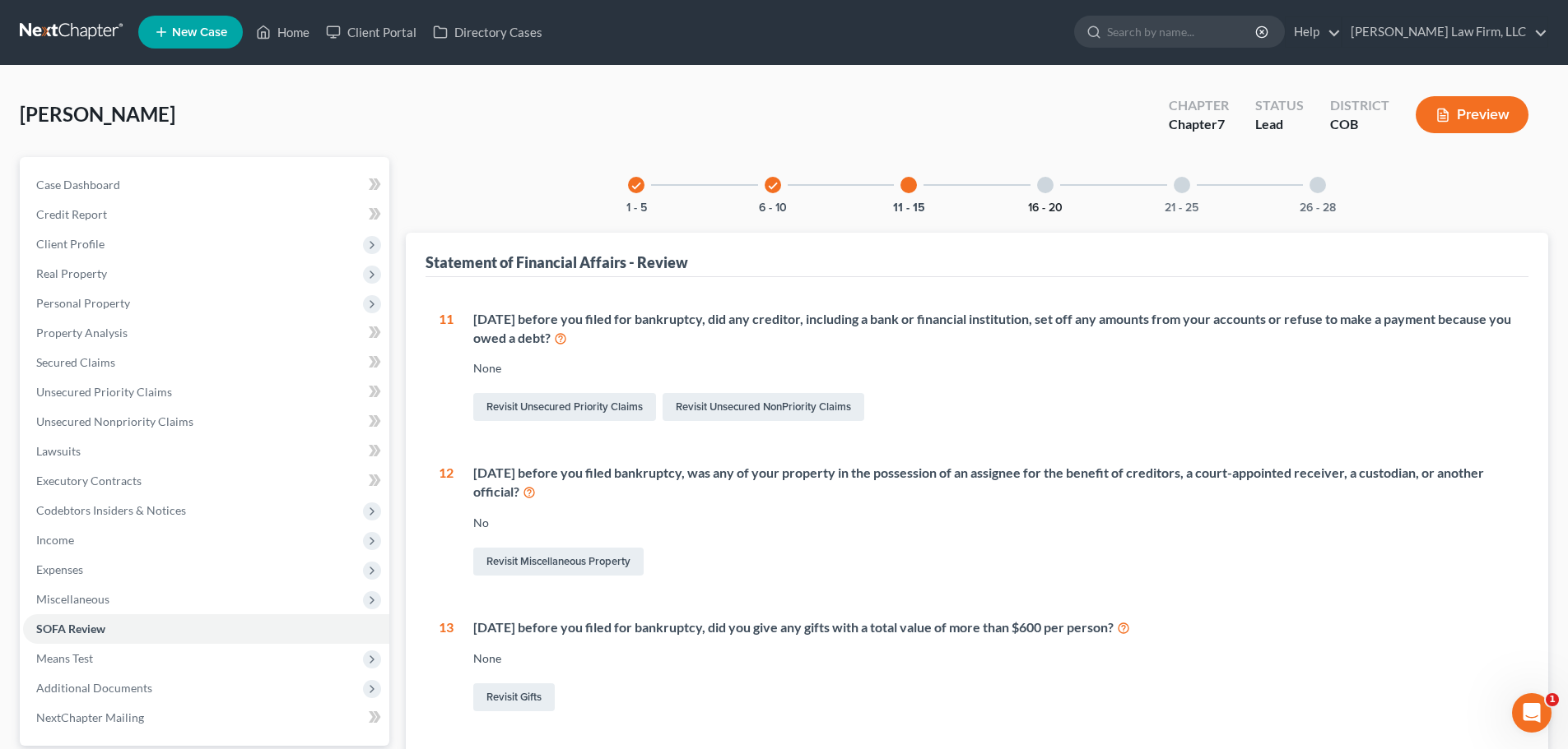
click at [1029, 202] on button "16 - 20" at bounding box center [1046, 208] width 35 height 12
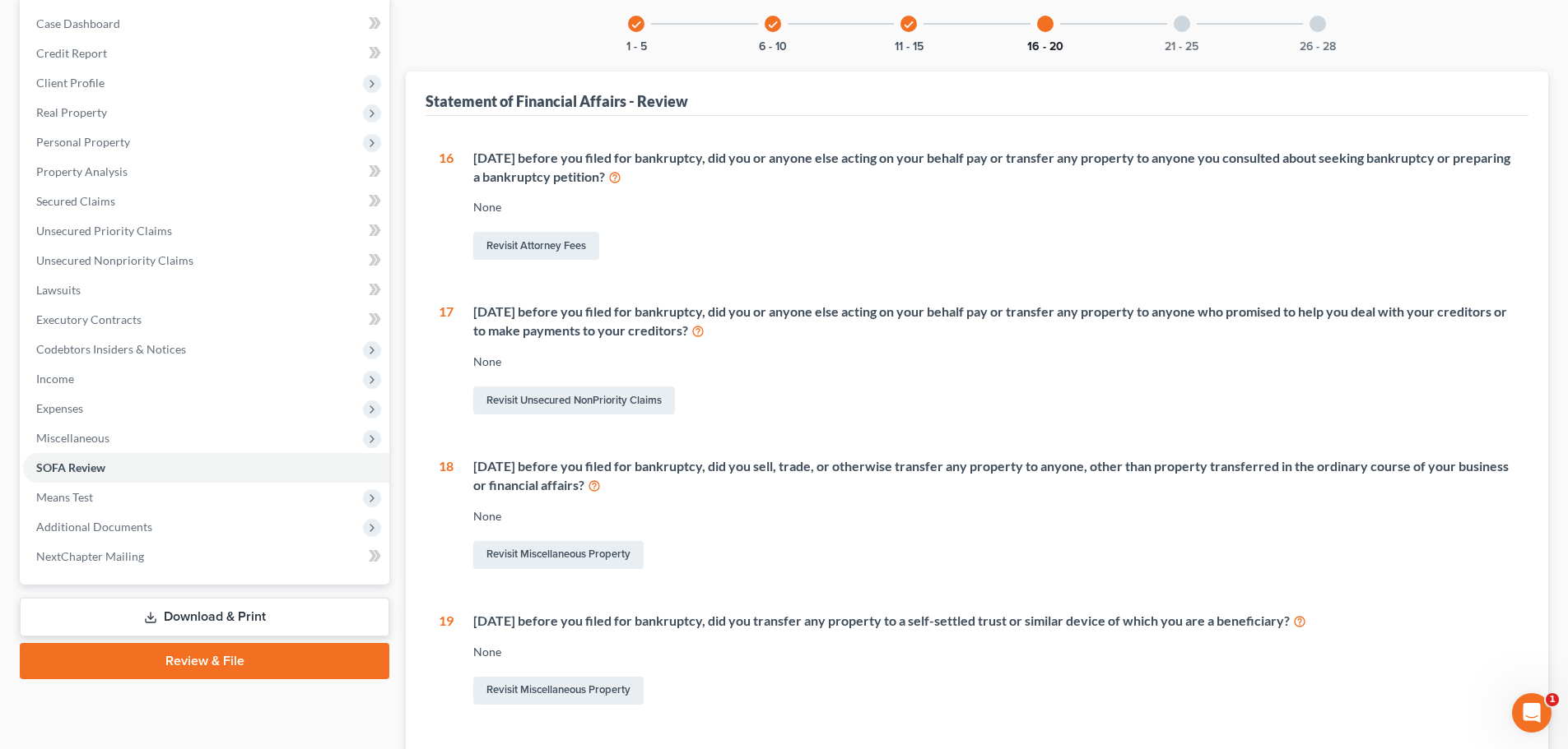
scroll to position [83, 0]
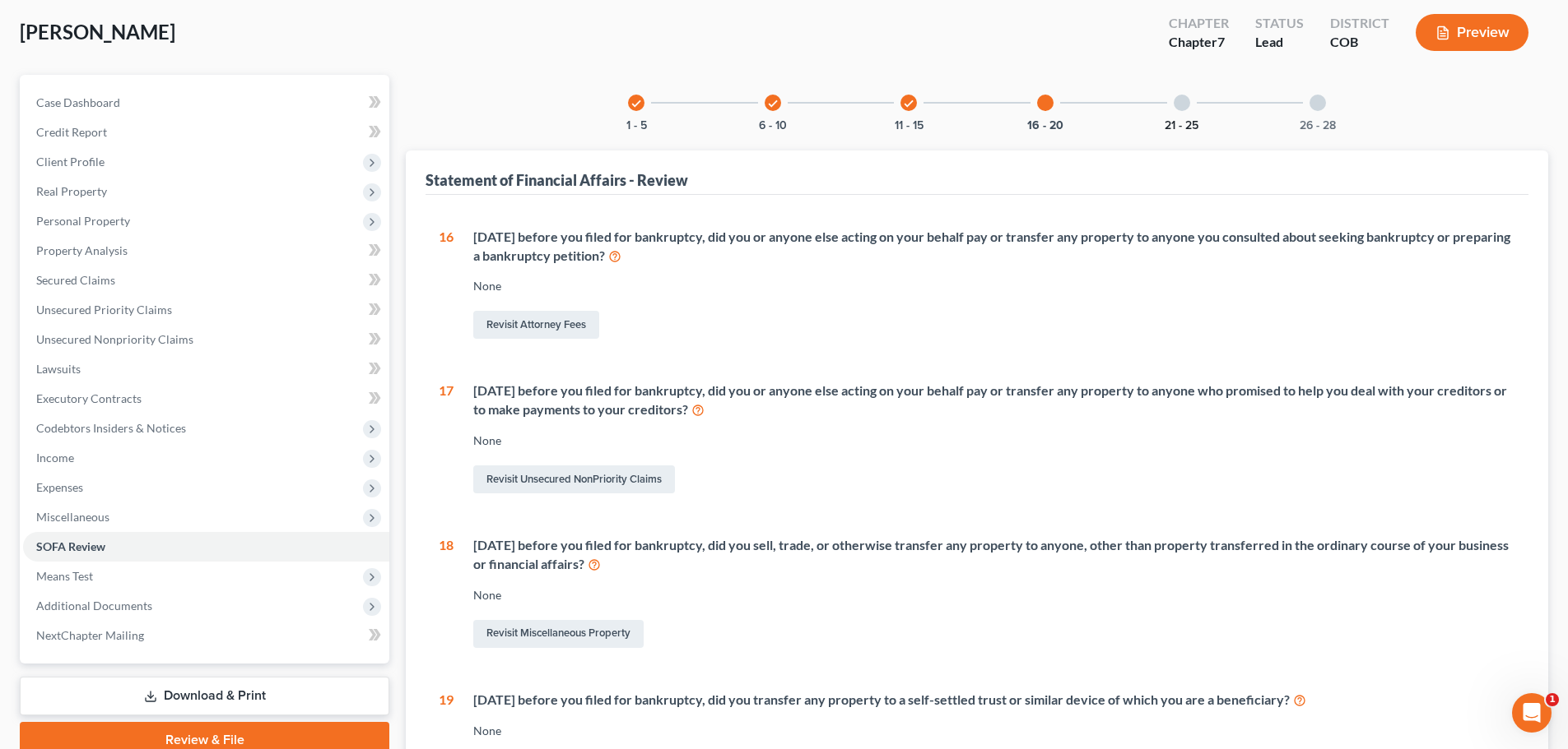
click at [1174, 120] on button "21 - 25" at bounding box center [1181, 126] width 34 height 12
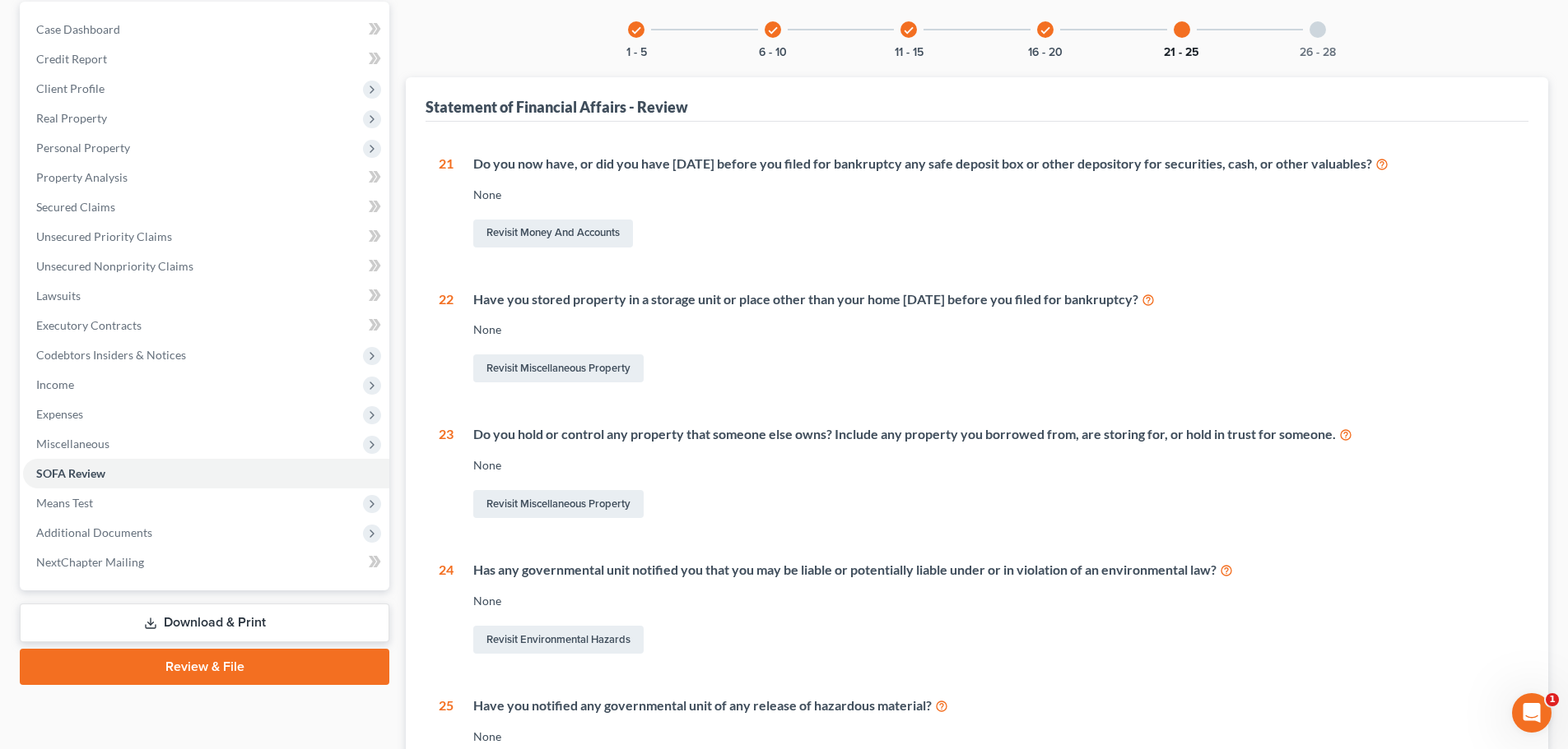
scroll to position [45, 0]
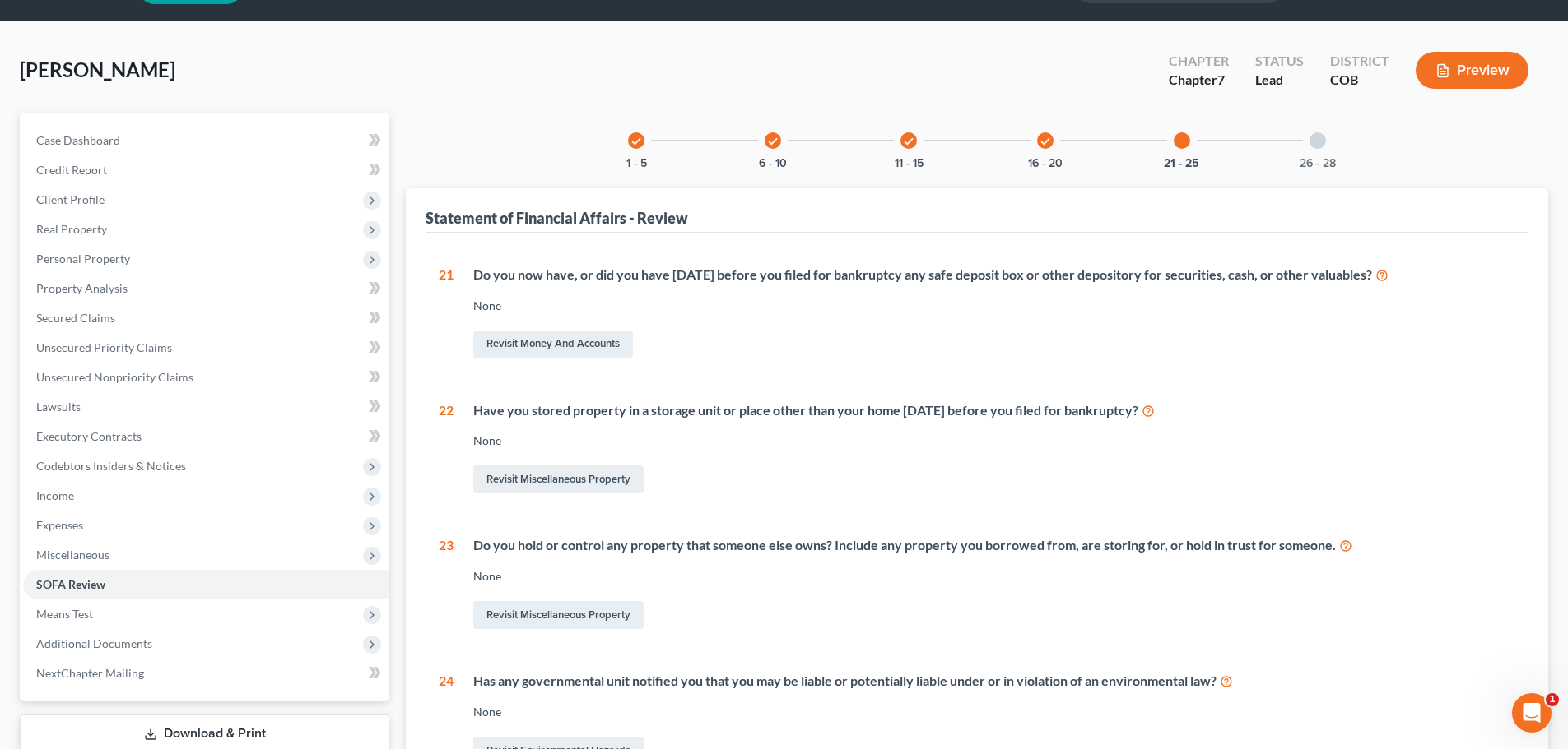
click at [1286, 177] on div "check 1 - 5 check 6 - 10 check 11 - 15 check 16 - 20 21 - 25 26 - 28 Statement …" at bounding box center [977, 538] width 1142 height 850
click at [1303, 168] on button "26 - 28" at bounding box center [1318, 164] width 37 height 12
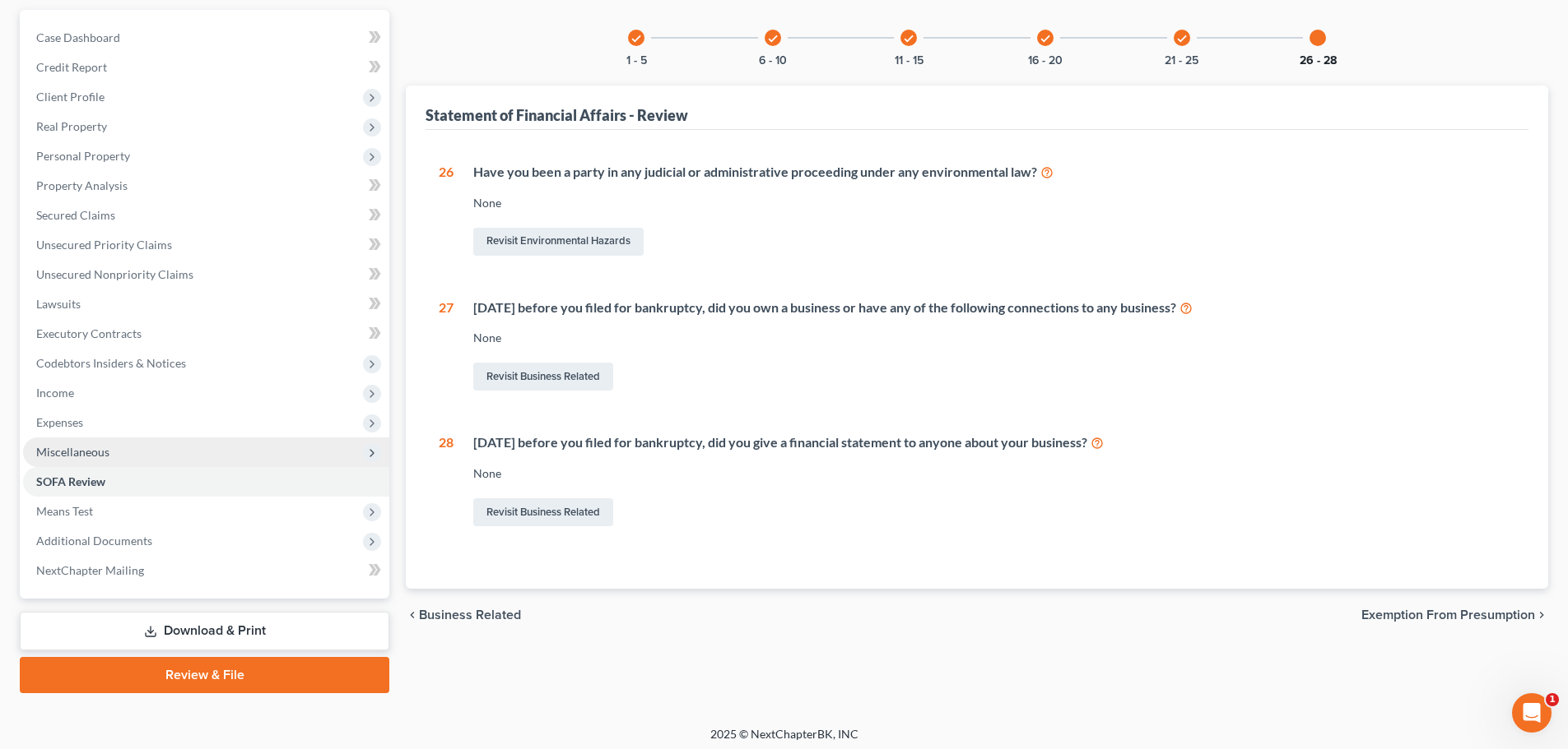
scroll to position [155, 0]
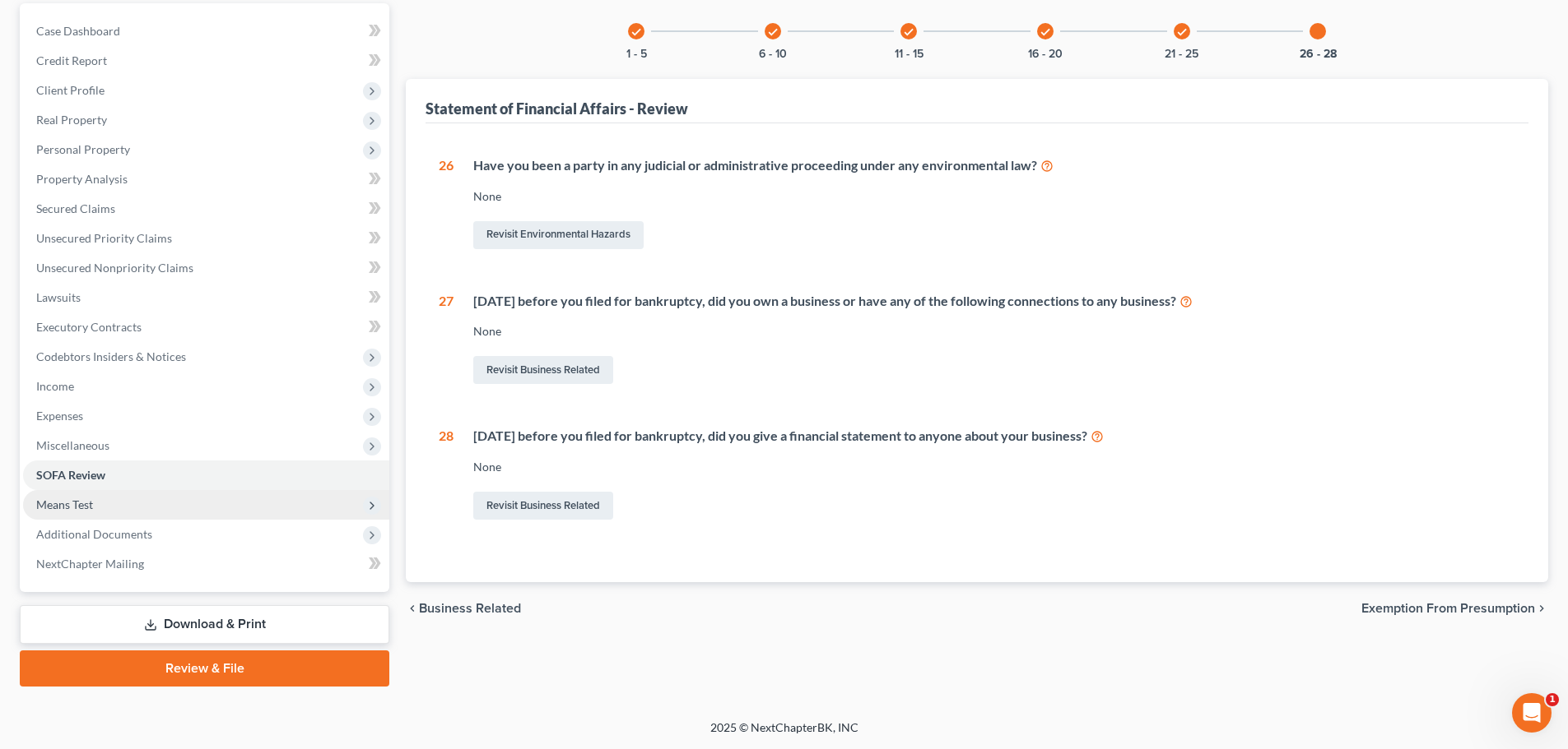
click at [222, 514] on span "Means Test" at bounding box center [206, 505] width 366 height 30
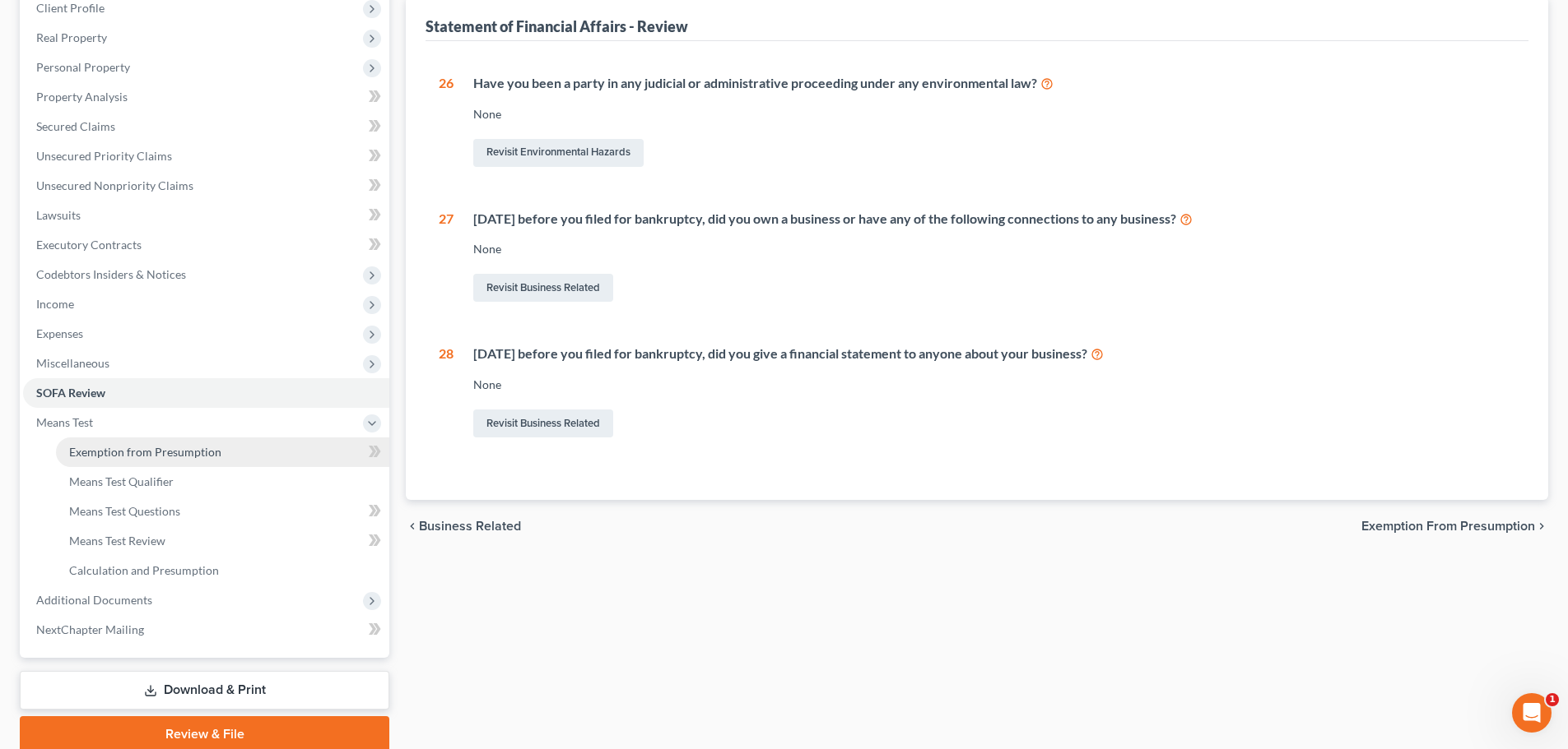
click at [102, 448] on span "Exemption from Presumption" at bounding box center [145, 451] width 152 height 14
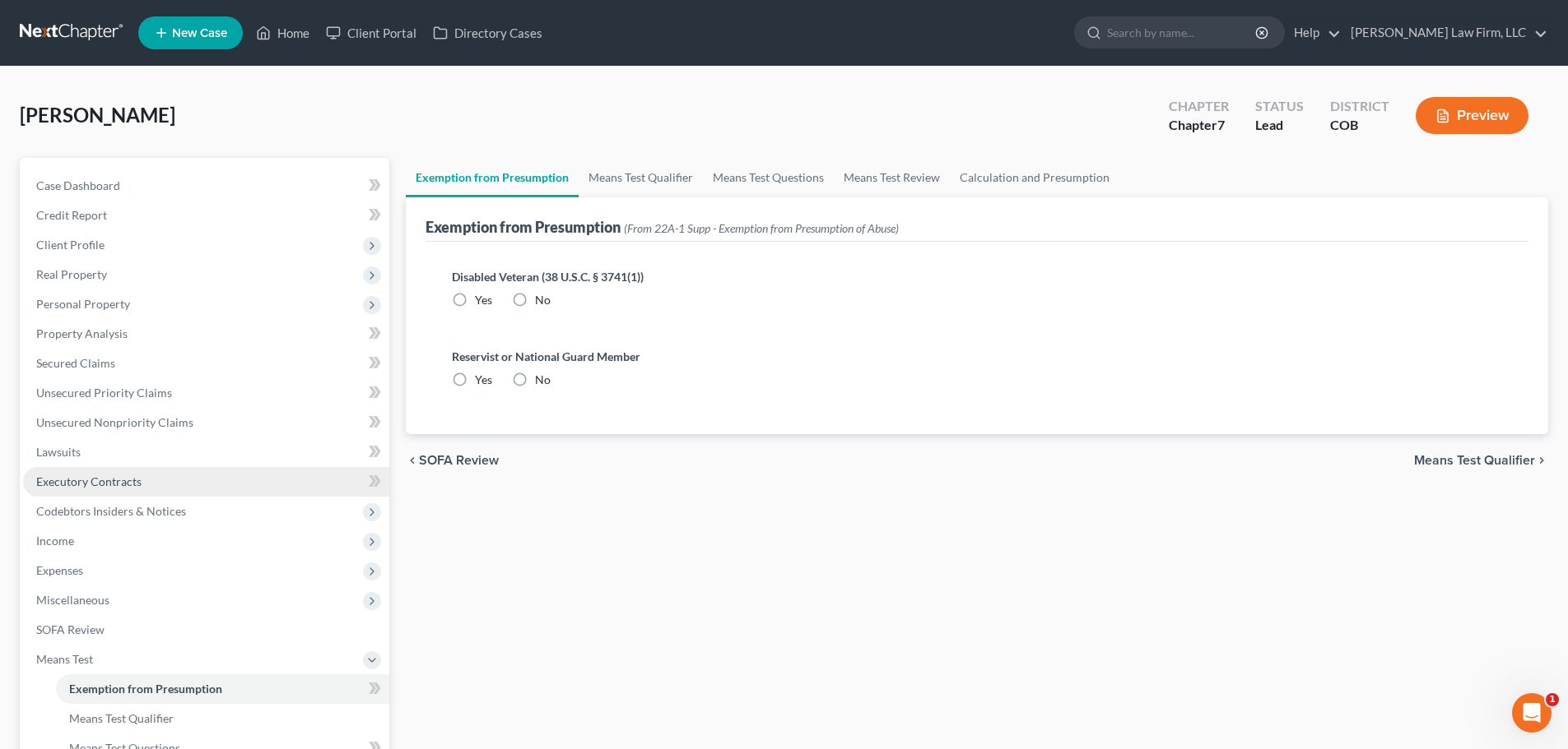
radio input "true"
click at [649, 182] on link "Means Test Qualifier" at bounding box center [641, 177] width 124 height 39
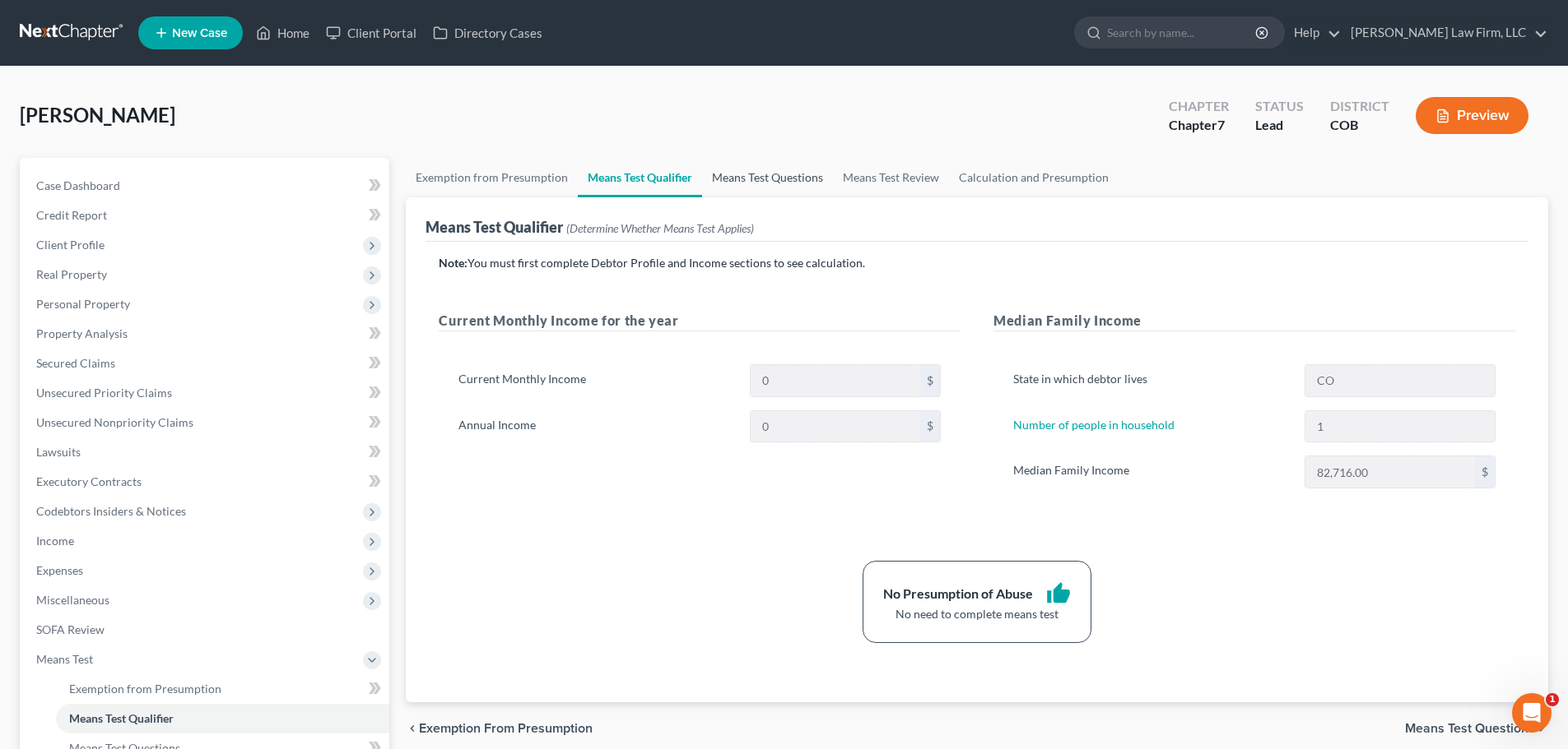
click at [770, 176] on link "Means Test Questions" at bounding box center [767, 177] width 131 height 39
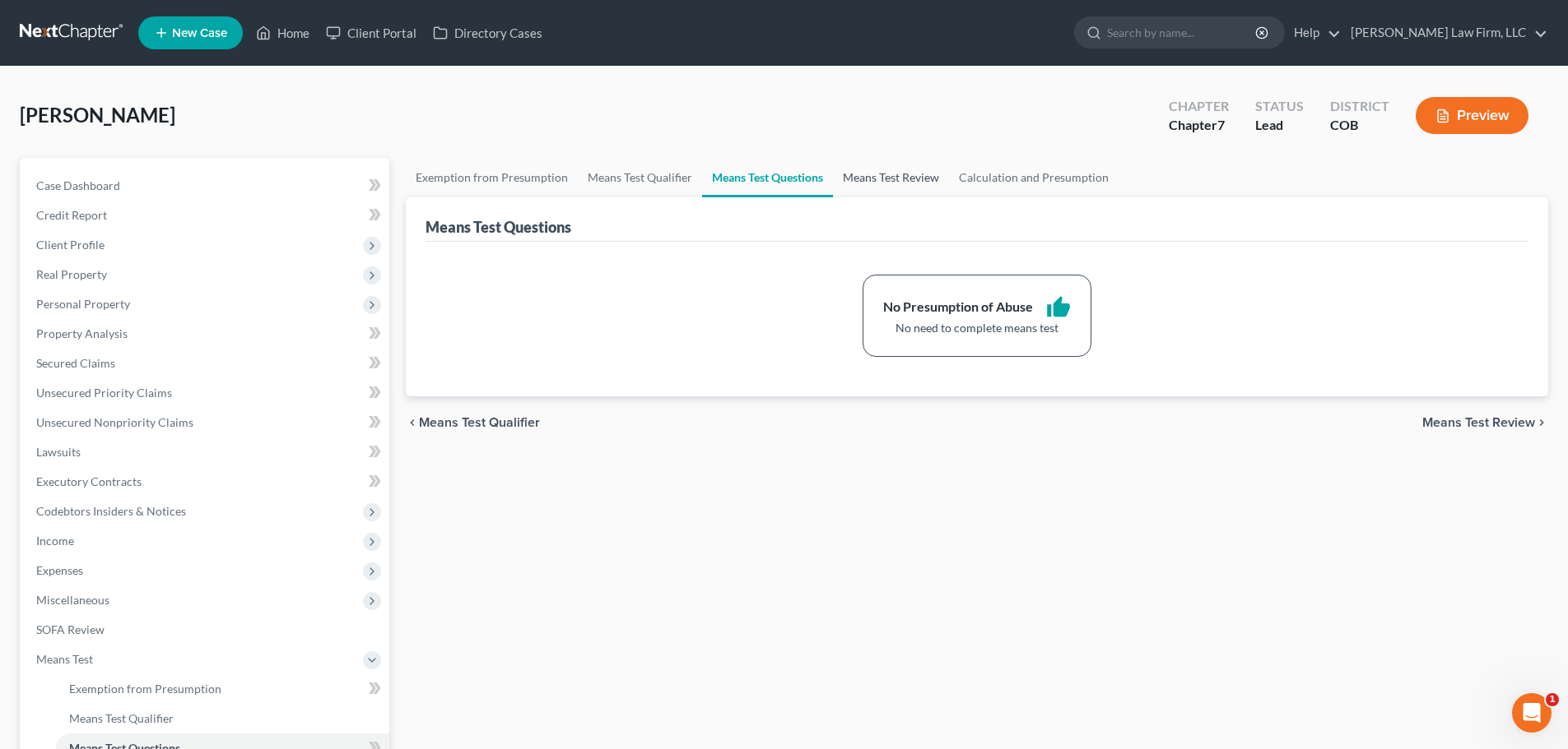
click at [863, 178] on link "Means Test Review" at bounding box center [891, 177] width 116 height 39
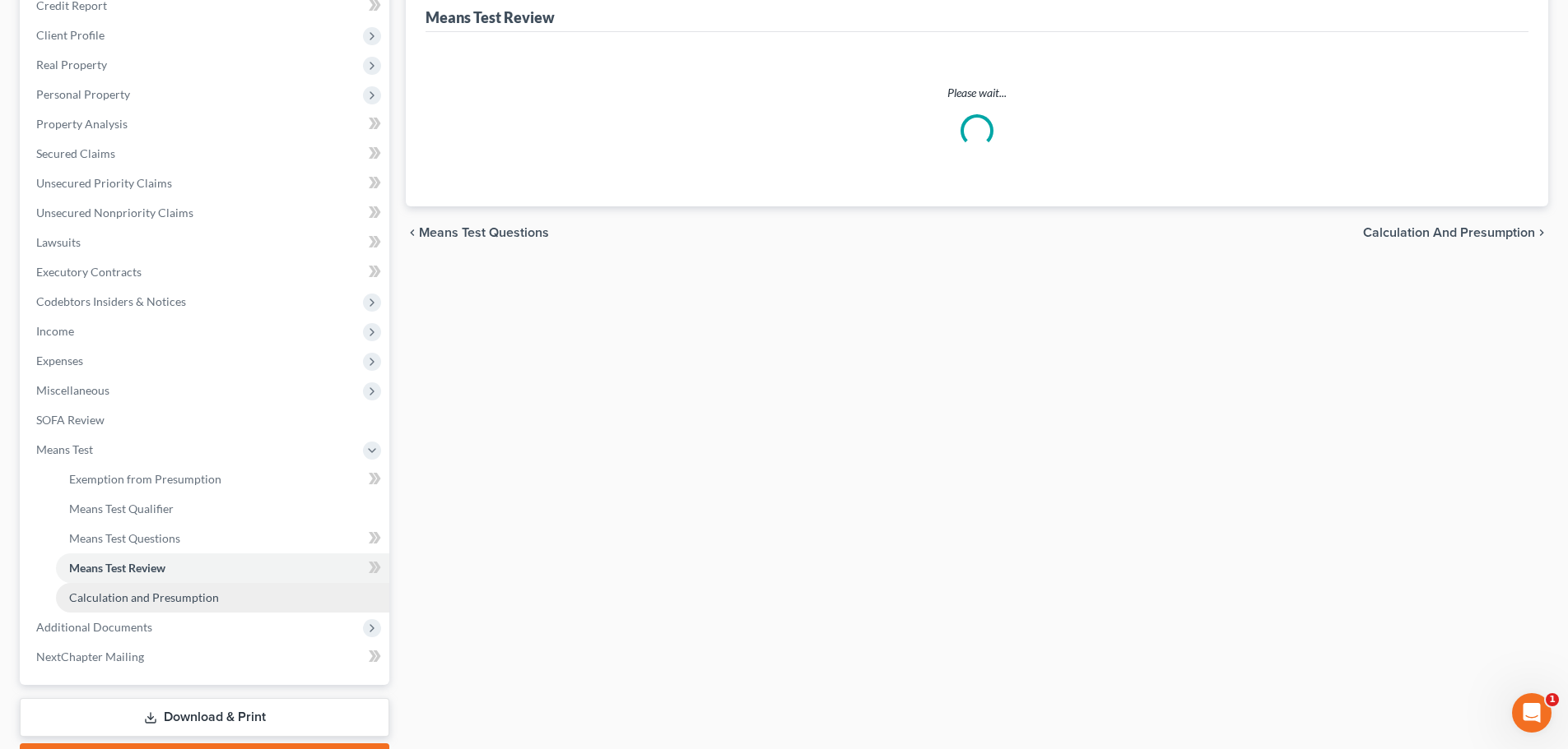
scroll to position [303, 0]
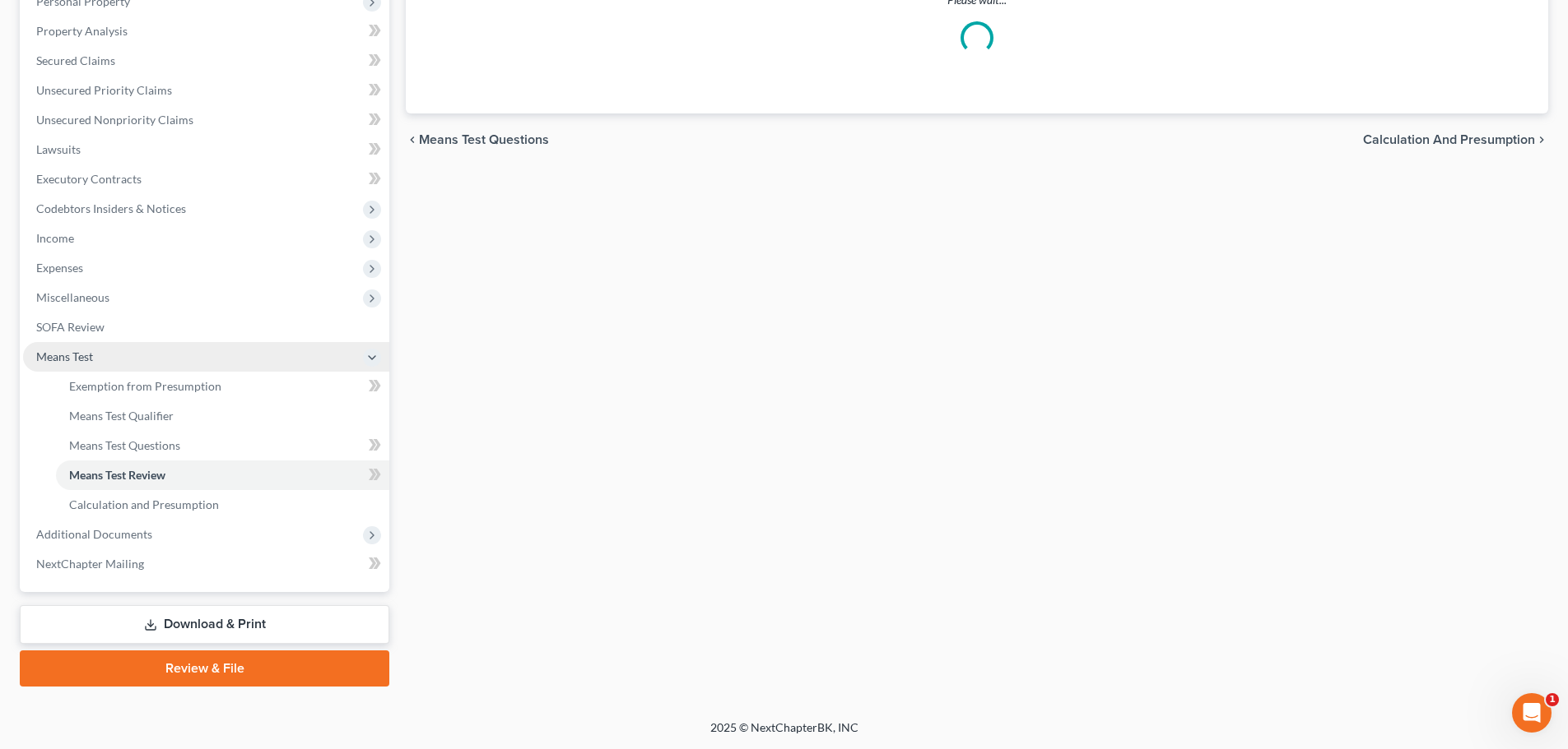
click at [196, 345] on span "Means Test" at bounding box center [206, 357] width 366 height 30
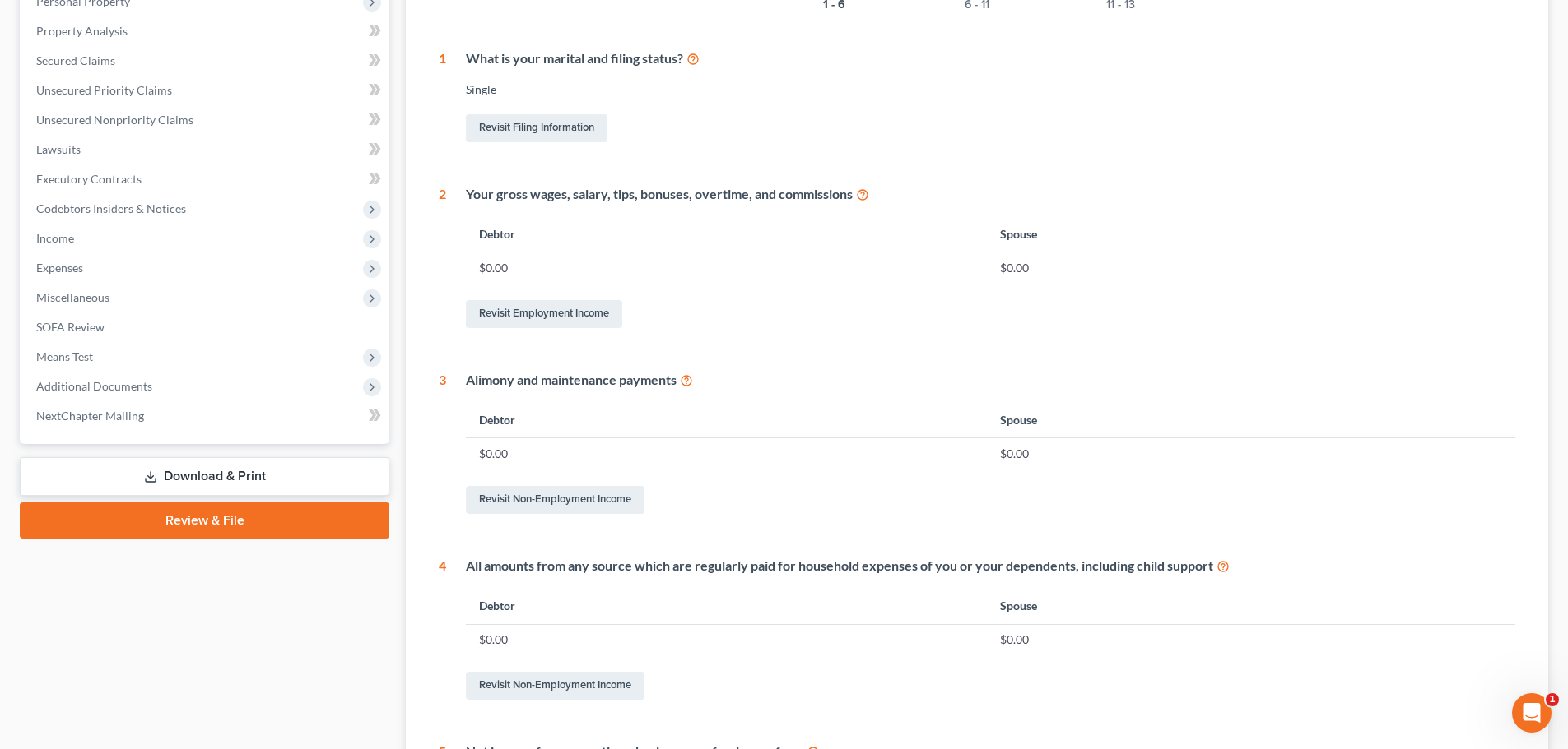
click at [272, 475] on link "Download & Print" at bounding box center [205, 476] width 369 height 39
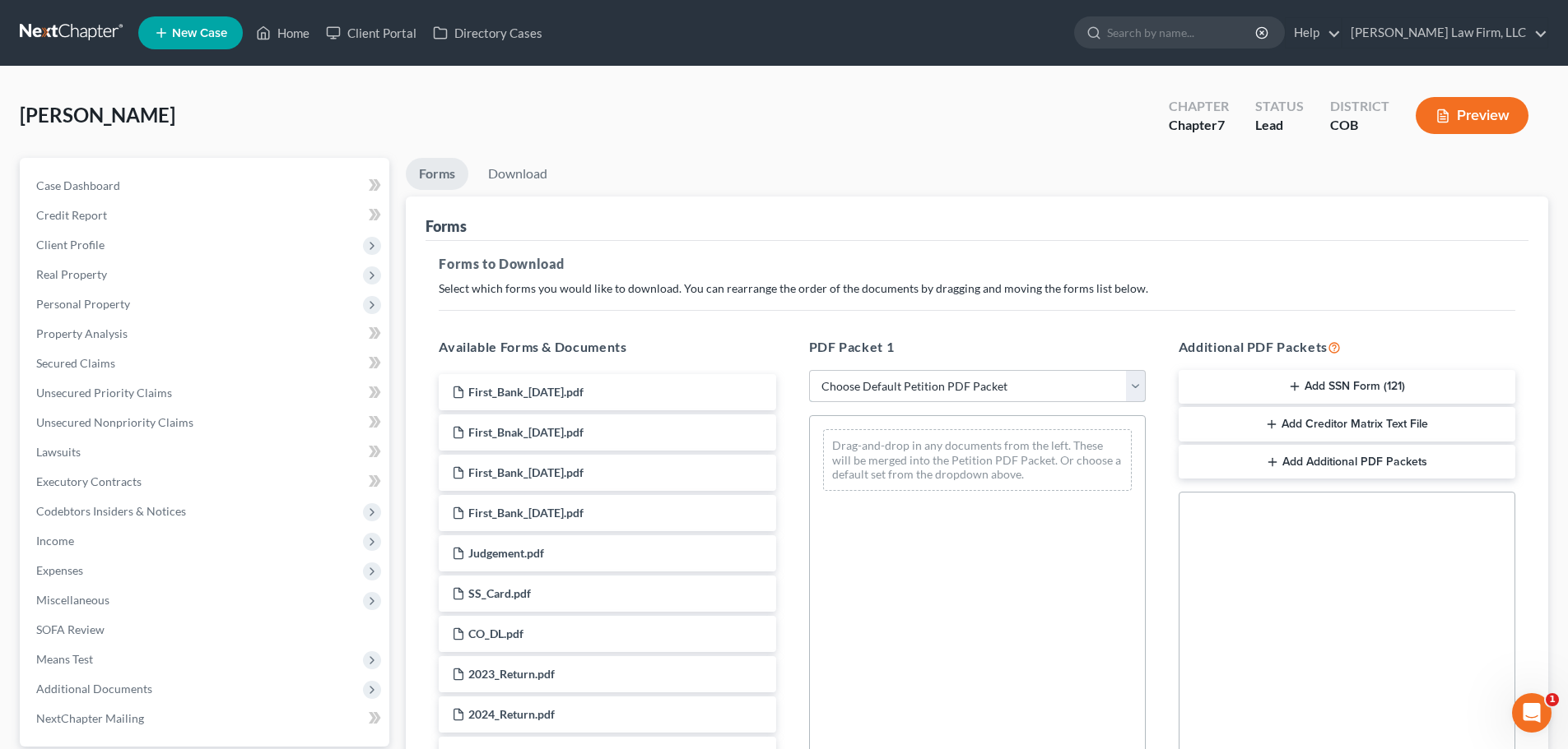
click at [924, 381] on select "Choose Default Petition PDF Packet Complete Bankruptcy Petition (all forms and …" at bounding box center [977, 387] width 337 height 33
select select "6"
click at [809, 370] on select "Choose Default Petition PDF Packet Complete Bankruptcy Petition (all forms and …" at bounding box center [977, 387] width 337 height 33
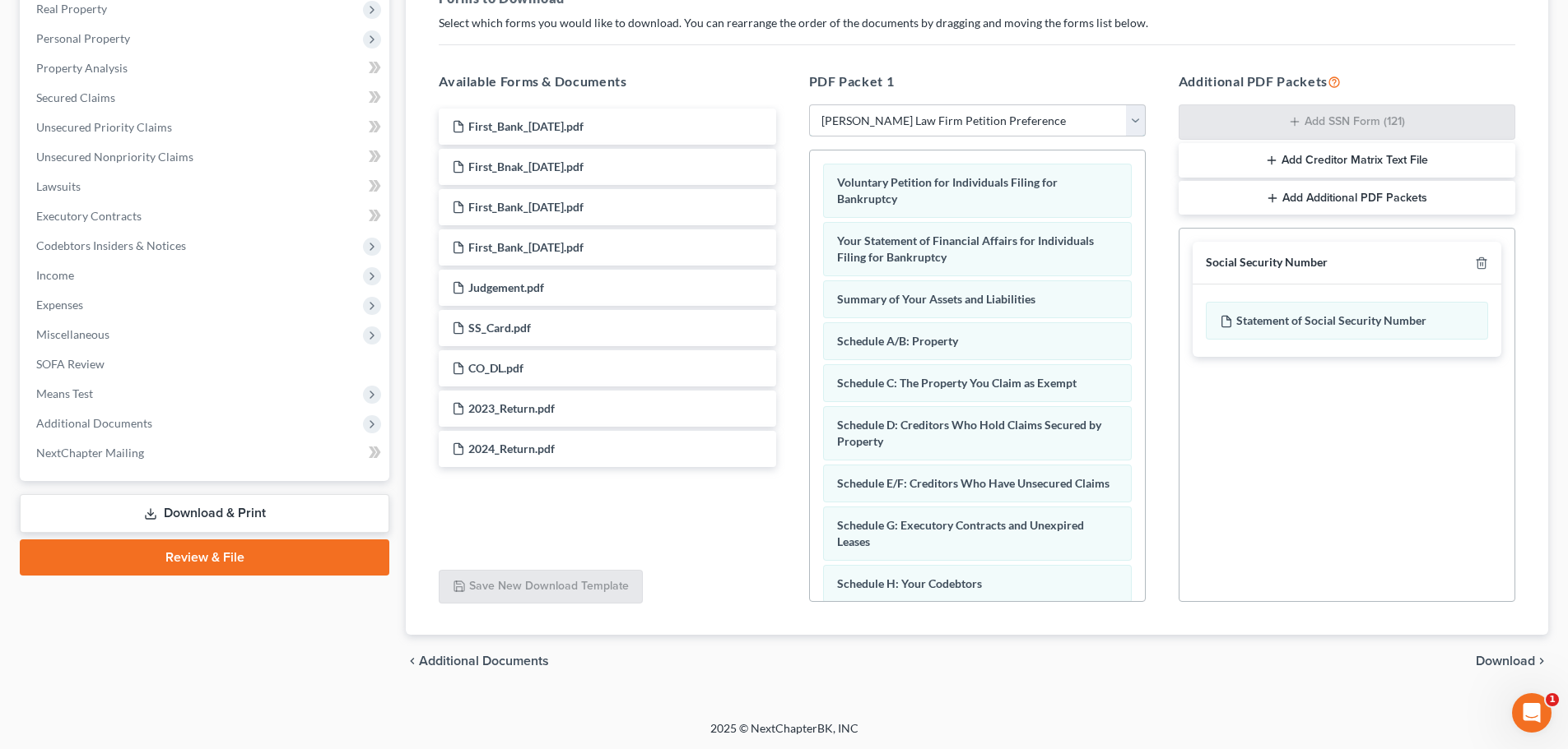
scroll to position [267, 0]
click at [1514, 661] on span "Download" at bounding box center [1505, 661] width 59 height 13
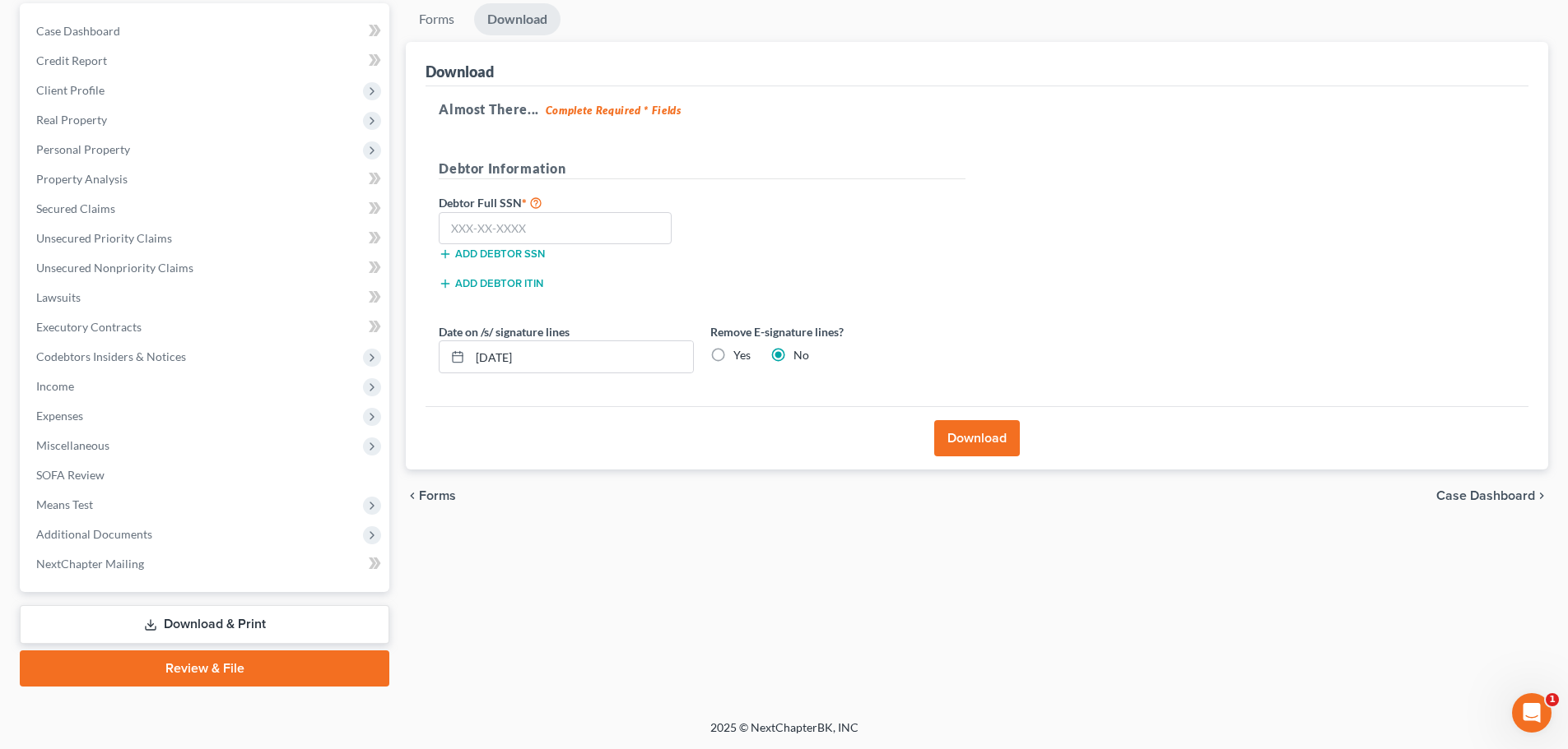
scroll to position [42, 0]
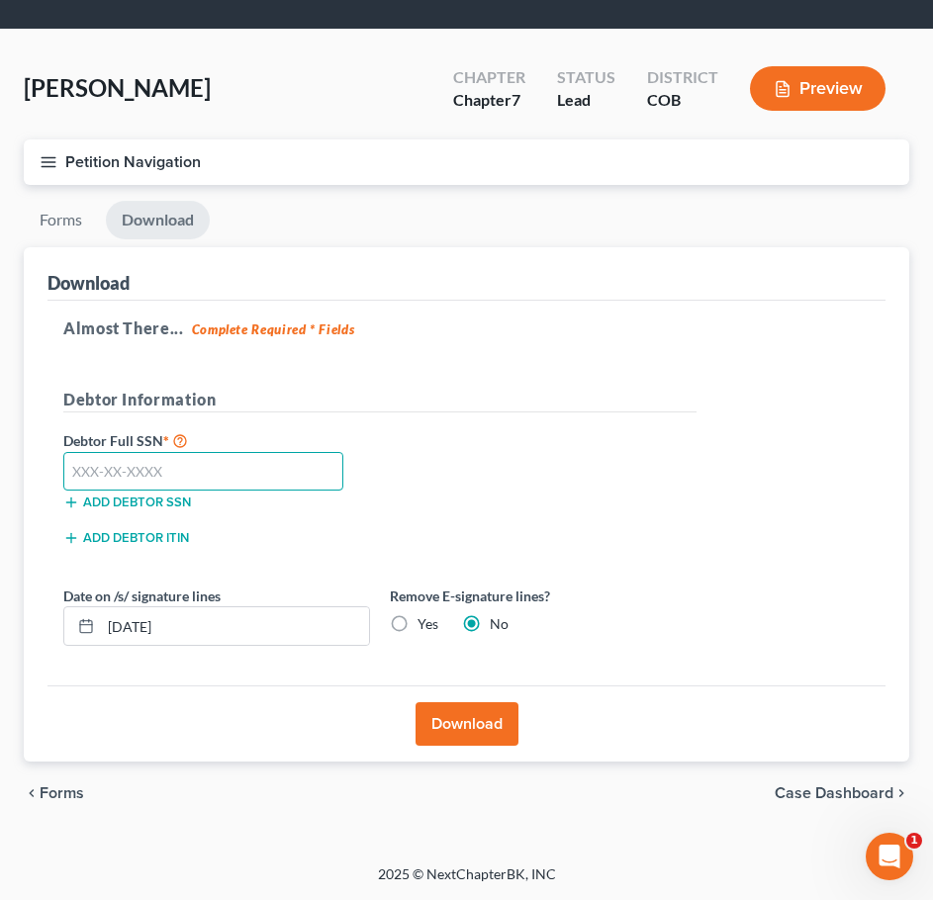
click at [157, 479] on input "text" at bounding box center [203, 472] width 280 height 40
type input "521-35-7153"
click at [418, 620] on label "Yes" at bounding box center [428, 624] width 21 height 20
click at [425, 620] on input "Yes" at bounding box center [431, 620] width 13 height 13
radio input "true"
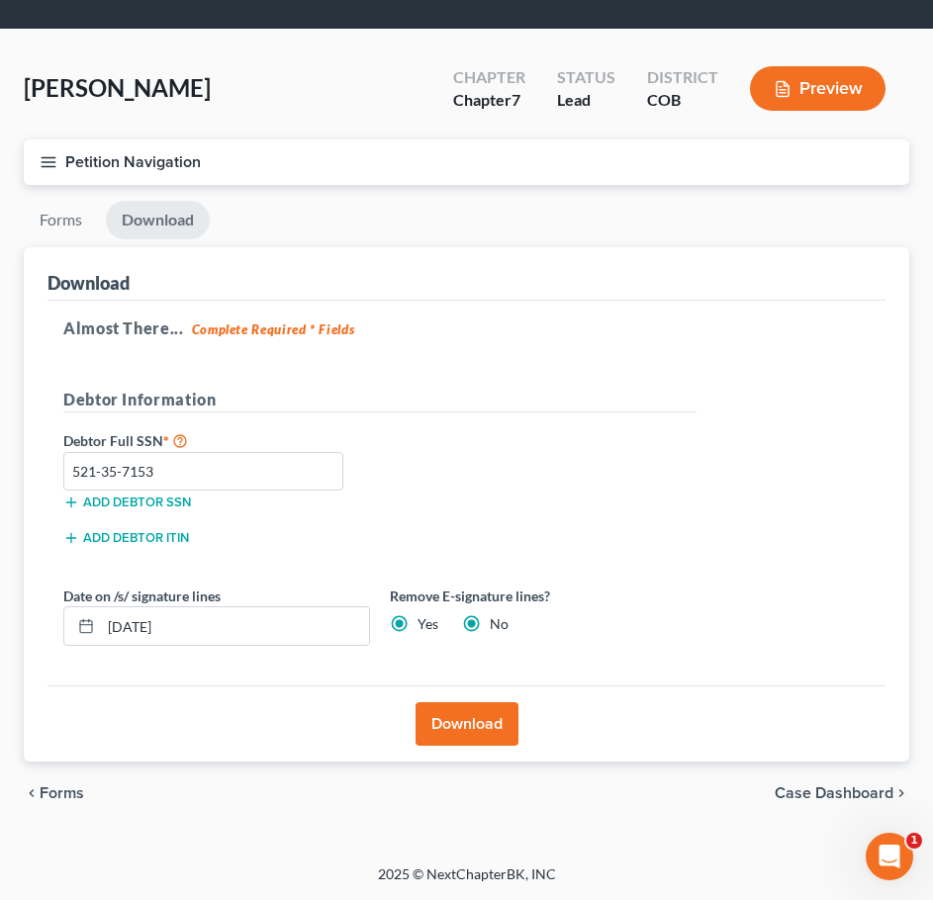
radio input "false"
drag, startPoint x: 133, startPoint y: 635, endPoint x: 142, endPoint y: 631, distance: 10.7
click at [142, 631] on input "[DATE]" at bounding box center [235, 627] width 268 height 38
type input "[DATE]"
click at [460, 729] on button "Download" at bounding box center [467, 724] width 103 height 44
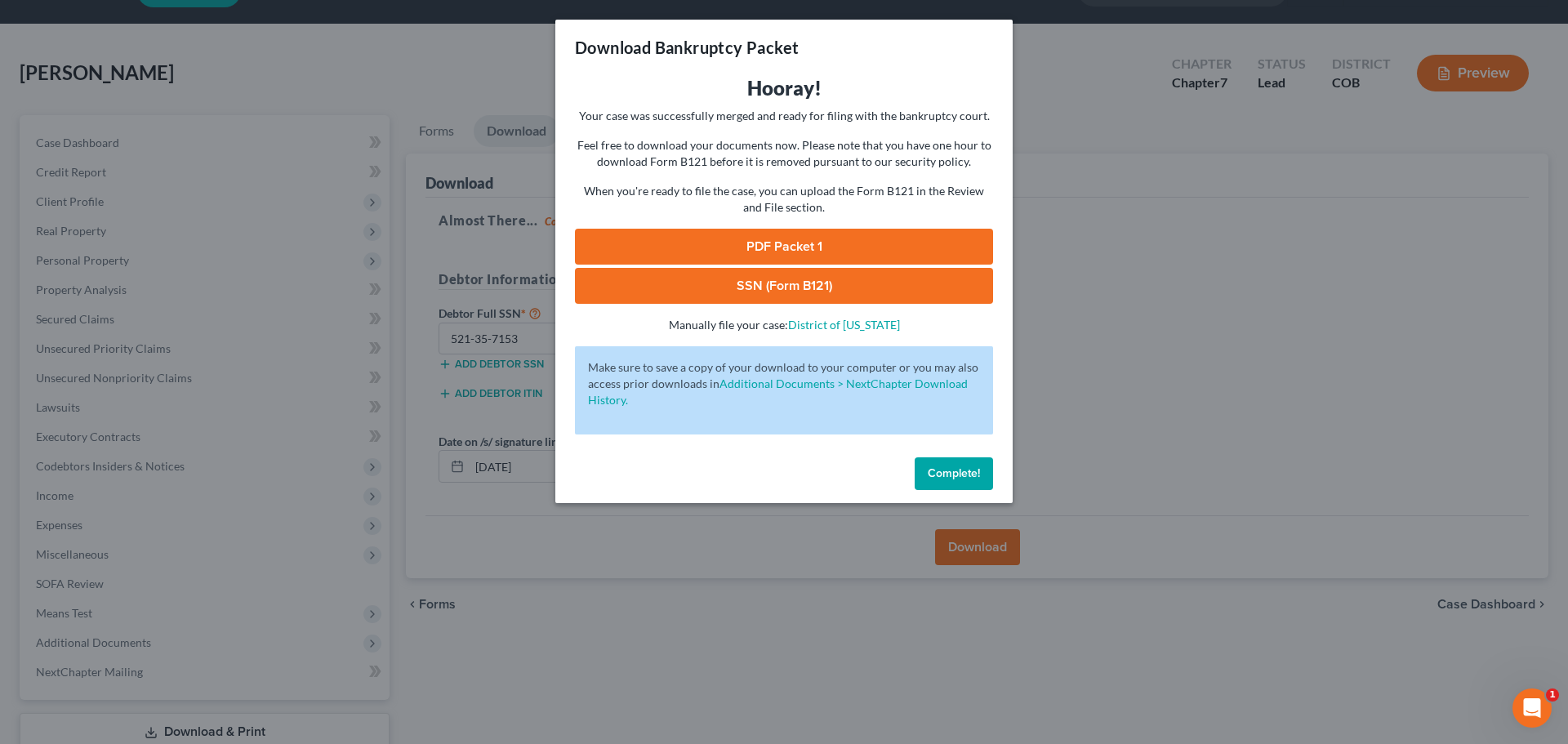
click at [861, 230] on link "PDF Packet 1" at bounding box center [784, 247] width 418 height 36
click at [645, 279] on link "SSN (Form B121)" at bounding box center [784, 287] width 418 height 36
click at [144, 168] on div "Download Bankruptcy Packet Hooray! Your case was successfully merged and ready …" at bounding box center [784, 372] width 1568 height 744
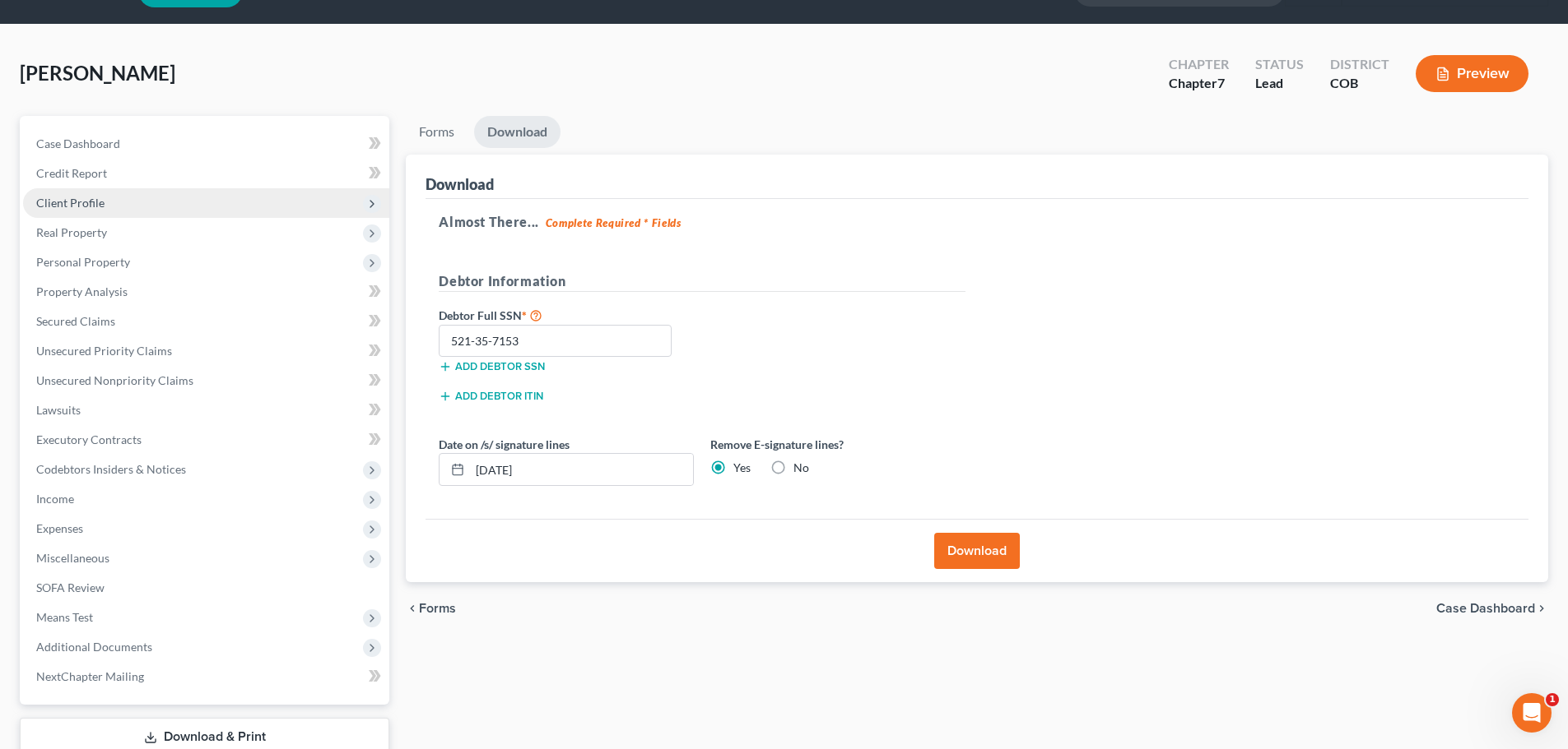
click at [81, 210] on span "Client Profile" at bounding box center [206, 204] width 366 height 30
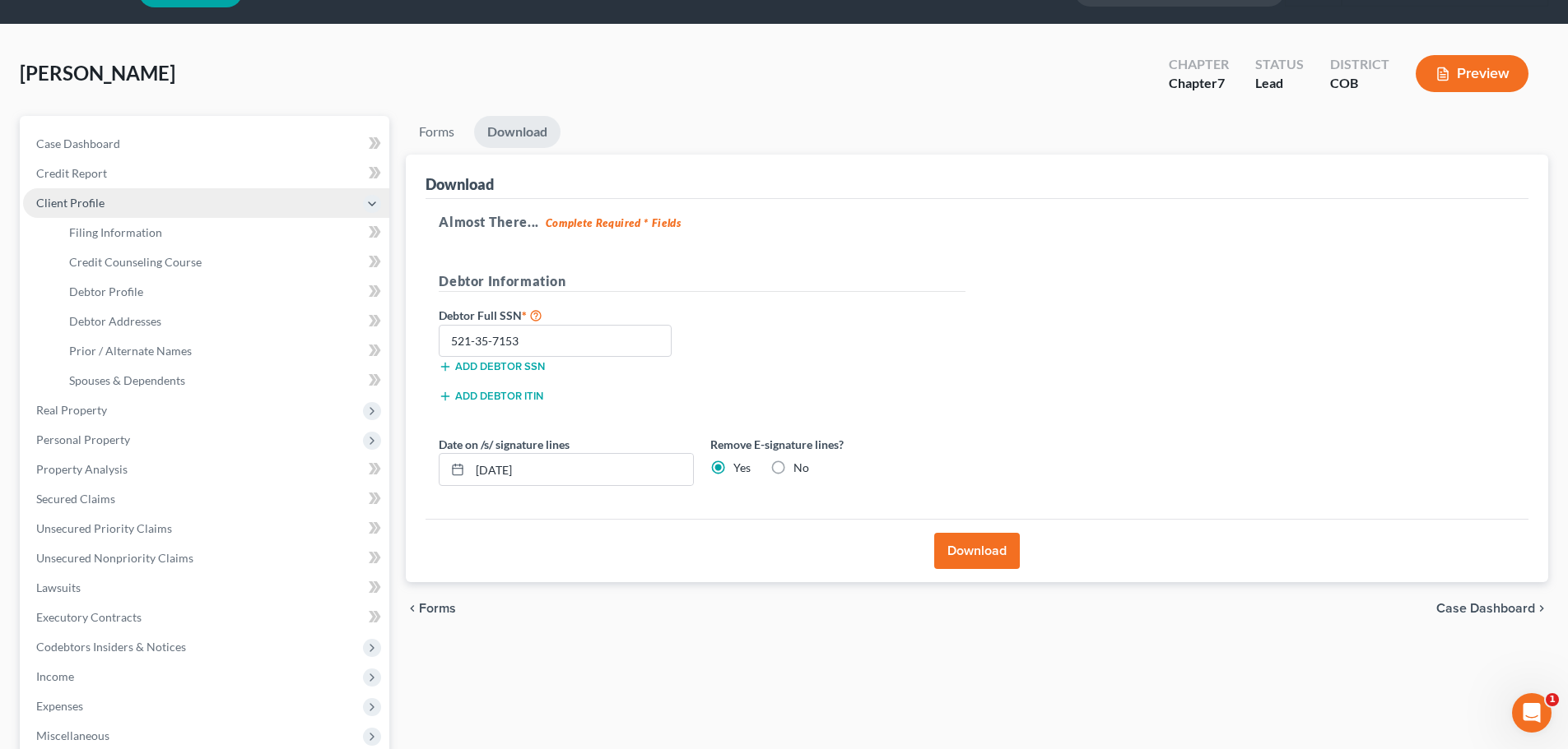
click at [82, 210] on span "Client Profile" at bounding box center [206, 204] width 366 height 30
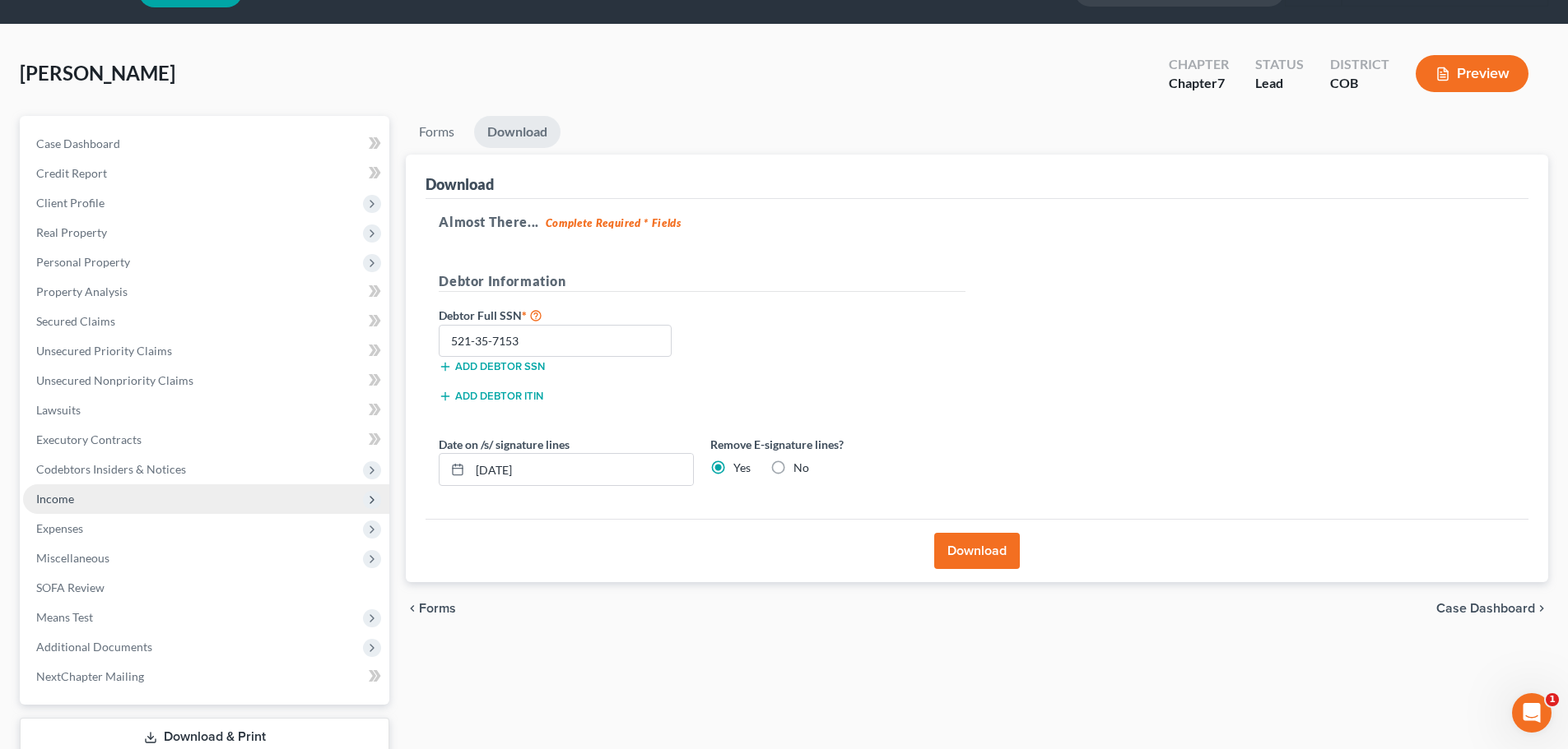
click at [91, 499] on span "Income" at bounding box center [206, 500] width 366 height 30
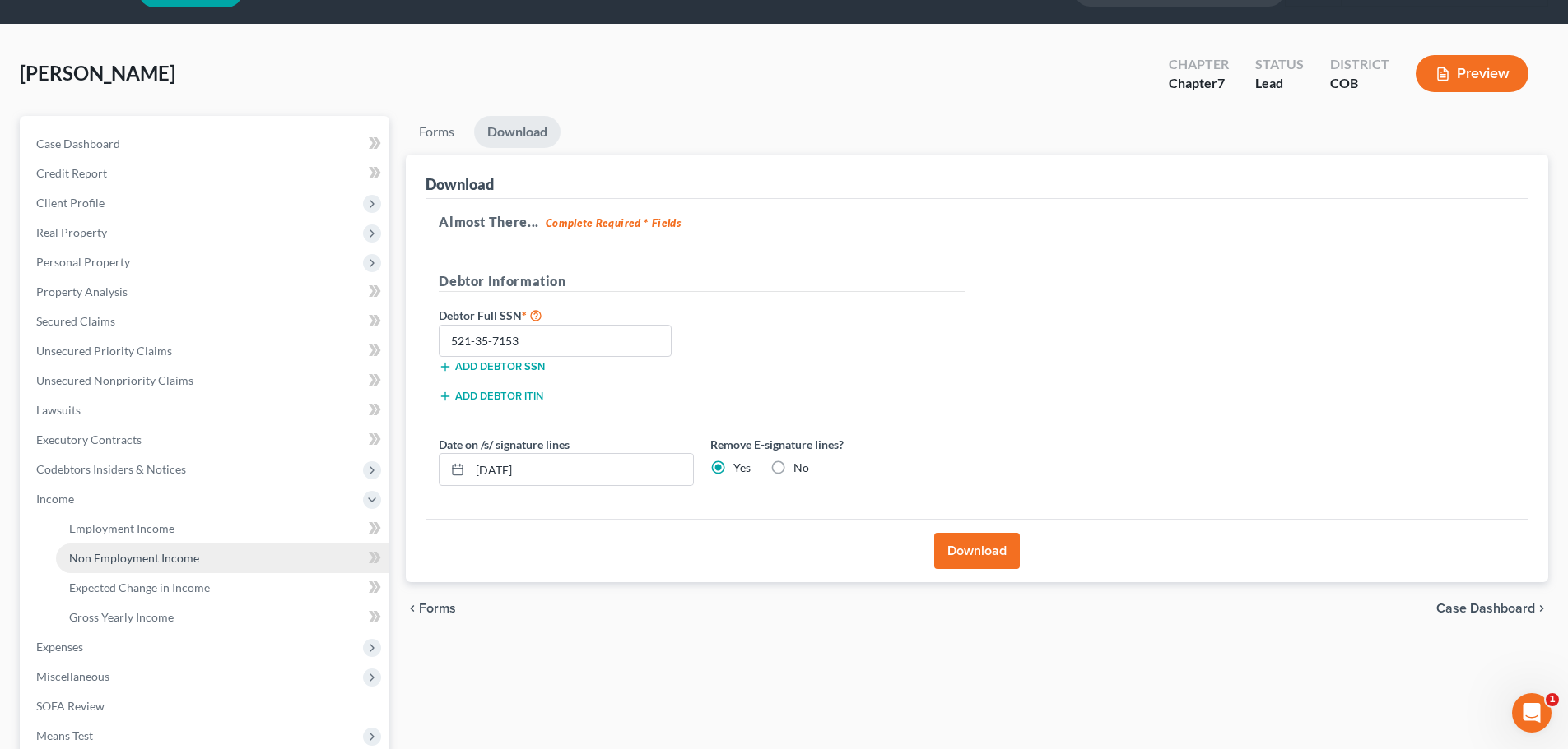
click at [131, 551] on span "Non Employment Income" at bounding box center [134, 558] width 130 height 14
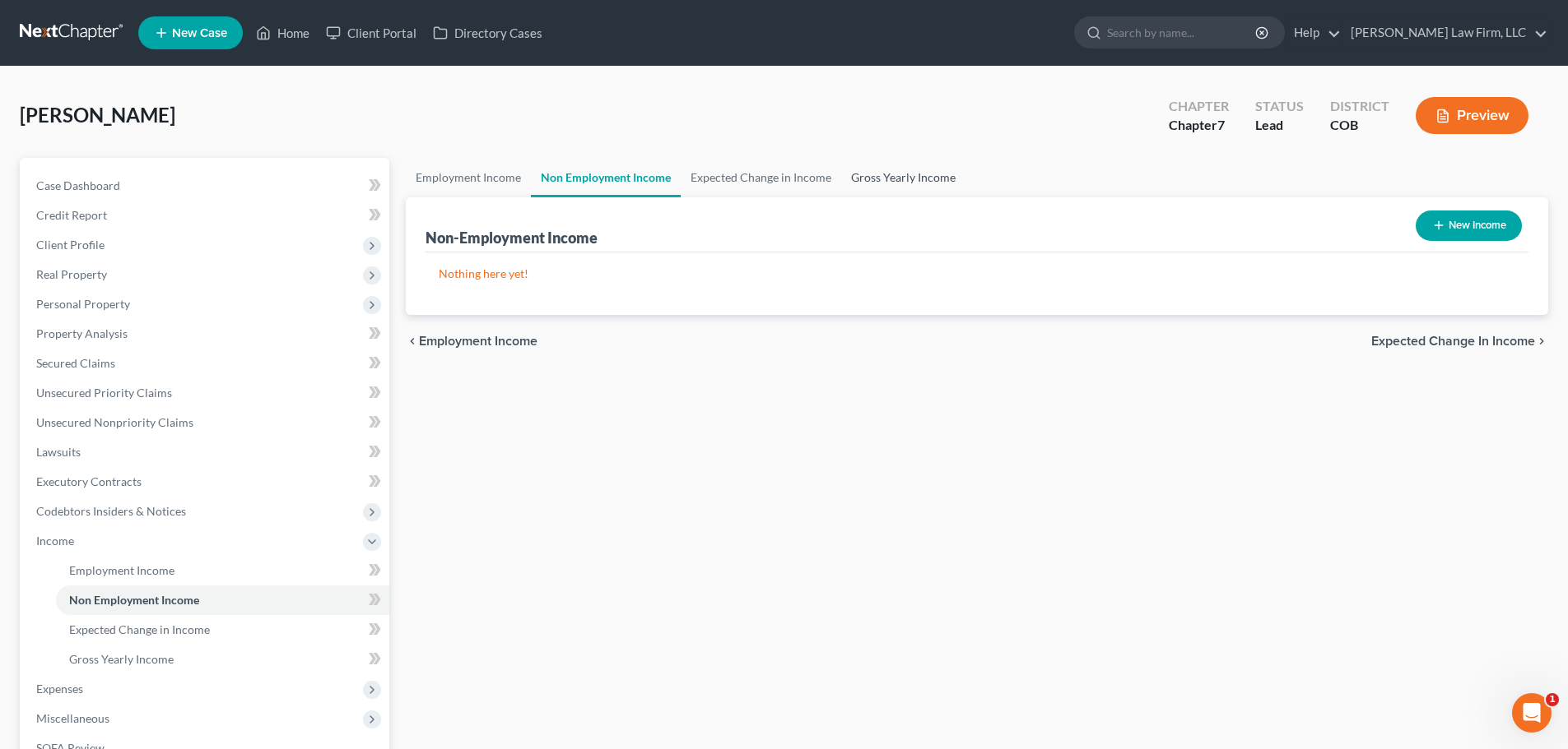
click at [894, 175] on link "Gross Yearly Income" at bounding box center [903, 177] width 124 height 39
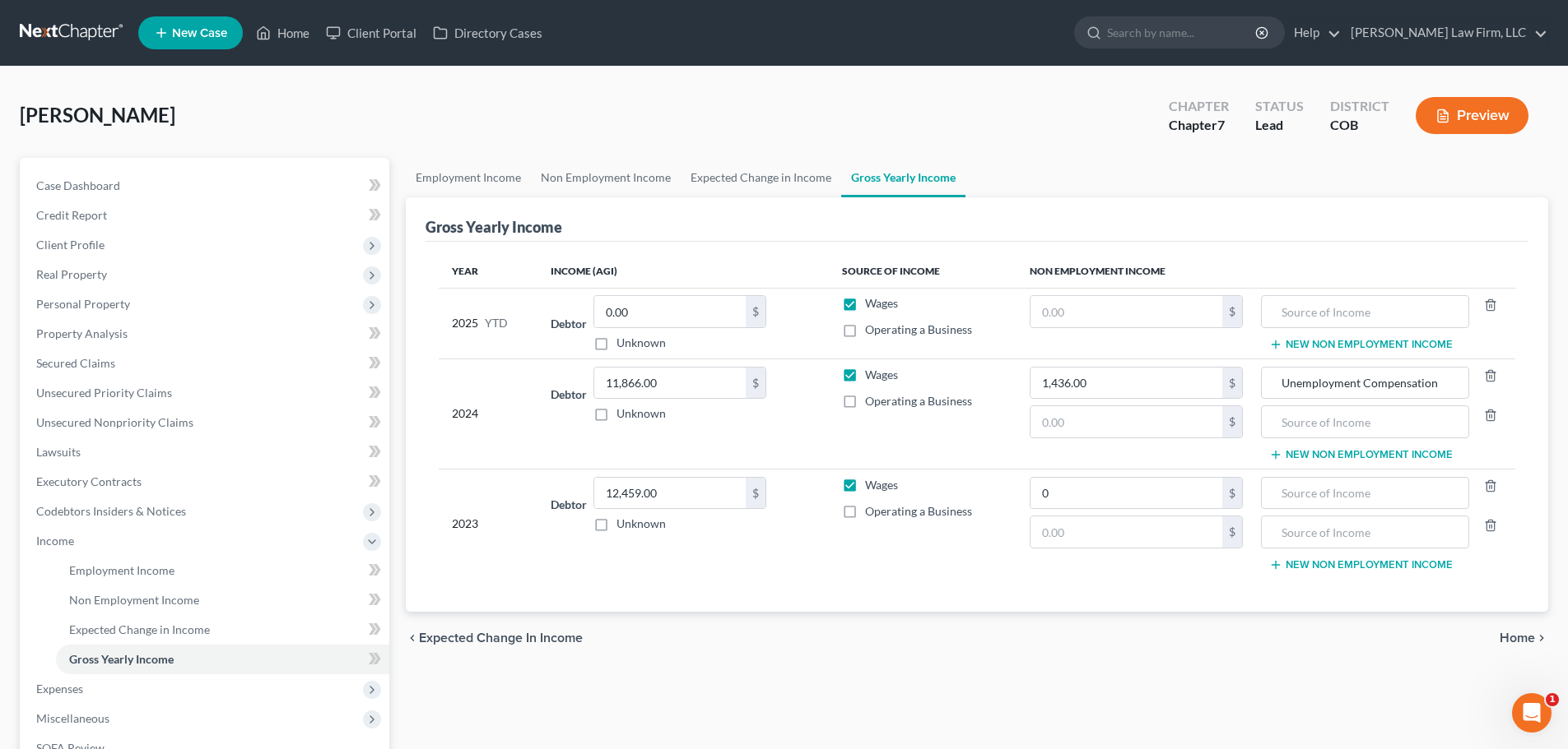
click at [977, 720] on div "Employment Income Non Employment Income Expected Change in Income Gross Yearly …" at bounding box center [977, 559] width 1159 height 802
click at [1074, 508] on input "0" at bounding box center [1126, 494] width 192 height 32
click at [1096, 653] on div "chevron_left Expected Change in Income Home chevron_right" at bounding box center [977, 638] width 1142 height 52
click at [1117, 493] on input "0" at bounding box center [1126, 494] width 192 height 32
click at [1115, 538] on input "text" at bounding box center [1126, 532] width 192 height 32
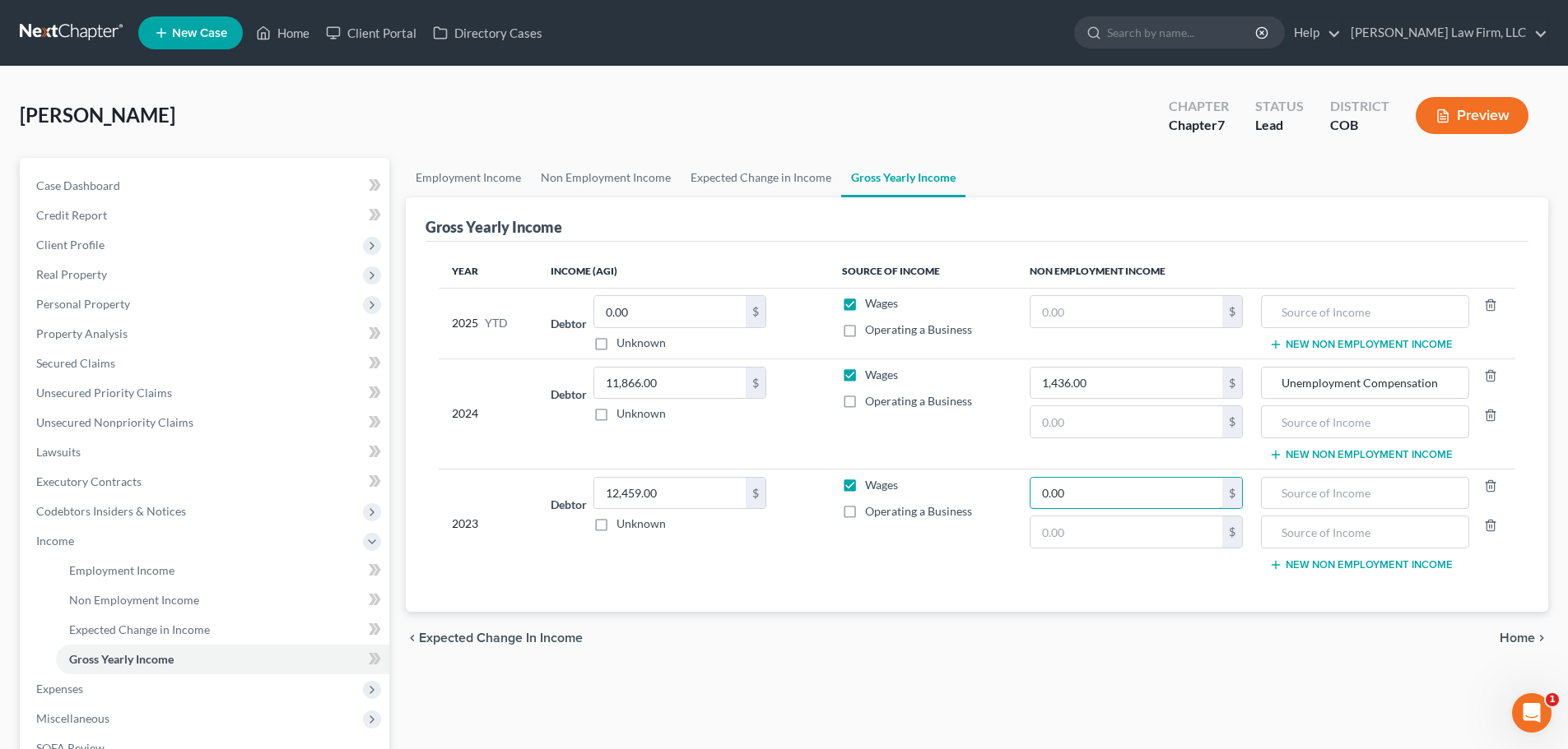
type input "0.00"
click at [1134, 606] on div "Year Income (AGI) Source of Income Non Employment Income 2025 YTD Debtor 0.00 $…" at bounding box center [977, 426] width 1103 height 370
click at [1491, 489] on line "button" at bounding box center [1491, 487] width 0 height 3
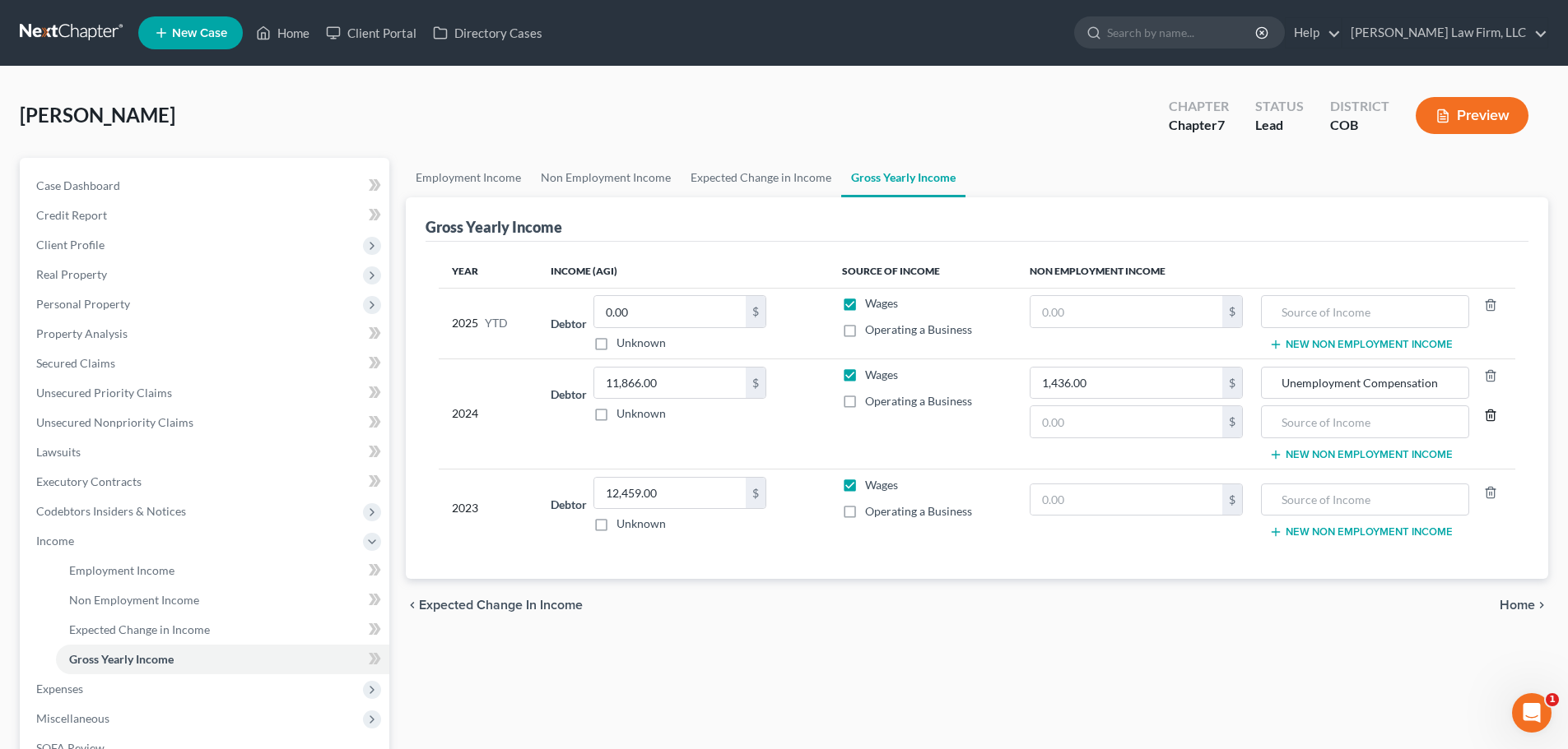
click at [1489, 416] on line "button" at bounding box center [1489, 416] width 0 height 3
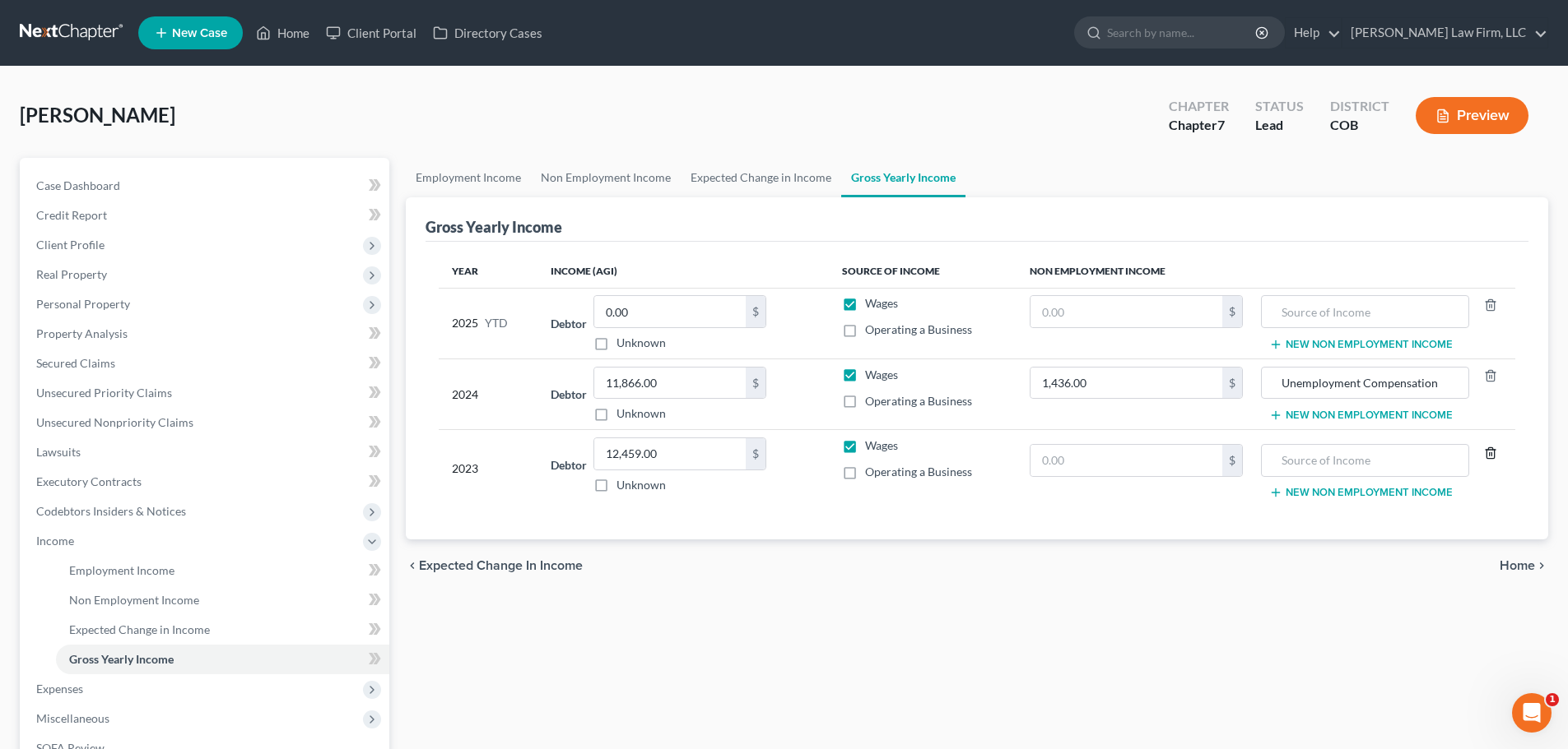
click at [1491, 448] on icon "button" at bounding box center [1490, 453] width 7 height 11
click at [1494, 302] on icon "button" at bounding box center [1491, 305] width 13 height 13
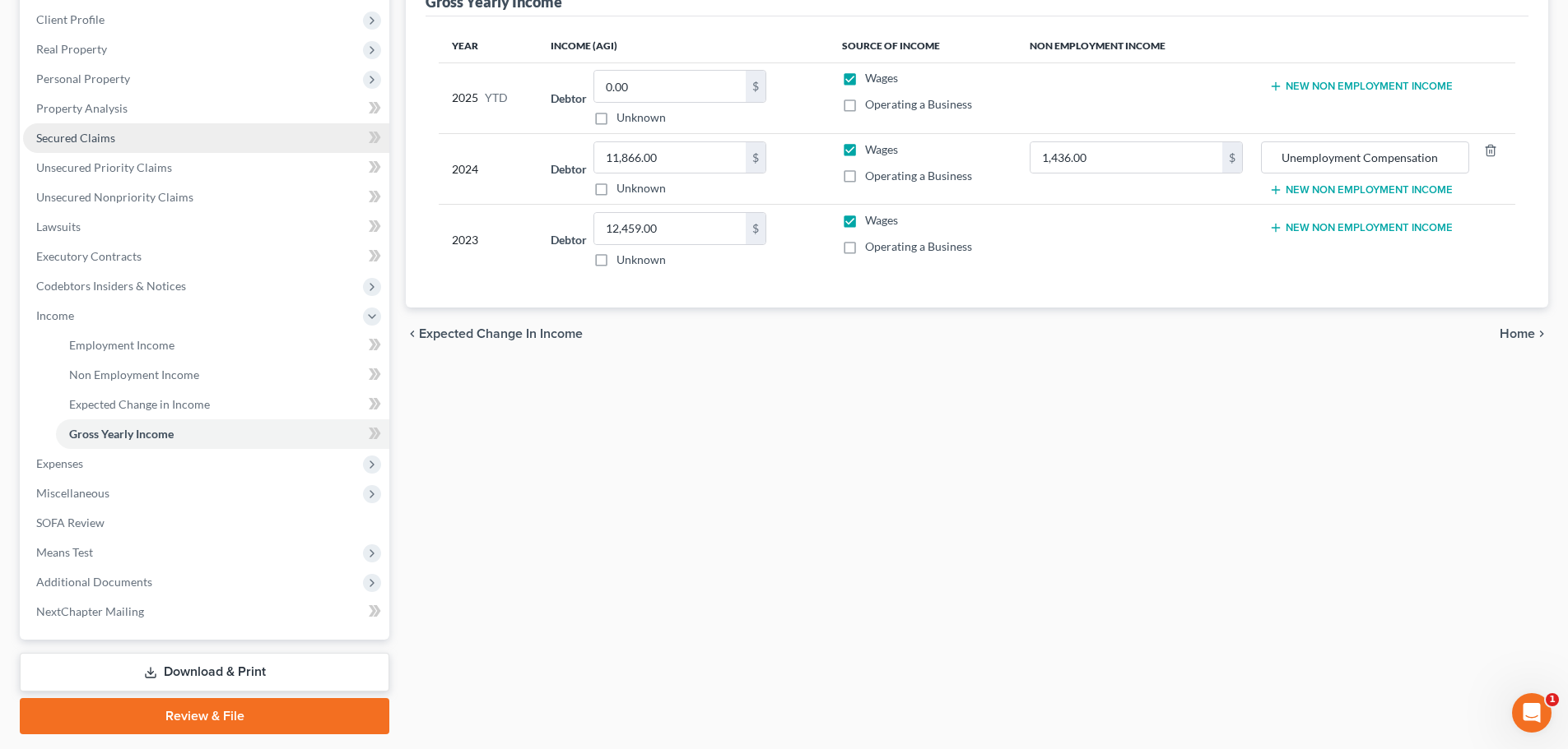
scroll to position [247, 0]
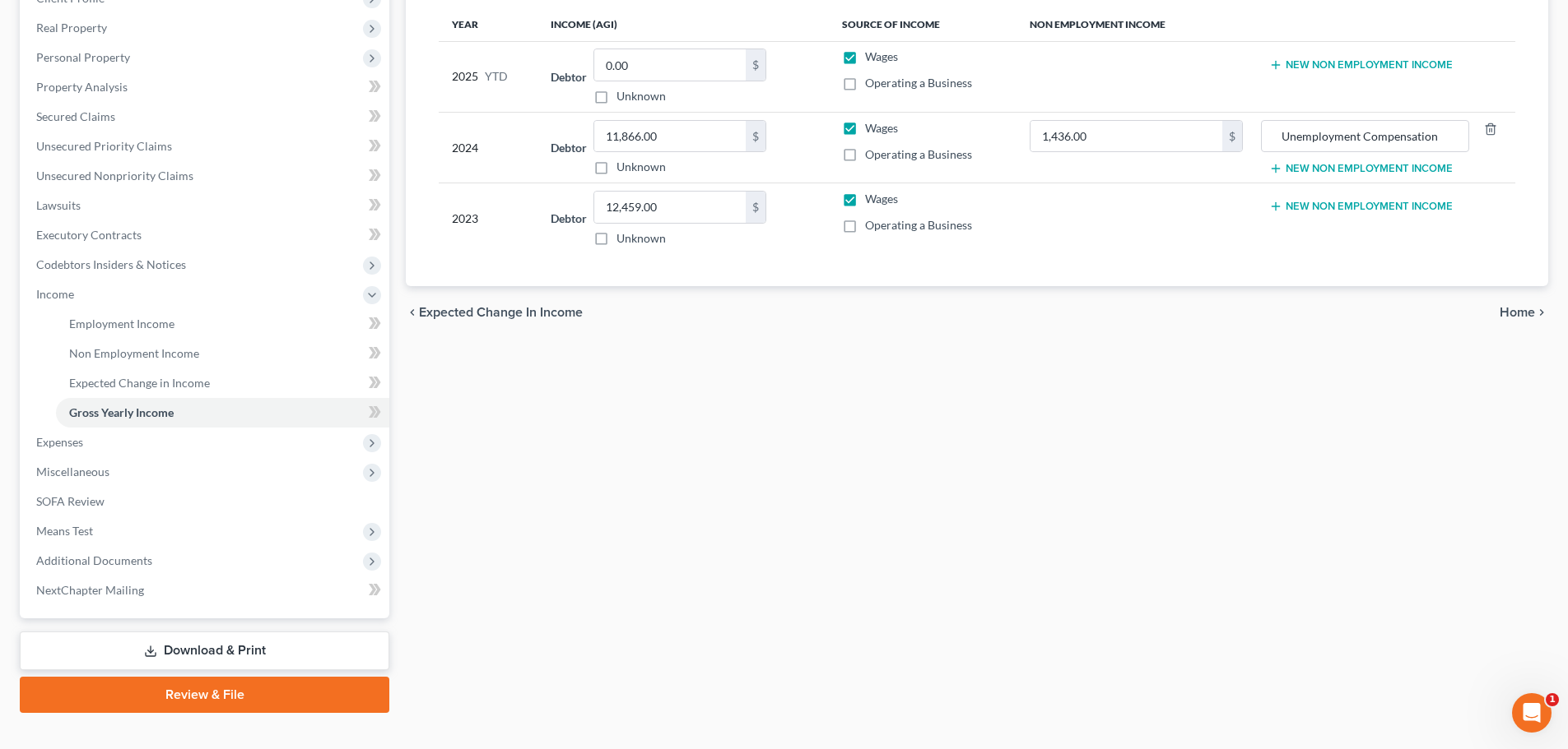
click at [313, 659] on link "Download & Print" at bounding box center [205, 651] width 369 height 39
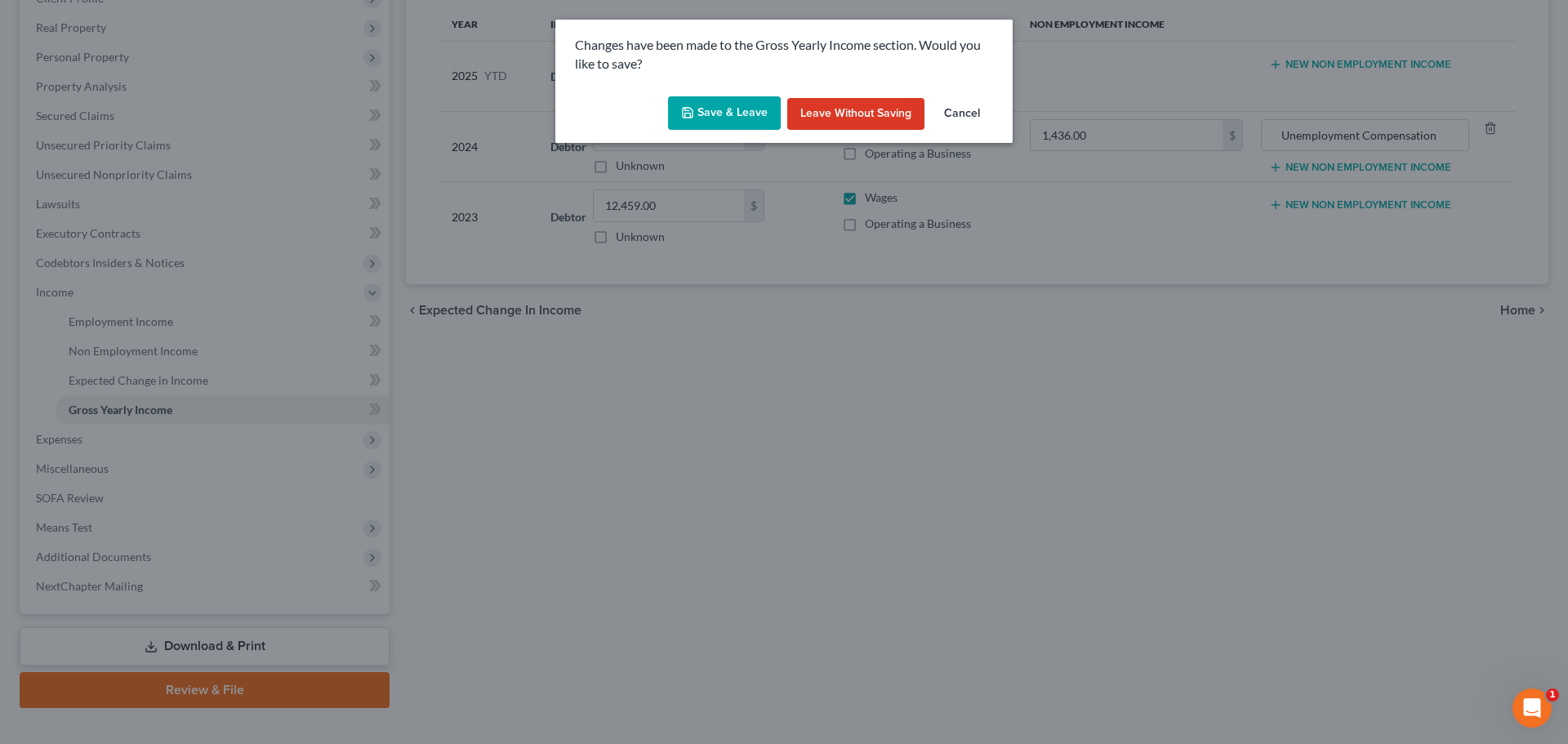
click at [957, 113] on button "Cancel" at bounding box center [961, 115] width 62 height 33
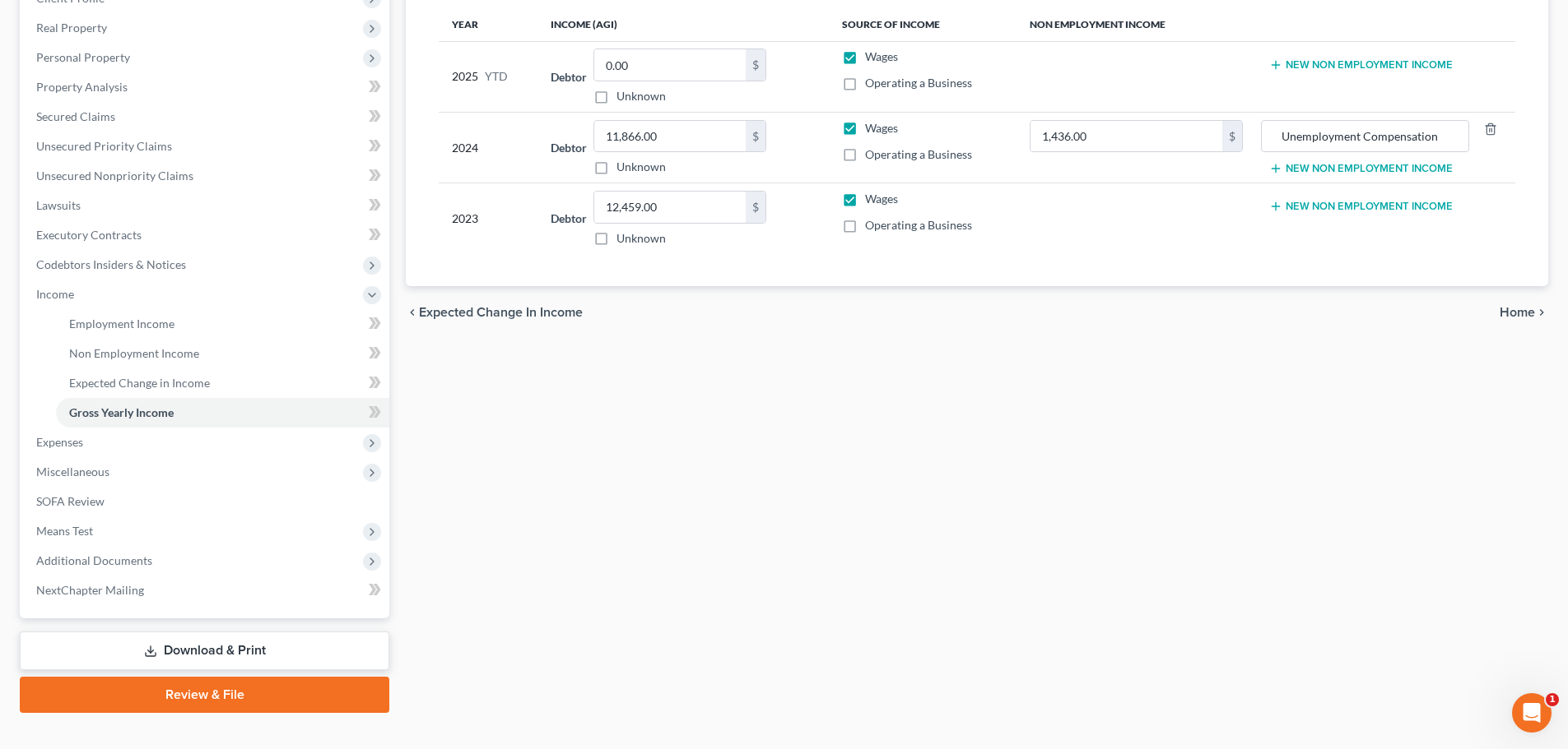
click at [231, 648] on link "Download & Print" at bounding box center [205, 651] width 369 height 39
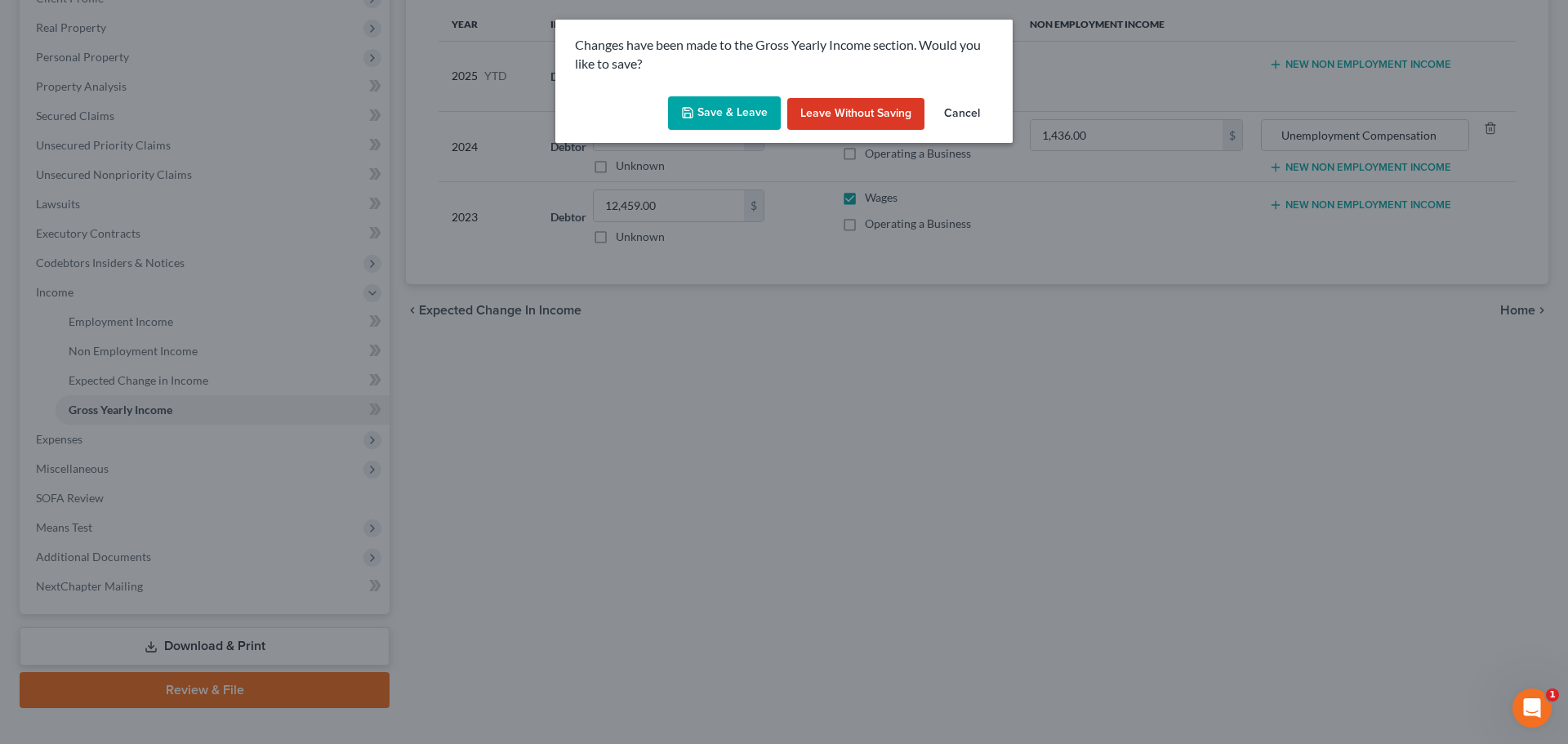
click at [706, 113] on button "Save & Leave" at bounding box center [724, 114] width 113 height 35
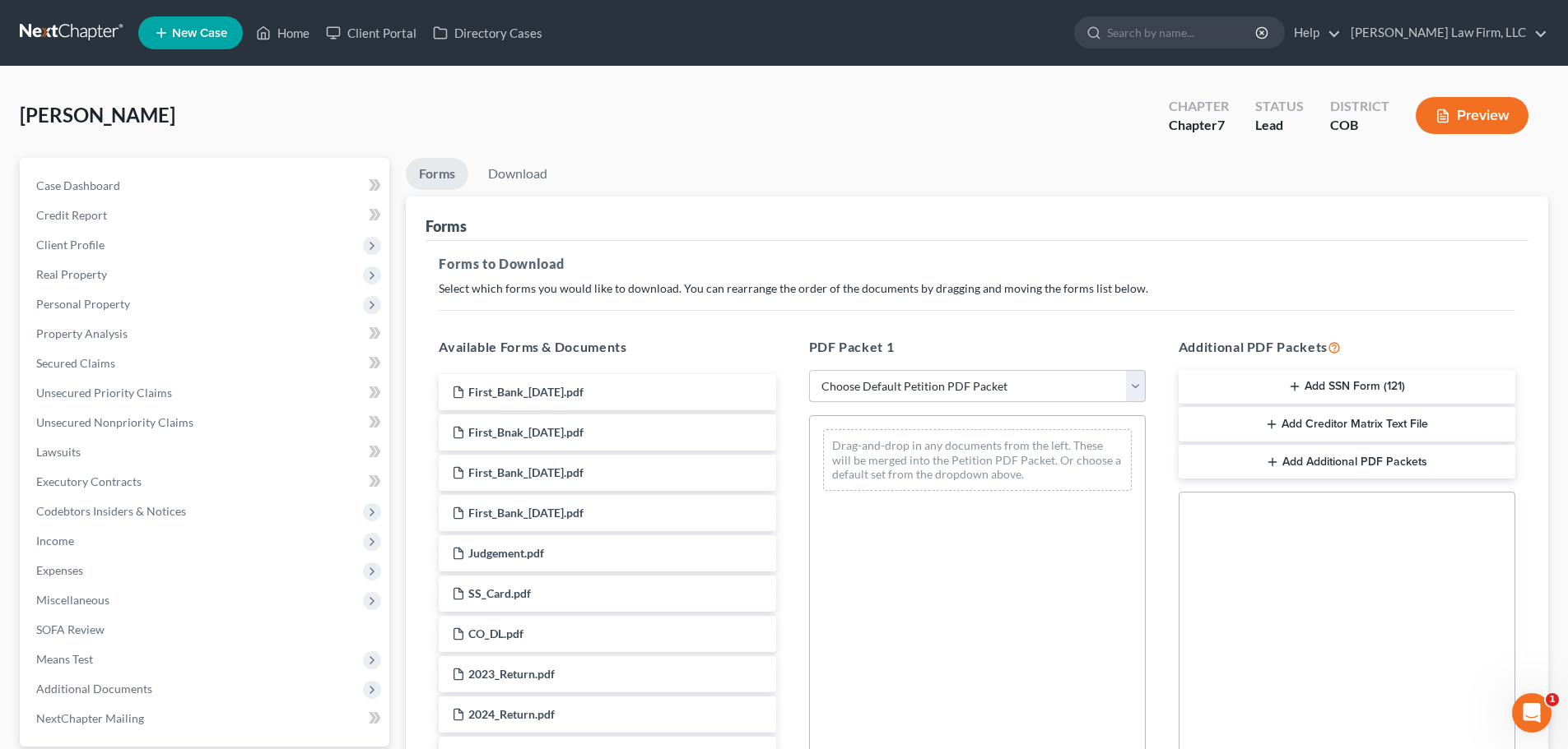
click at [936, 376] on select "Choose Default Petition PDF Packet Complete Bankruptcy Petition (all forms and …" at bounding box center [977, 387] width 337 height 33
select select "6"
click at [809, 370] on select "Choose Default Petition PDF Packet Complete Bankruptcy Petition (all forms and …" at bounding box center [977, 387] width 337 height 33
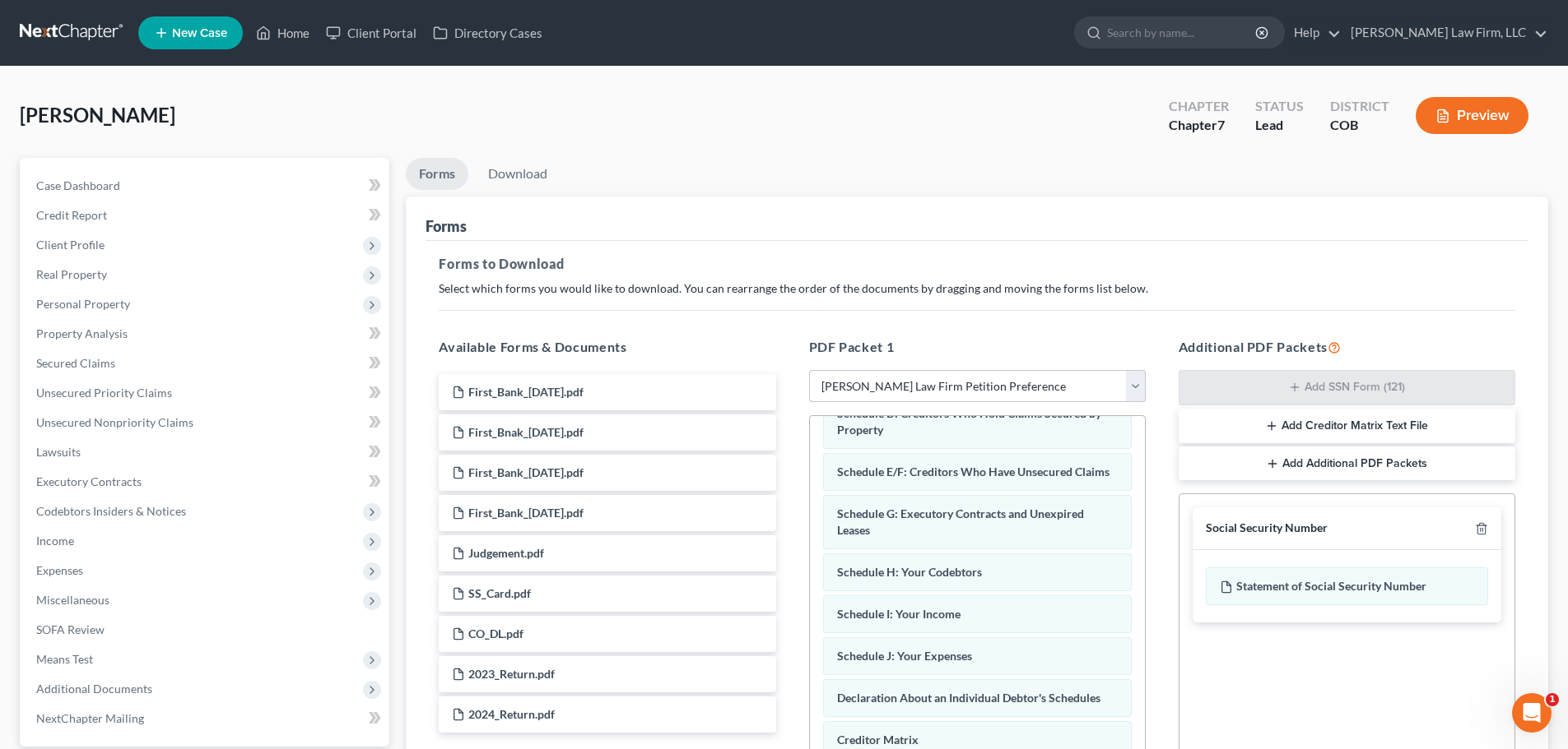
scroll to position [411, 0]
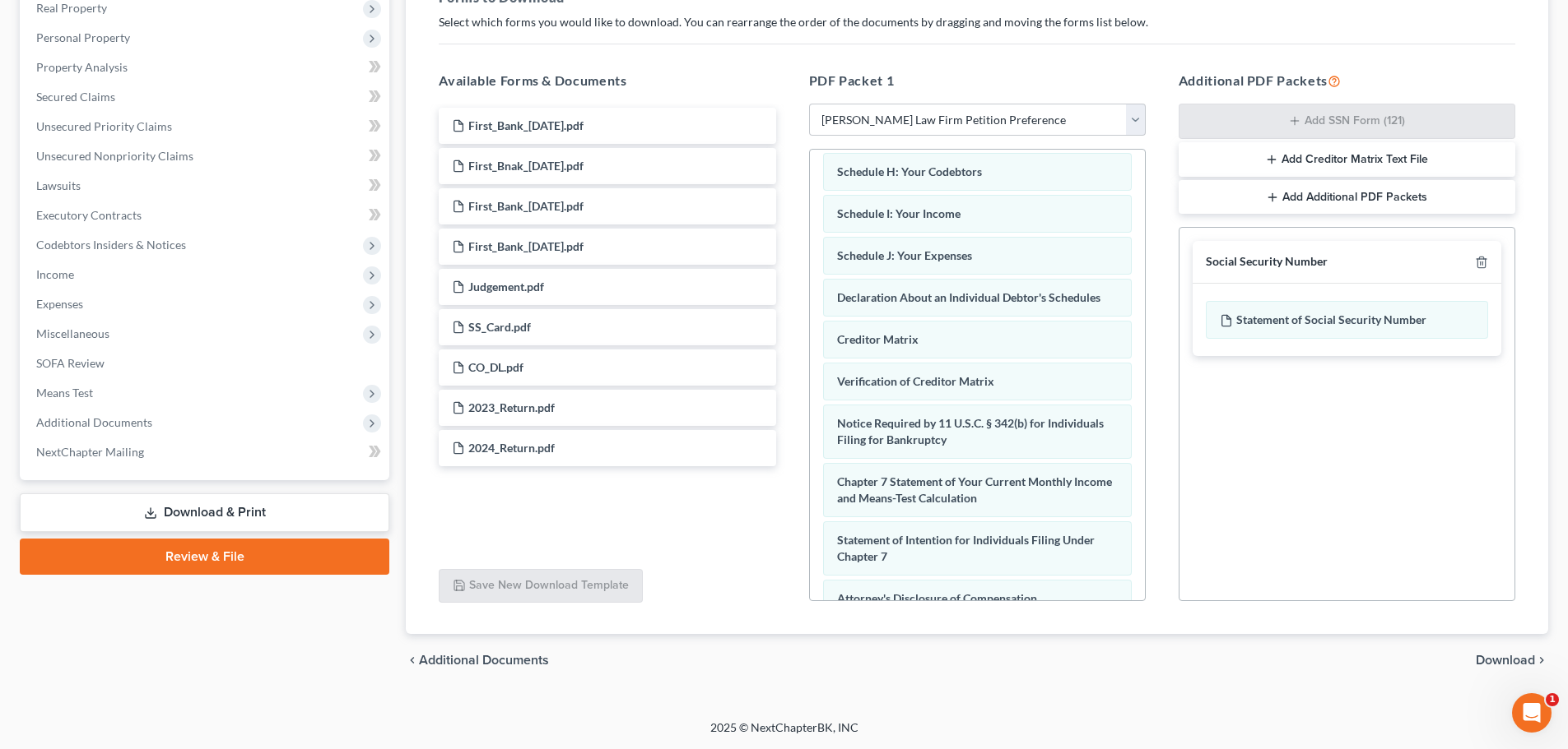
click at [1487, 661] on span "Download" at bounding box center [1505, 661] width 59 height 13
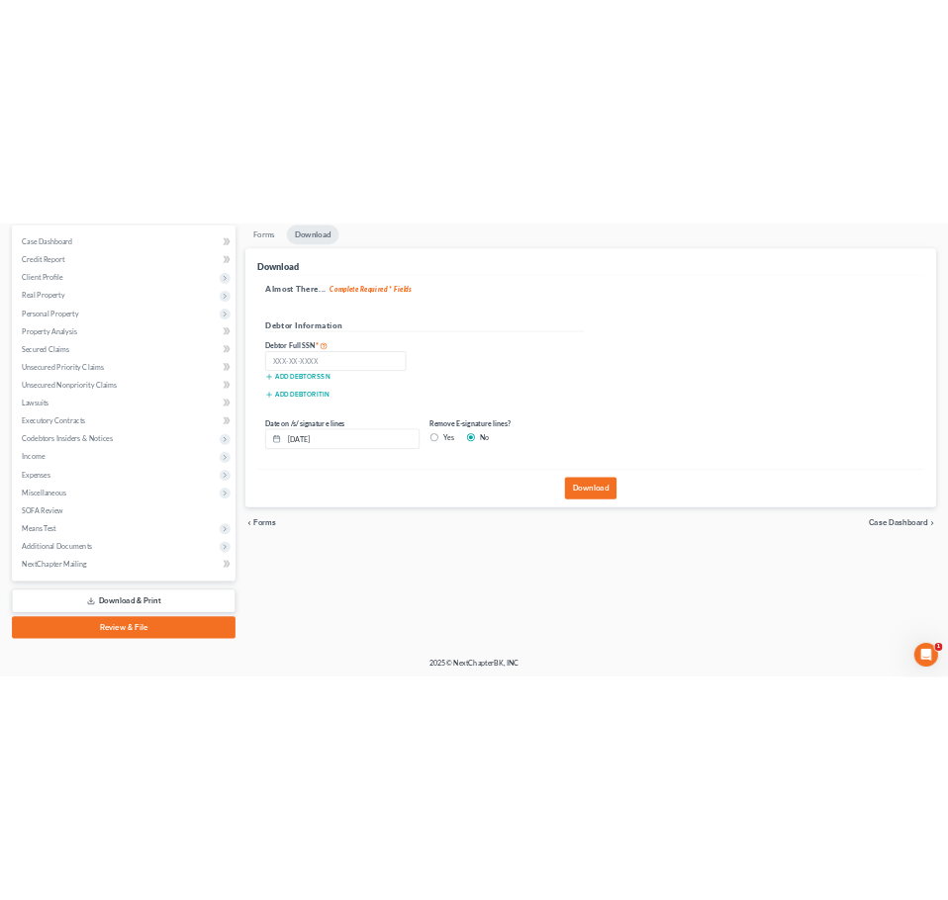
scroll to position [50, 0]
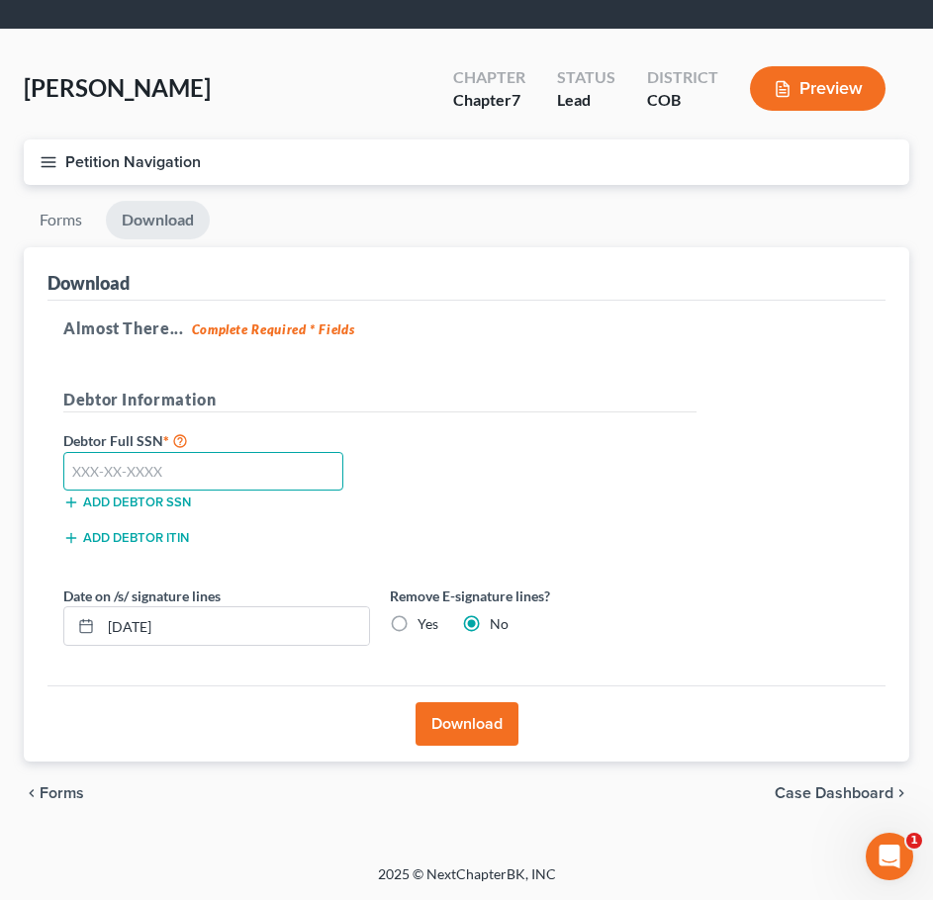
click at [275, 471] on input "text" at bounding box center [203, 472] width 280 height 40
type input "521-35-7153"
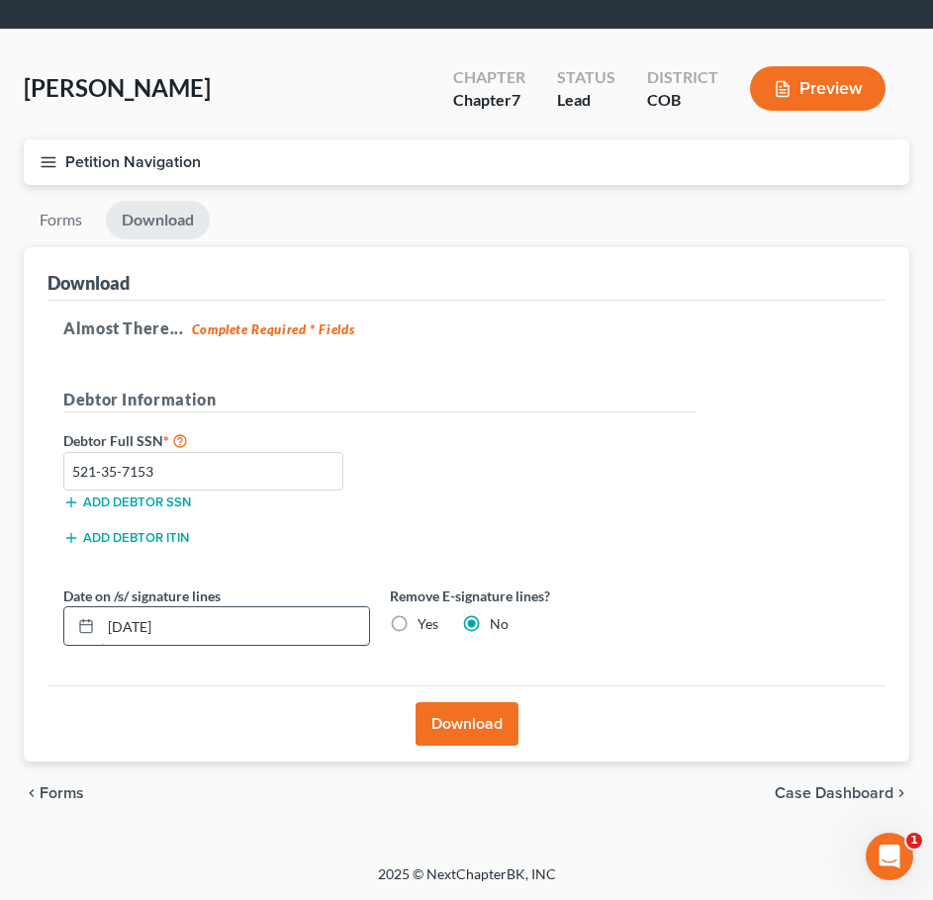
click at [136, 634] on input "[DATE]" at bounding box center [235, 627] width 268 height 38
type input "[DATE]"
click at [418, 619] on label "Yes" at bounding box center [428, 624] width 21 height 20
click at [425, 619] on input "Yes" at bounding box center [431, 620] width 13 height 13
radio input "true"
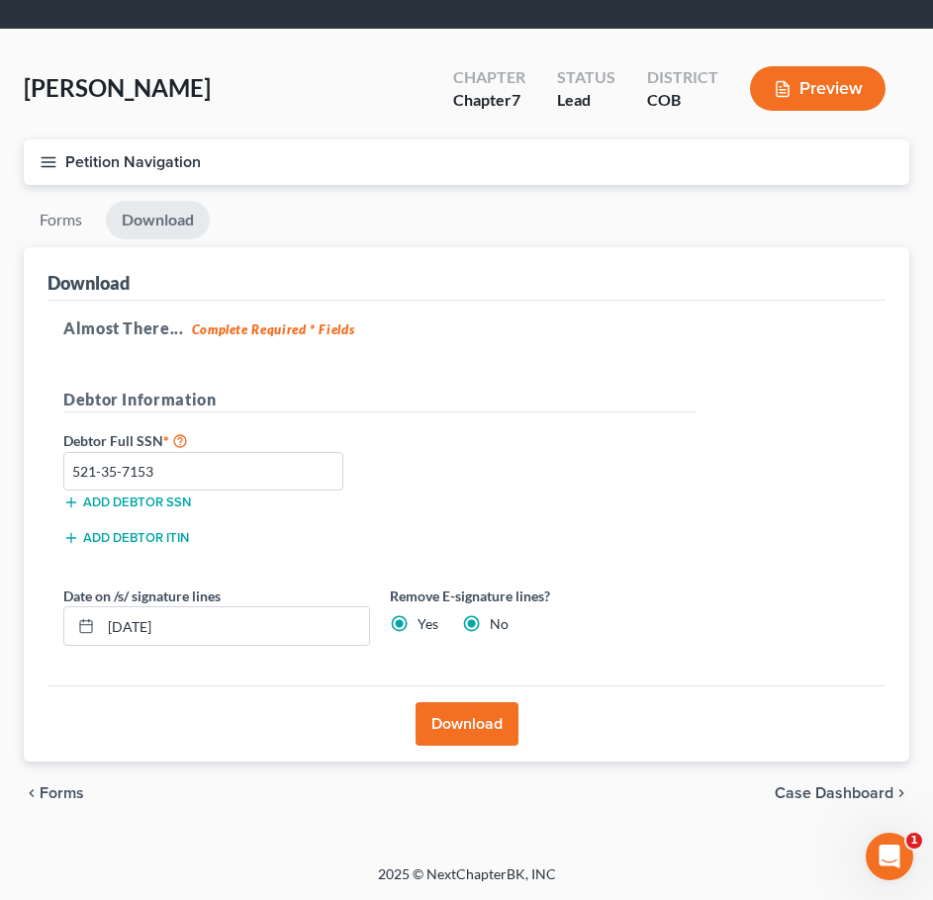
radio input "false"
click at [449, 730] on button "Download" at bounding box center [467, 724] width 103 height 44
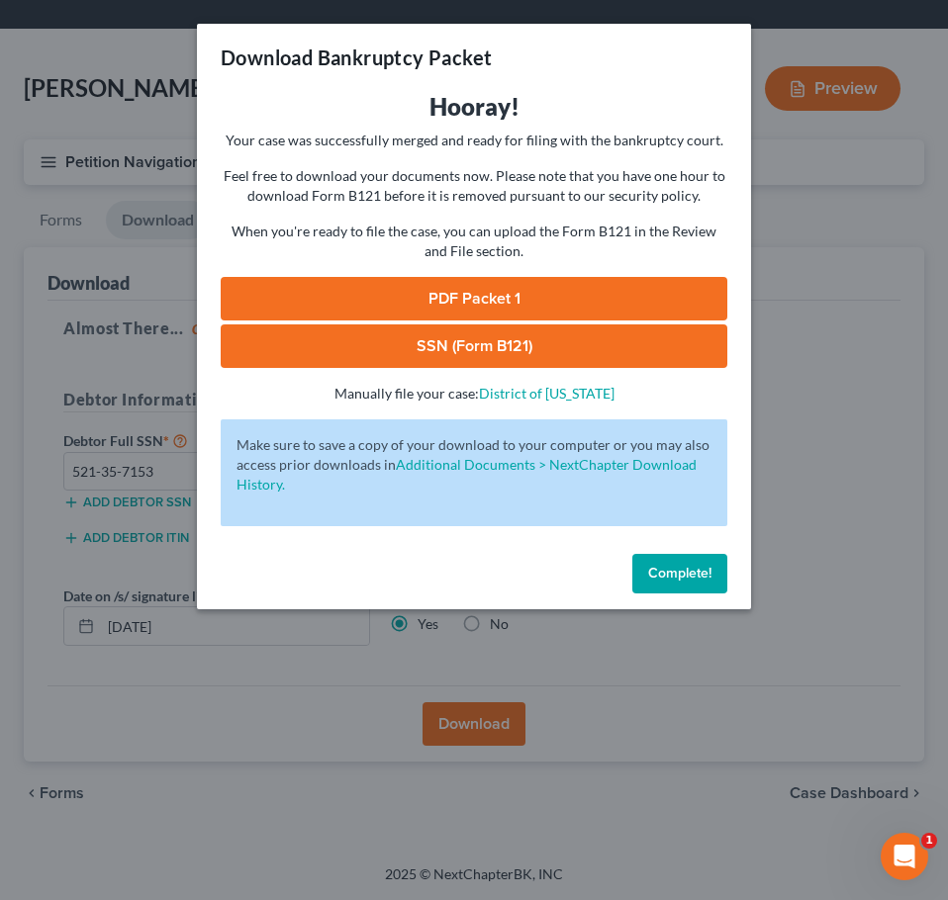
click at [459, 296] on link "PDF Packet 1" at bounding box center [474, 299] width 507 height 44
